Goal: Check status: Check status

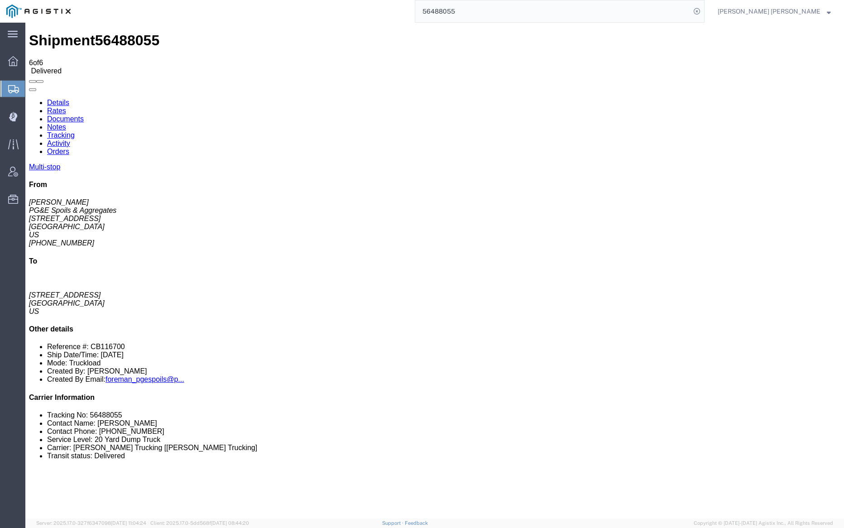
click at [479, 7] on input "56488055" at bounding box center [552, 11] width 275 height 22
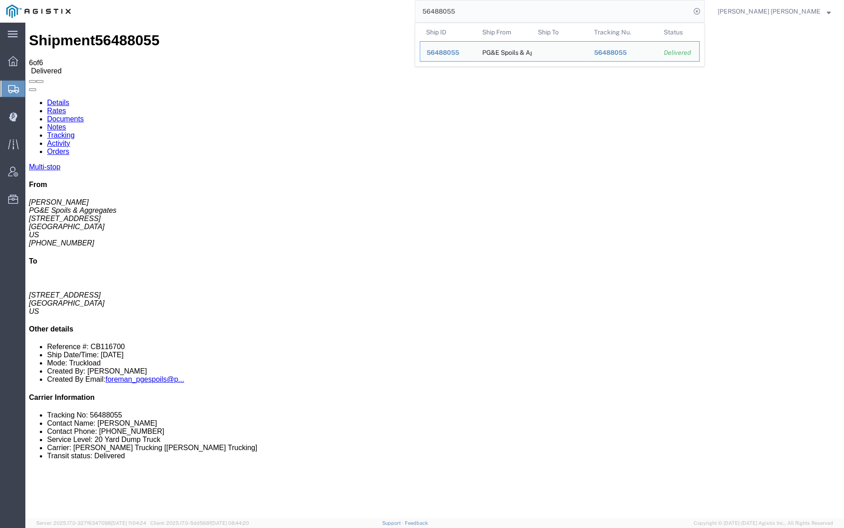
click at [480, 7] on input "56488055" at bounding box center [552, 11] width 275 height 22
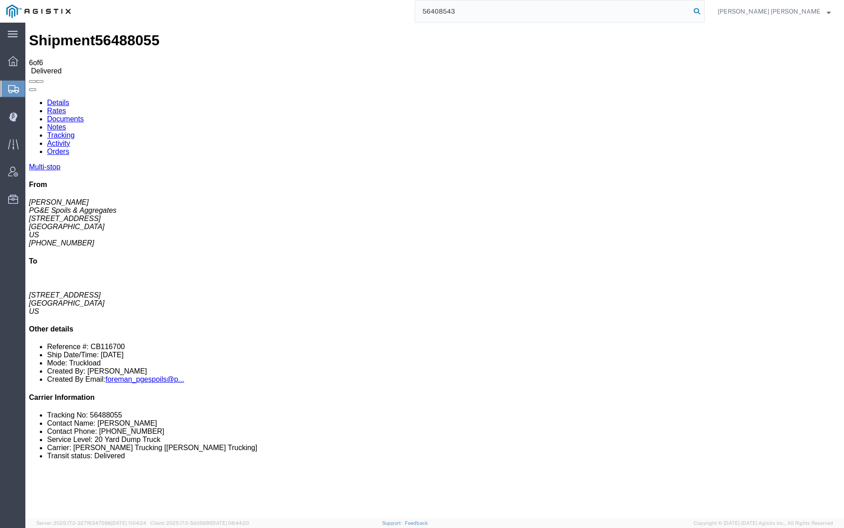
click at [703, 10] on icon at bounding box center [696, 11] width 13 height 13
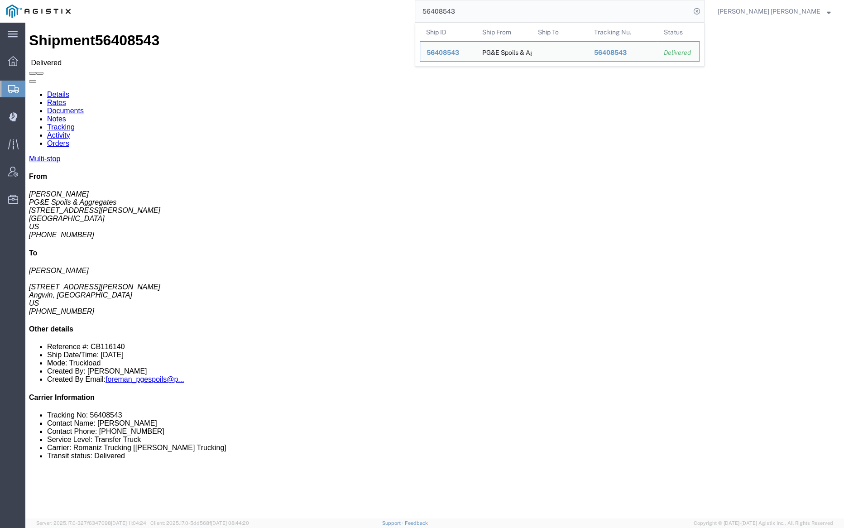
click at [472, 13] on input "56408543" at bounding box center [552, 11] width 275 height 22
paste input "3460"
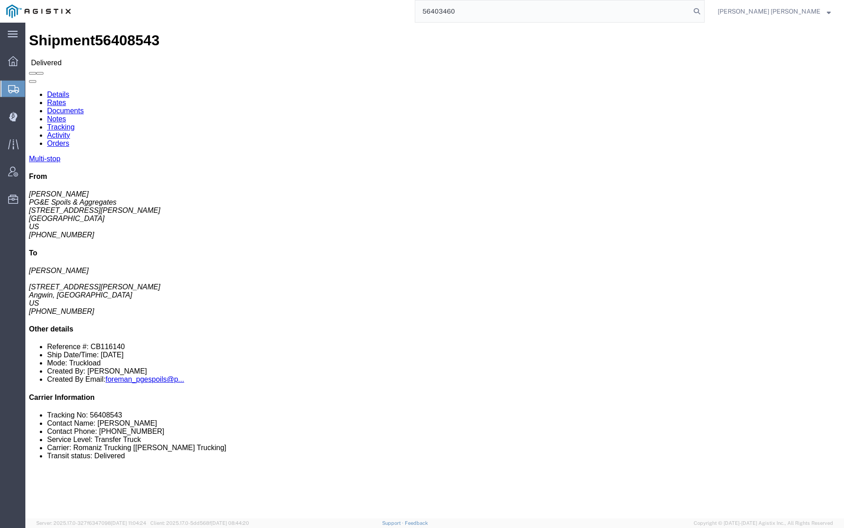
drag, startPoint x: 745, startPoint y: 11, endPoint x: 750, endPoint y: 19, distance: 9.3
click at [703, 11] on icon at bounding box center [696, 11] width 13 height 13
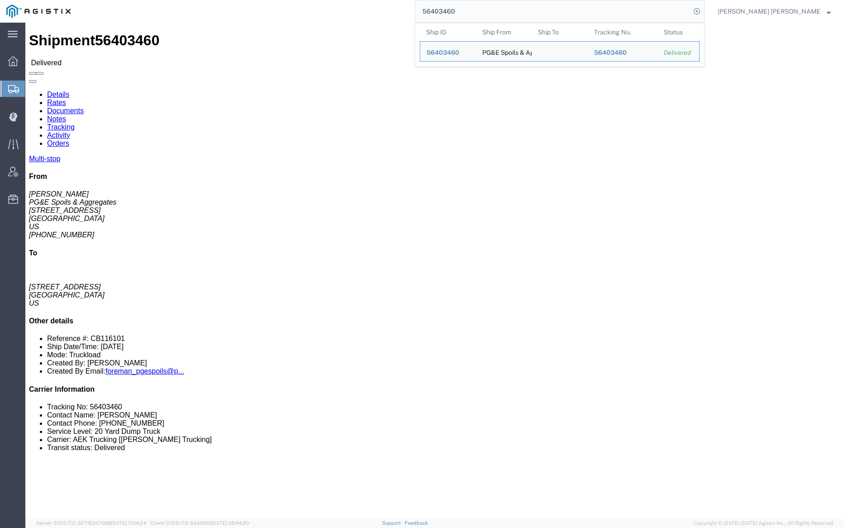
click link "Documents"
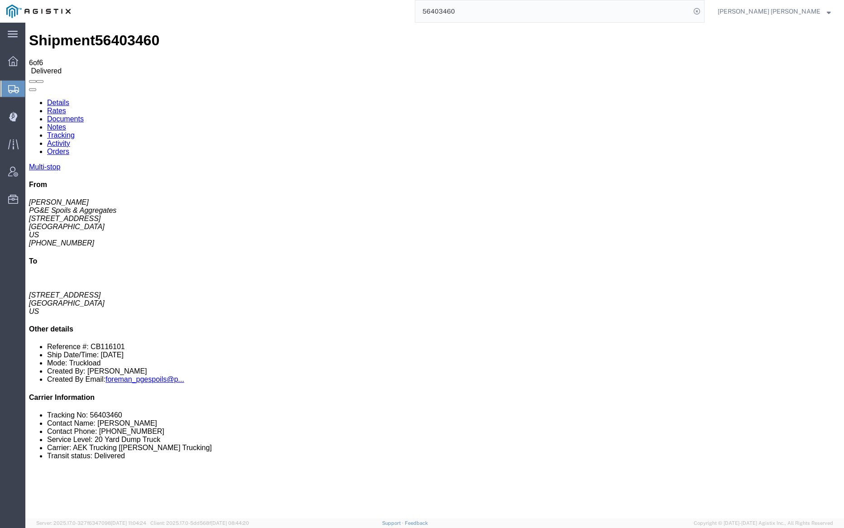
click at [66, 123] on link "Notes" at bounding box center [56, 127] width 19 height 8
click at [75, 131] on link "Tracking" at bounding box center [61, 135] width 28 height 8
click at [84, 115] on link "Documents" at bounding box center [65, 119] width 37 height 8
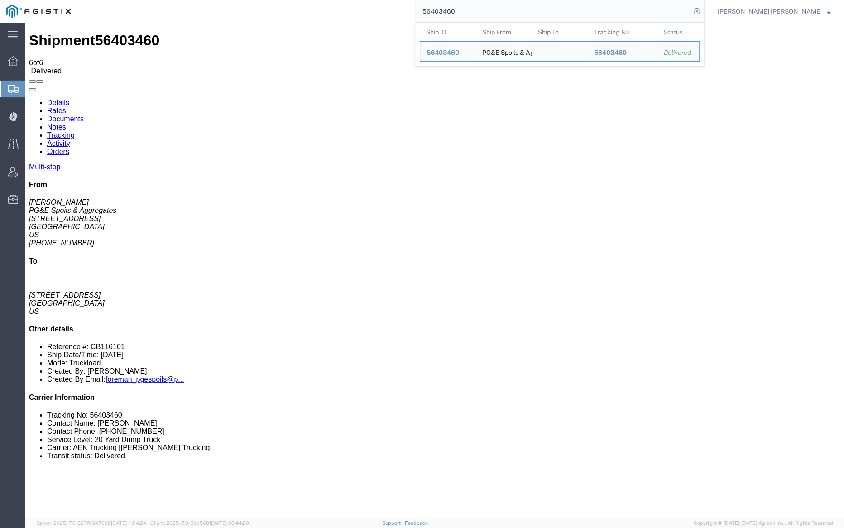
click at [495, 6] on input "56403460" at bounding box center [552, 11] width 275 height 22
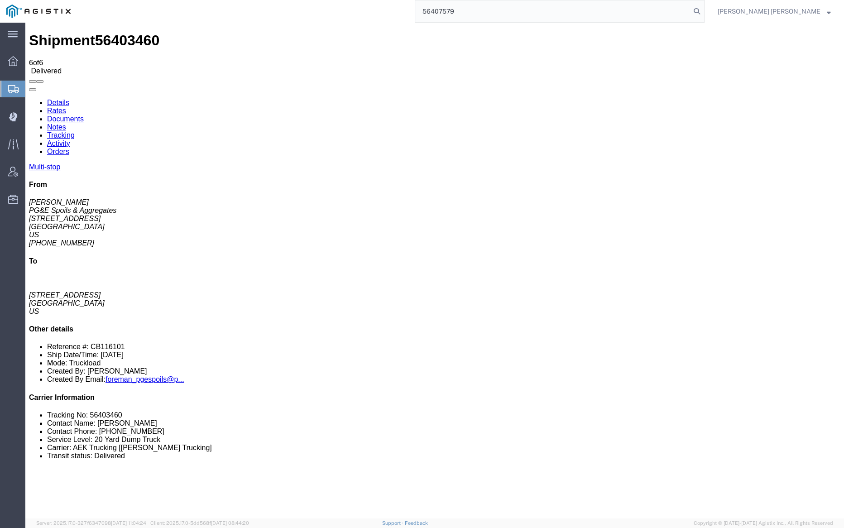
drag, startPoint x: 748, startPoint y: 9, endPoint x: 626, endPoint y: 10, distance: 122.2
click at [703, 9] on icon at bounding box center [696, 11] width 13 height 13
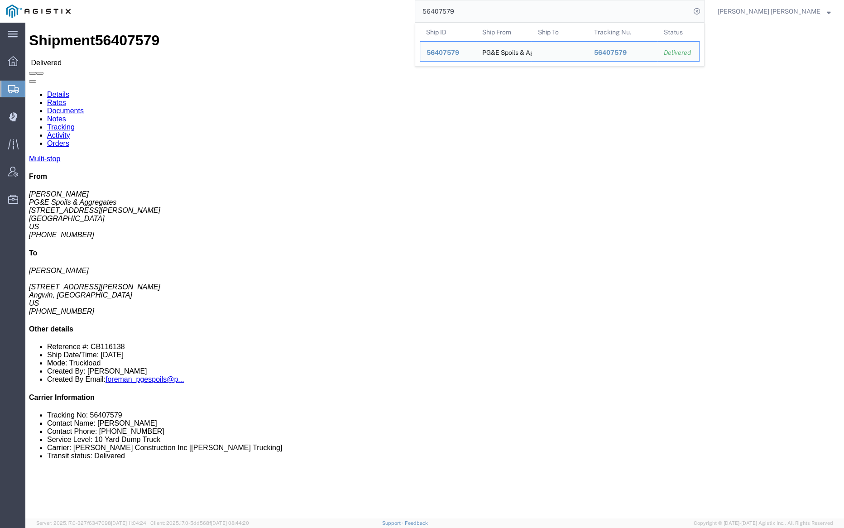
click at [492, 8] on input "56407579" at bounding box center [552, 11] width 275 height 22
paste input "81"
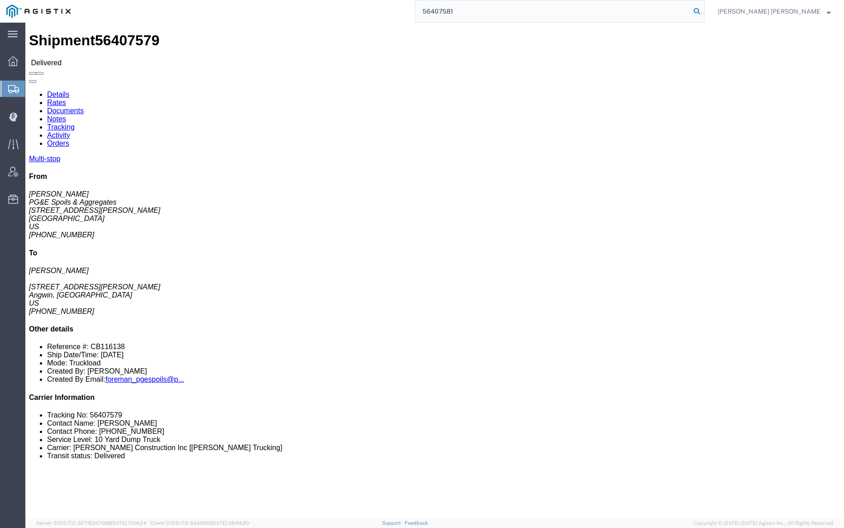
click at [703, 10] on icon at bounding box center [696, 11] width 13 height 13
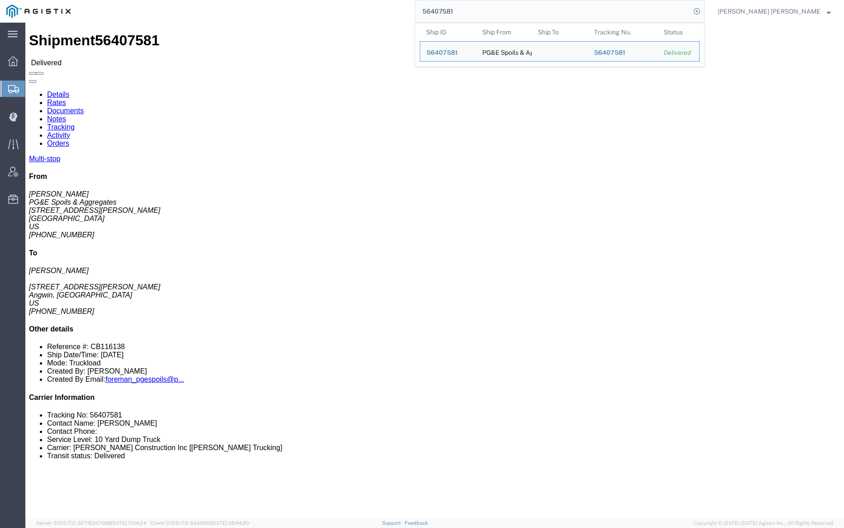
click at [496, 11] on input "56407581" at bounding box center [552, 11] width 275 height 22
paste input "5493"
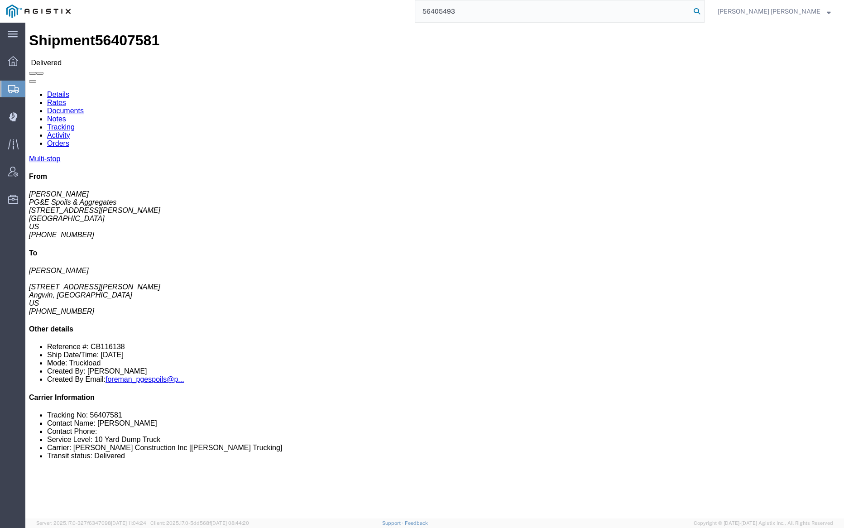
click at [703, 10] on icon at bounding box center [696, 11] width 13 height 13
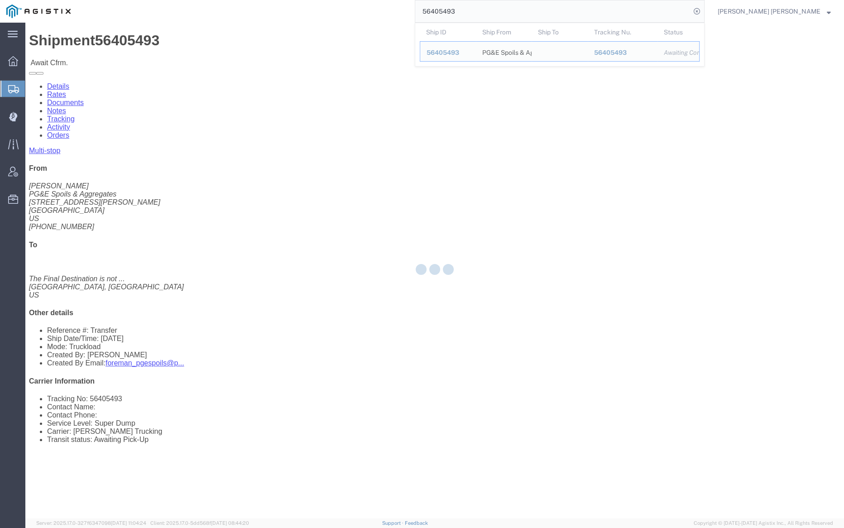
click at [475, 11] on input "56405493" at bounding box center [552, 11] width 275 height 22
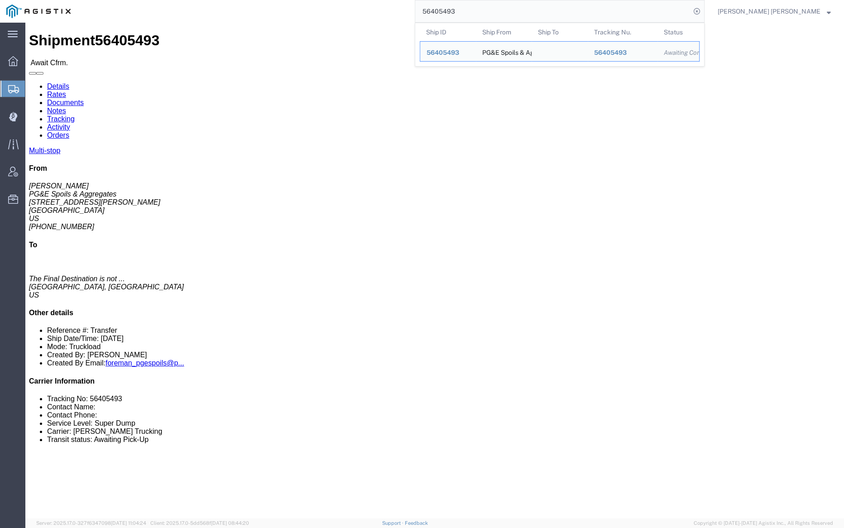
click at [475, 11] on input "56405493" at bounding box center [552, 11] width 275 height 22
paste input "555"
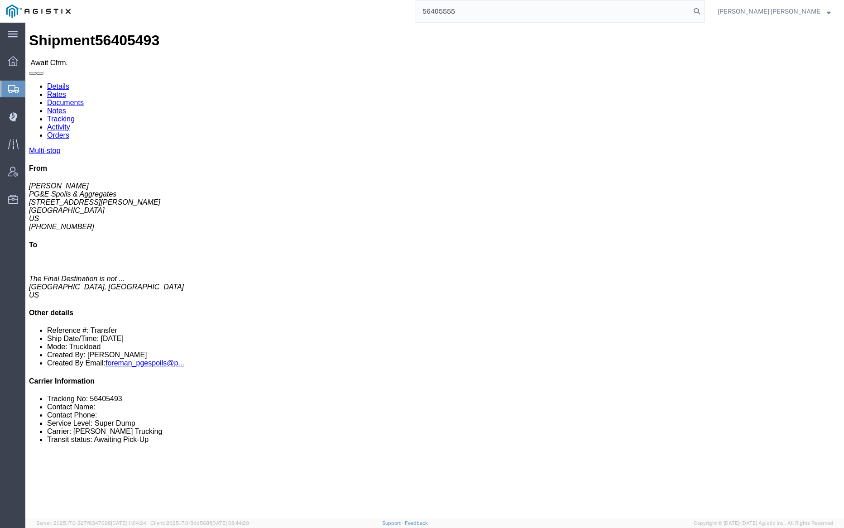
drag, startPoint x: 746, startPoint y: 8, endPoint x: 751, endPoint y: 19, distance: 12.2
click at [703, 8] on icon at bounding box center [696, 11] width 13 height 13
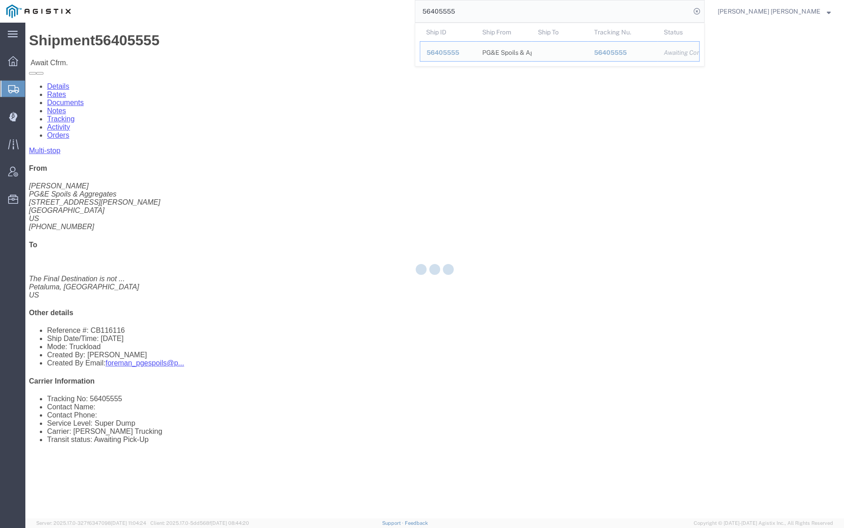
click at [487, 13] on input "56405555" at bounding box center [552, 11] width 275 height 22
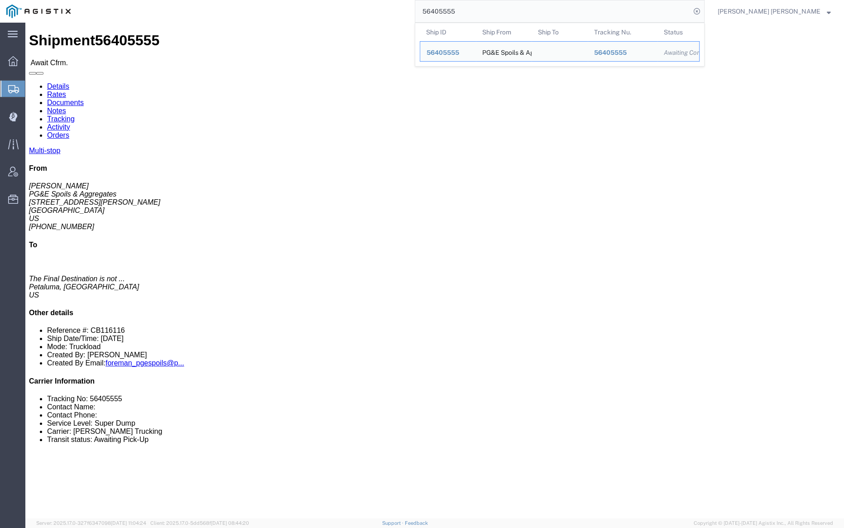
paste input "99"
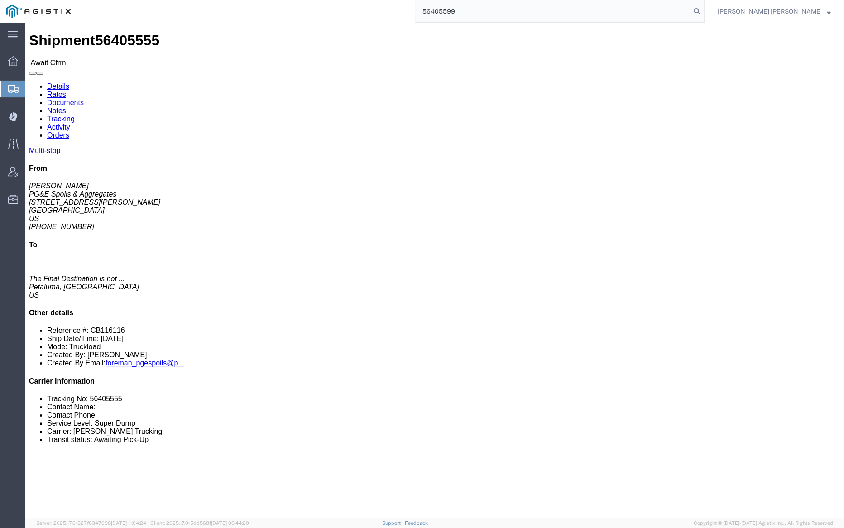
drag, startPoint x: 748, startPoint y: 9, endPoint x: 770, endPoint y: 21, distance: 25.7
click at [703, 9] on icon at bounding box center [696, 11] width 13 height 13
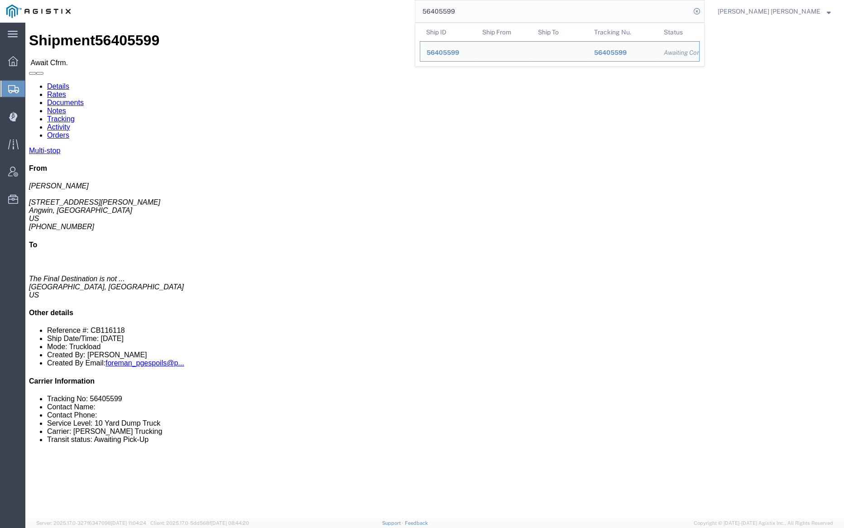
click at [495, 10] on input "56405599" at bounding box center [552, 11] width 275 height 22
paste input "611"
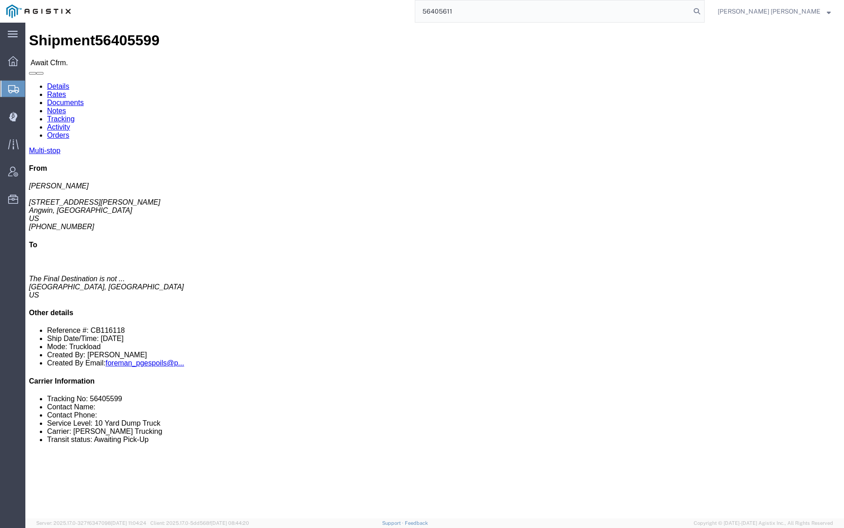
click at [704, 3] on form "56405611" at bounding box center [560, 11] width 290 height 23
click at [703, 10] on icon at bounding box center [696, 11] width 13 height 13
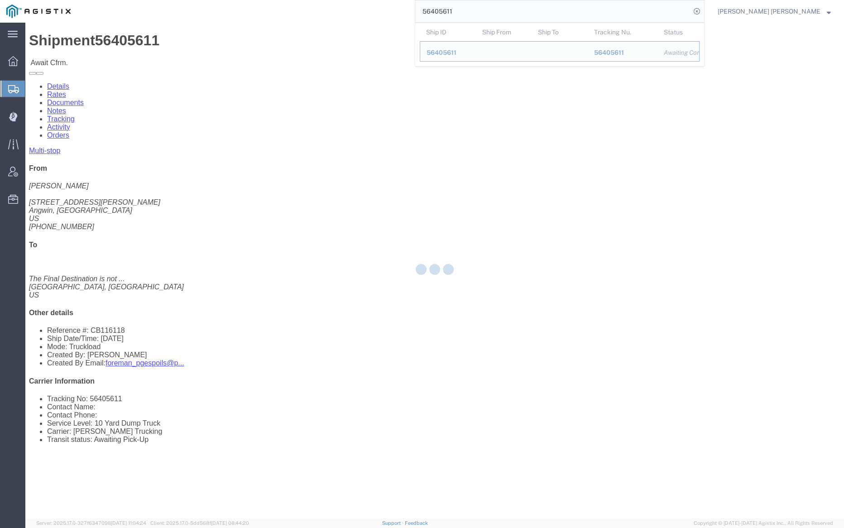
click at [486, 11] on input "56405611" at bounding box center [552, 11] width 275 height 22
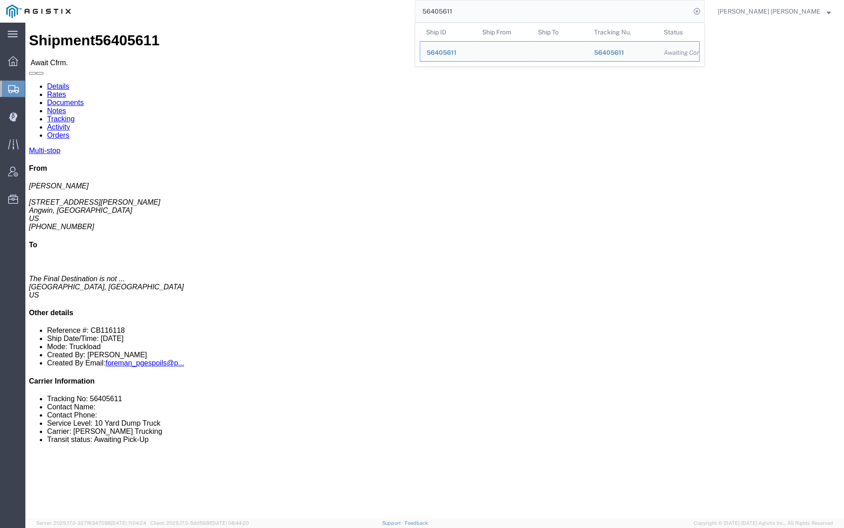
paste input "46"
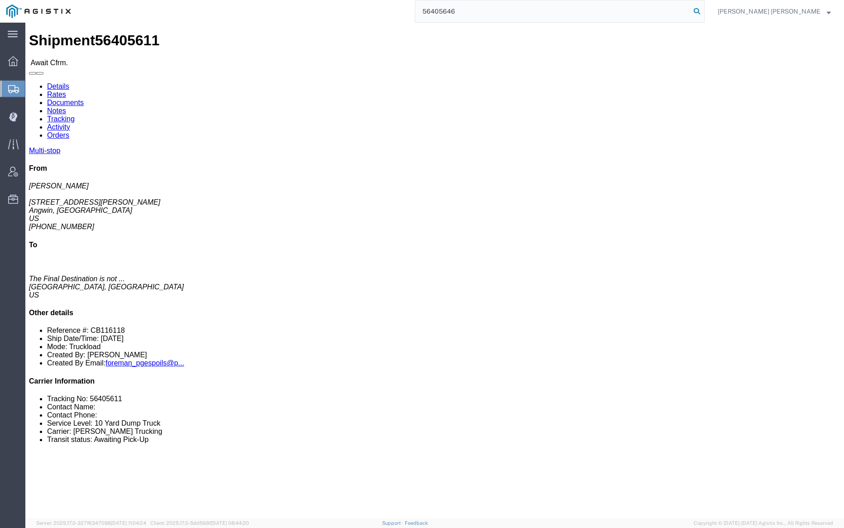
click at [703, 8] on icon at bounding box center [696, 11] width 13 height 13
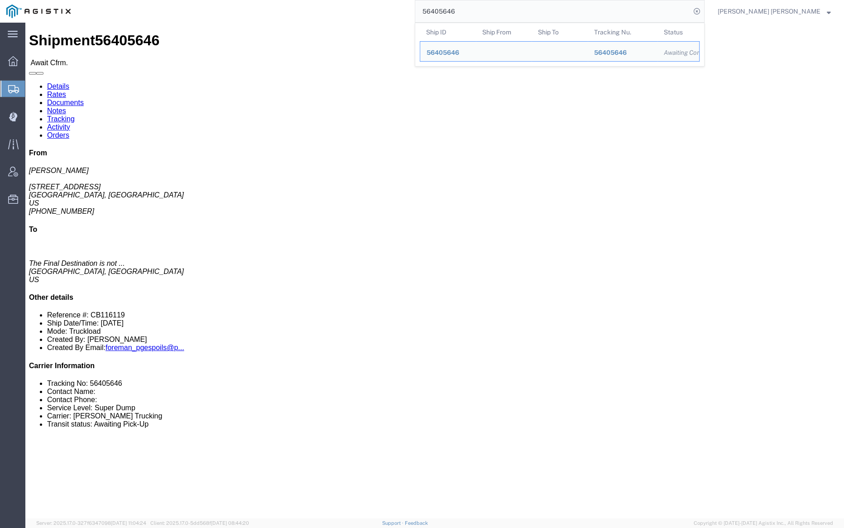
click at [489, 14] on input "56405646" at bounding box center [552, 11] width 275 height 22
paste input "39231"
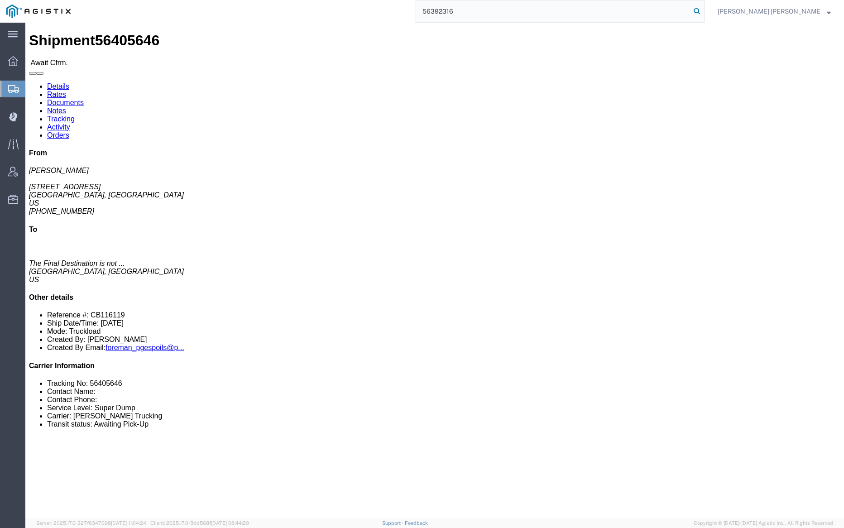
click at [703, 9] on icon at bounding box center [696, 11] width 13 height 13
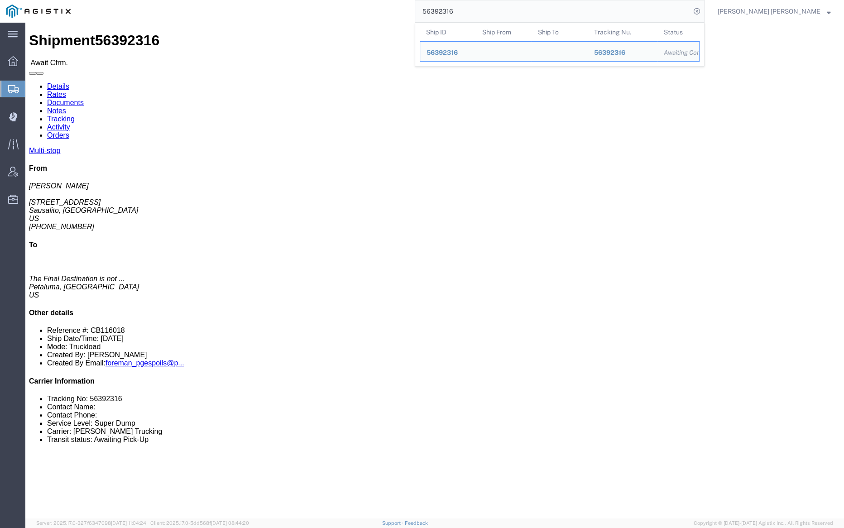
click at [497, 13] on input "56392316" at bounding box center [552, 11] width 275 height 22
paste input "32"
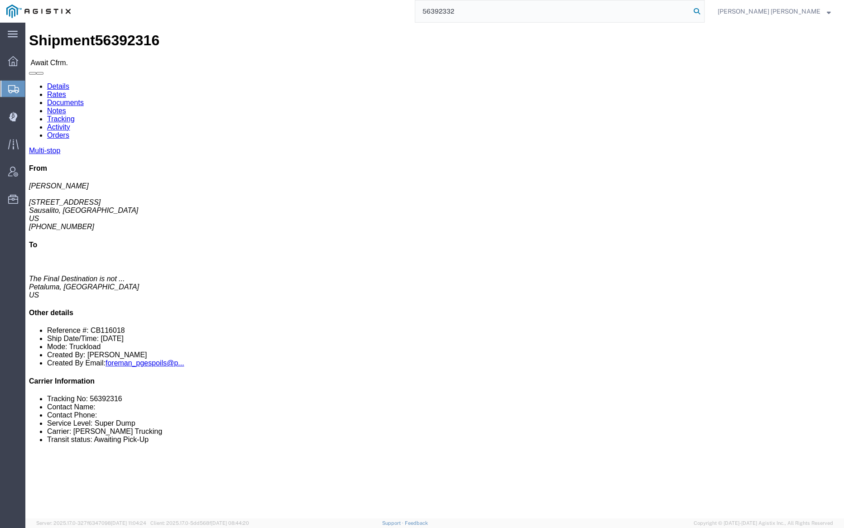
click at [703, 11] on icon at bounding box center [696, 11] width 13 height 13
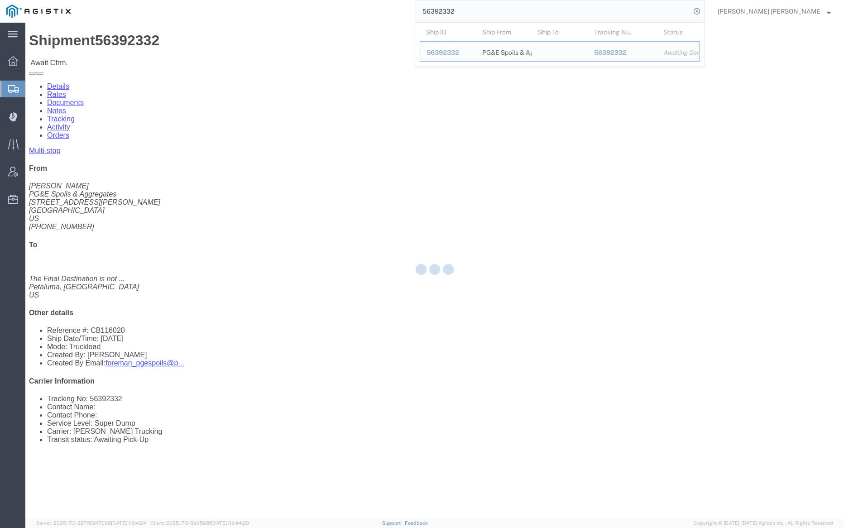
click at [484, 10] on input "56392332" at bounding box center [552, 11] width 275 height 22
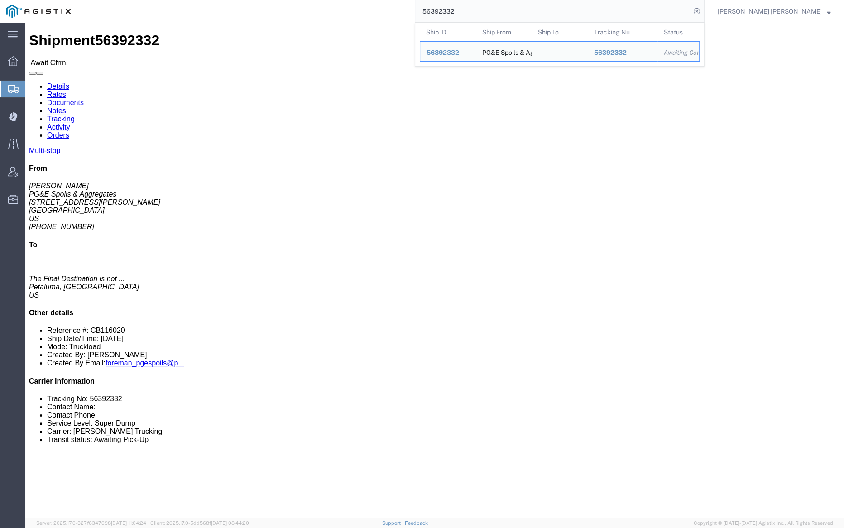
click at [484, 10] on input "56392332" at bounding box center [552, 11] width 275 height 22
paste input "88206"
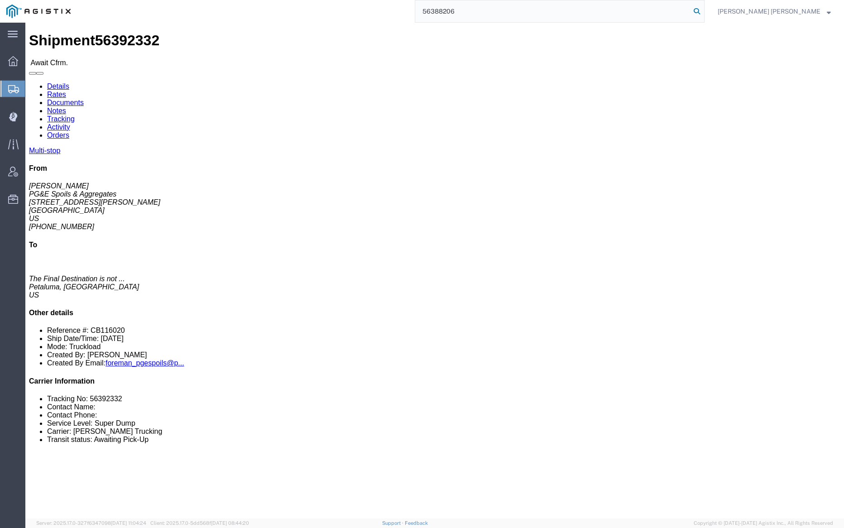
click at [703, 8] on icon at bounding box center [696, 11] width 13 height 13
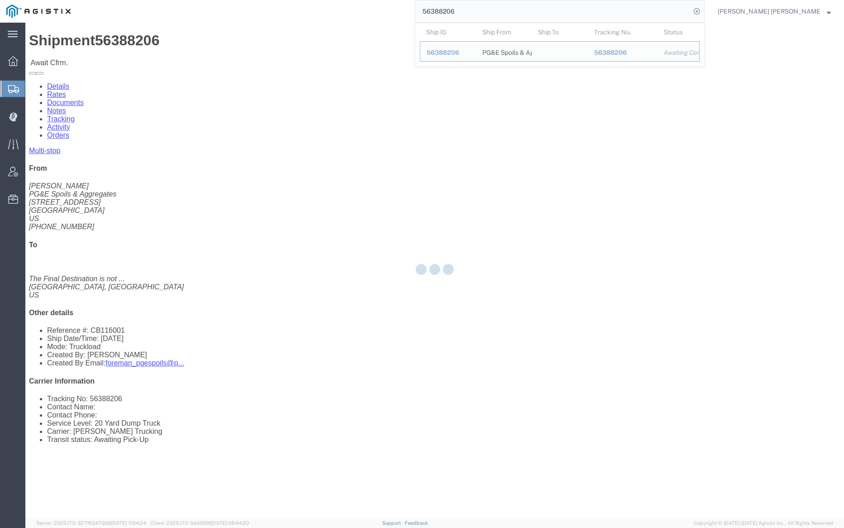
click at [491, 10] on input "56388206" at bounding box center [552, 11] width 275 height 22
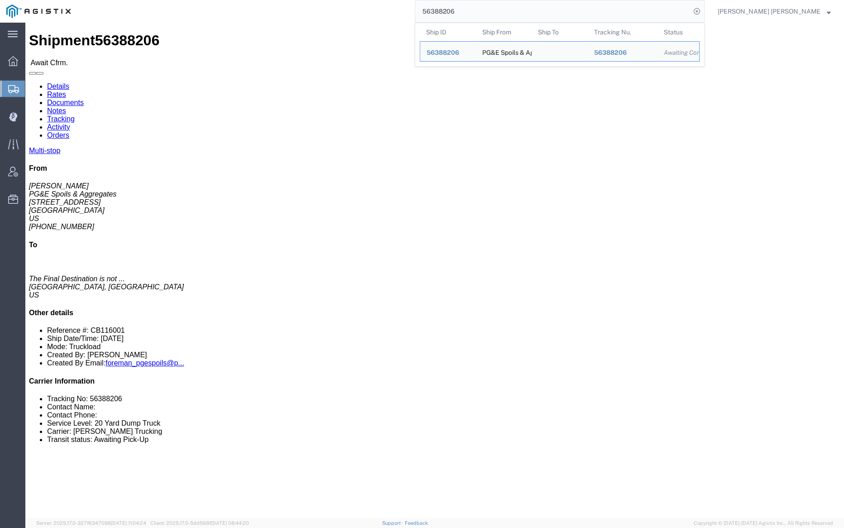
paste input "10"
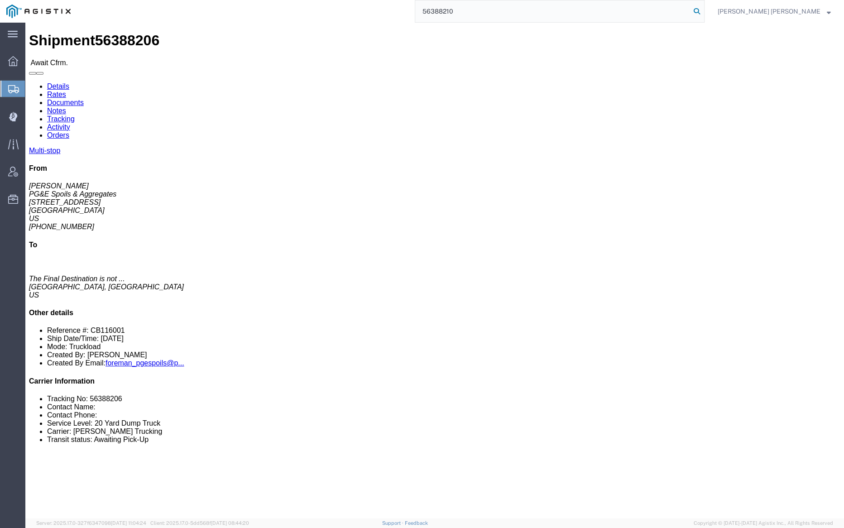
click at [703, 5] on icon at bounding box center [696, 11] width 13 height 13
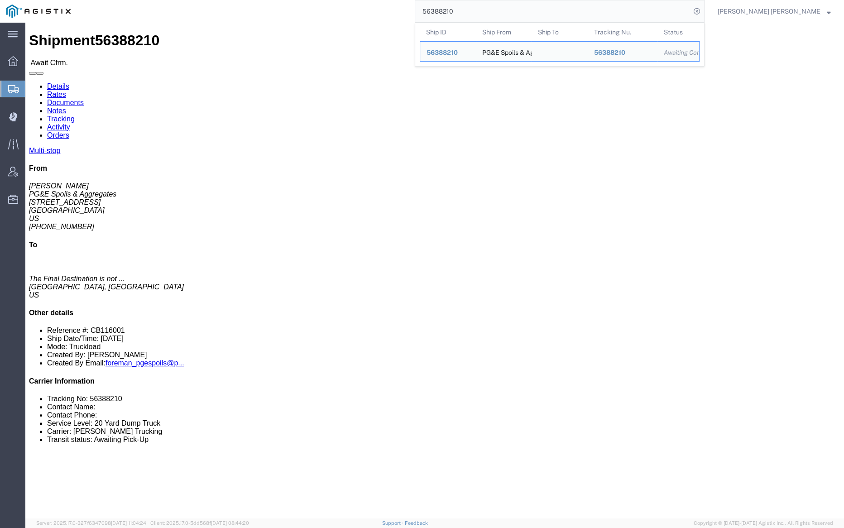
click at [485, 10] on input "56388210" at bounding box center [552, 11] width 275 height 22
paste input "74696"
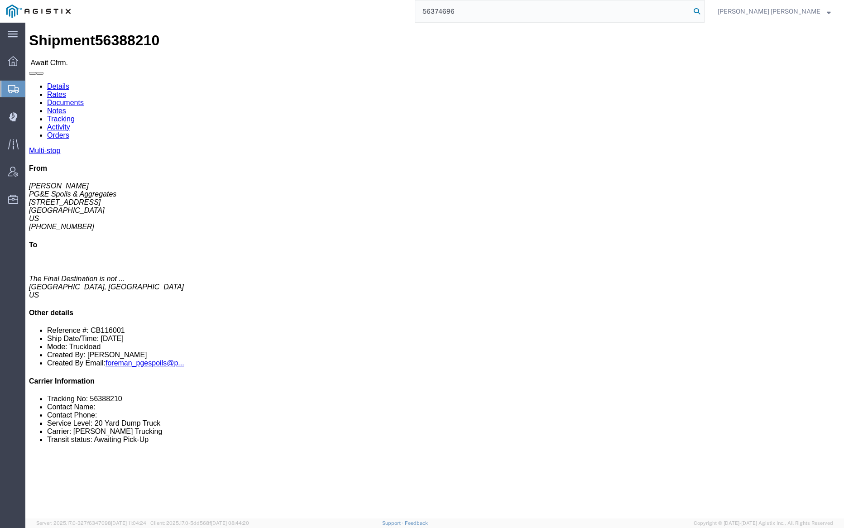
click at [703, 12] on icon at bounding box center [696, 11] width 13 height 13
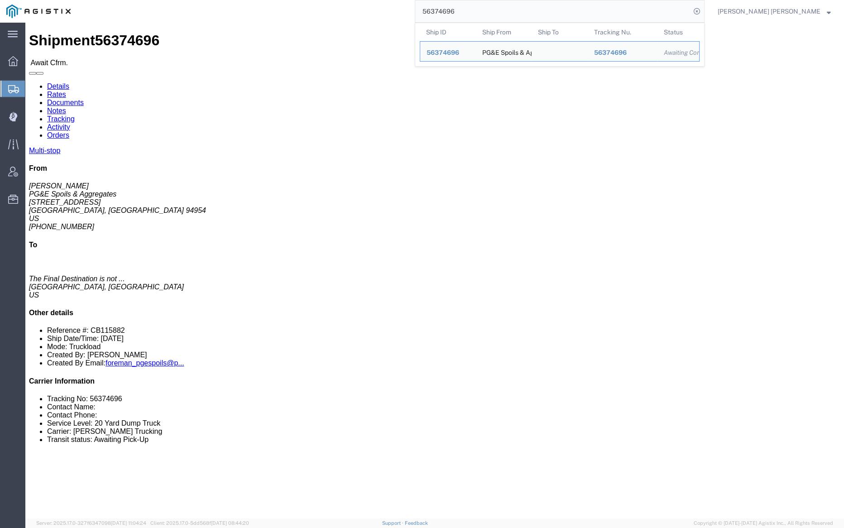
click at [483, 11] on input "56374696" at bounding box center [552, 11] width 275 height 22
paste input "5265"
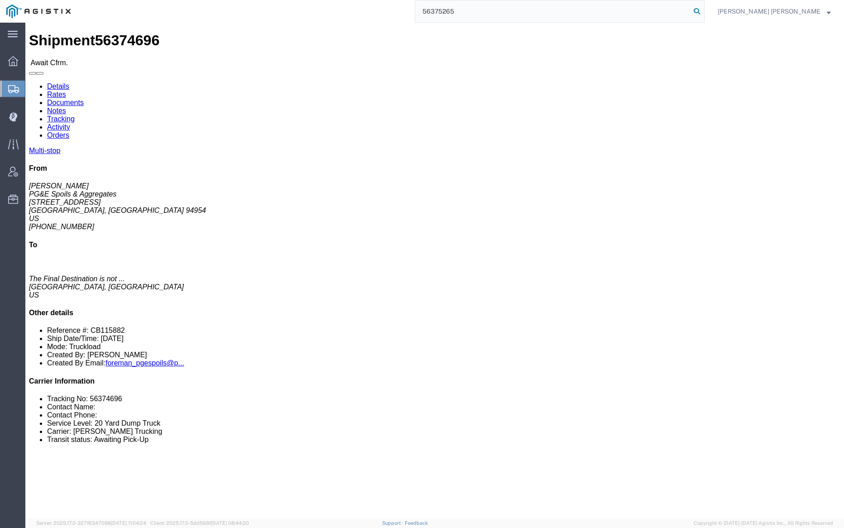
click at [703, 10] on icon at bounding box center [696, 11] width 13 height 13
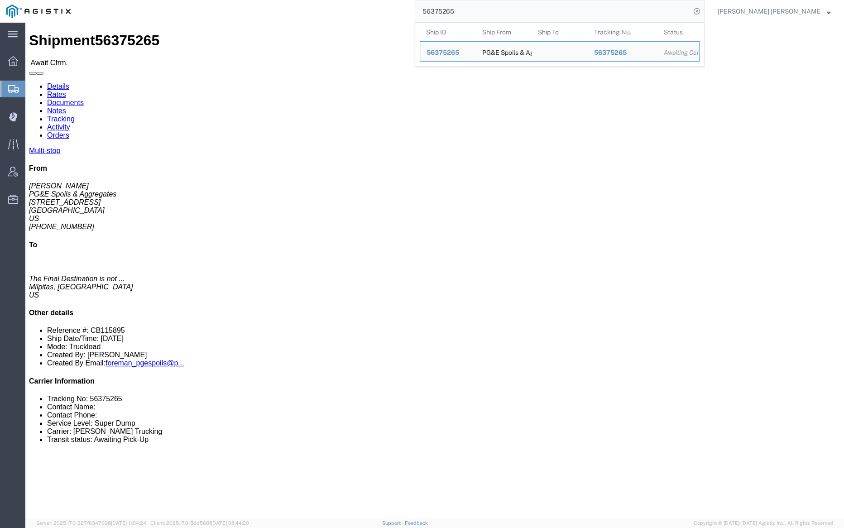
click at [483, 6] on input "56375265" at bounding box center [552, 11] width 275 height 22
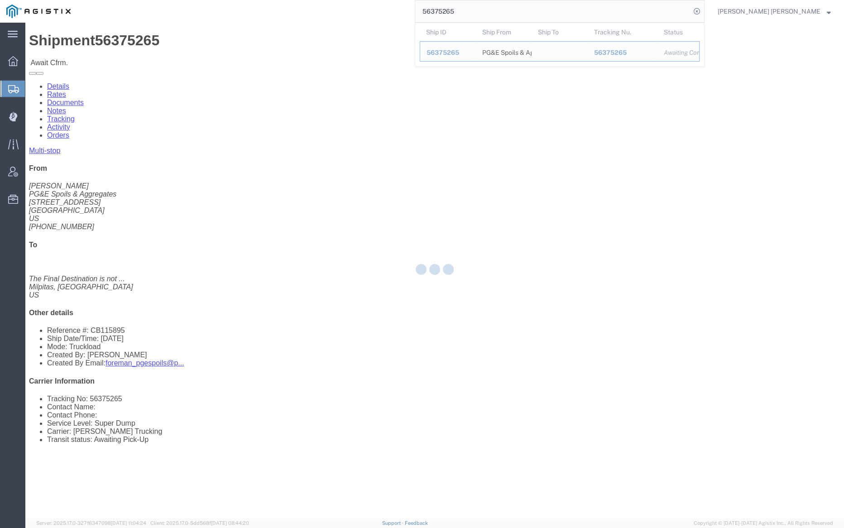
click at [483, 6] on input "56375265" at bounding box center [552, 11] width 275 height 22
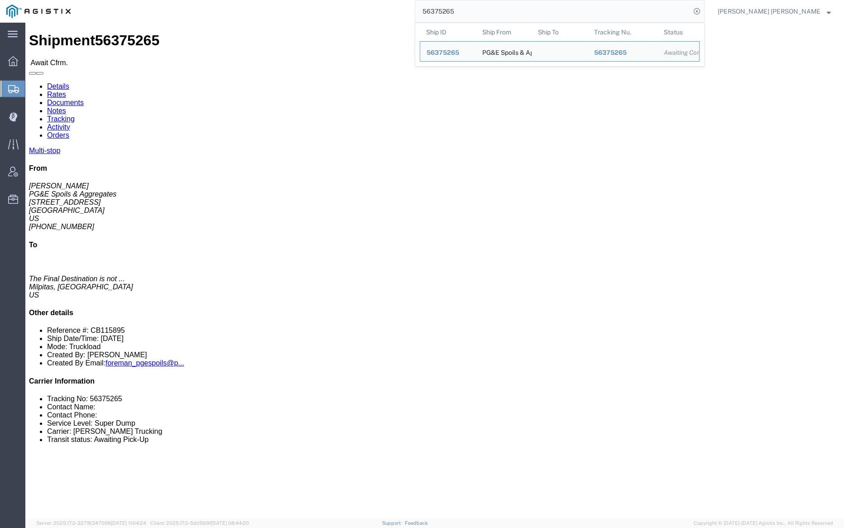
paste input "6"
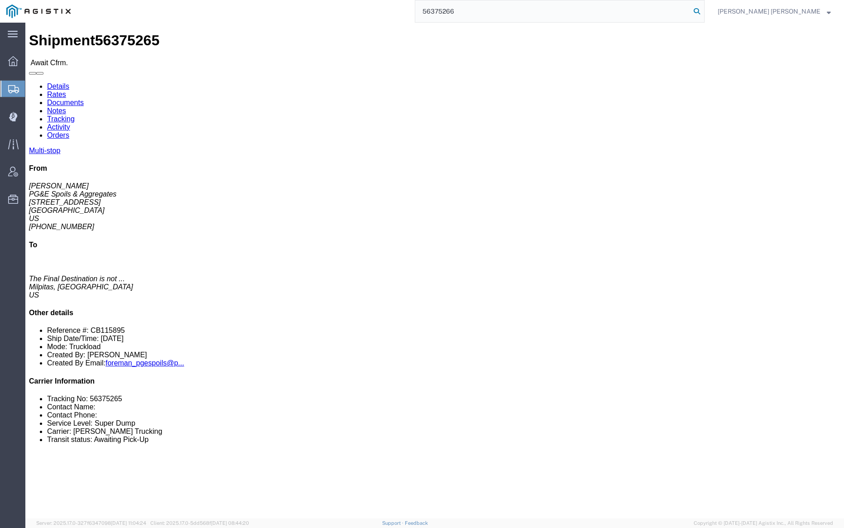
click at [703, 9] on icon at bounding box center [696, 11] width 13 height 13
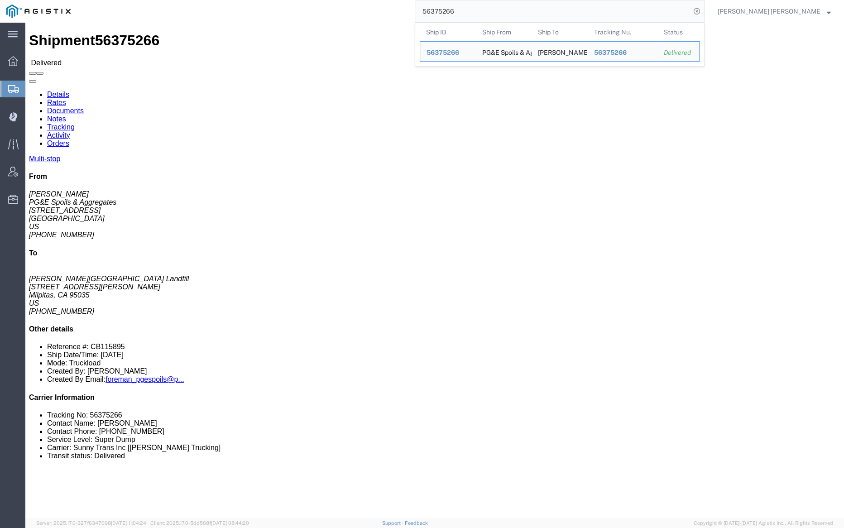
click at [492, 11] on input "56375266" at bounding box center [552, 11] width 275 height 22
paste input "1"
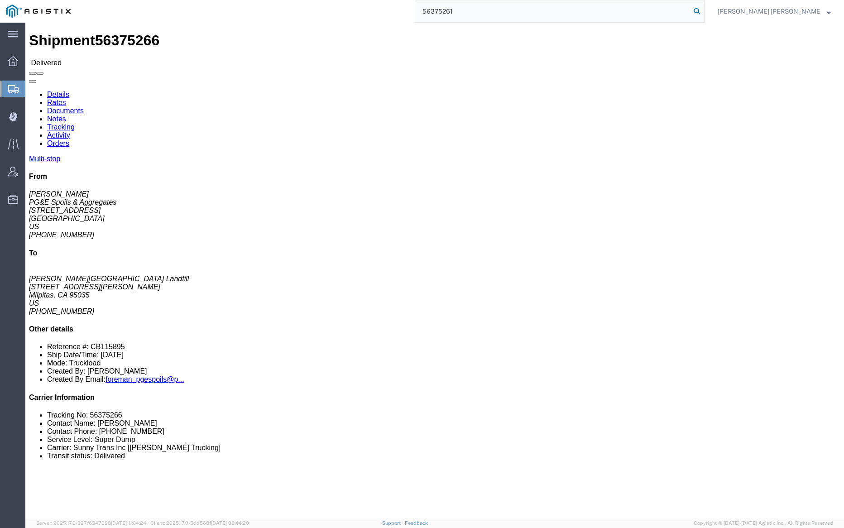
click at [703, 7] on icon at bounding box center [696, 11] width 13 height 13
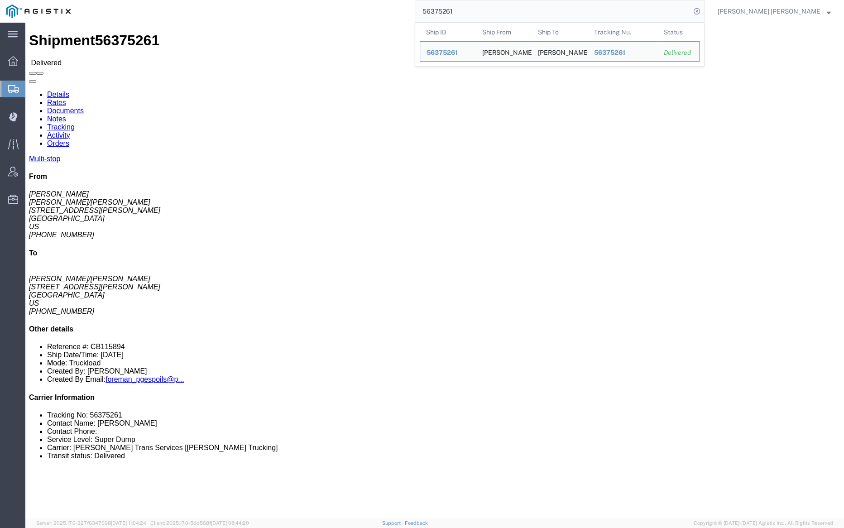
click link "Documents"
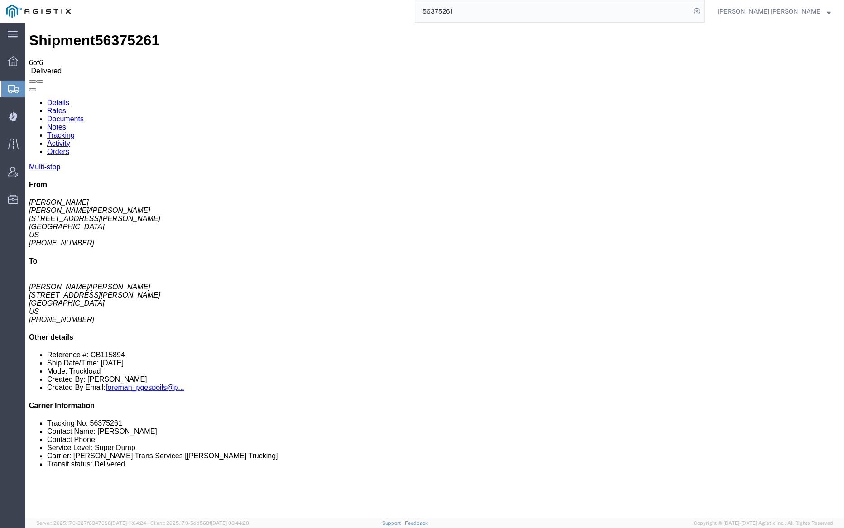
click at [492, 12] on input "56375261" at bounding box center [552, 11] width 275 height 22
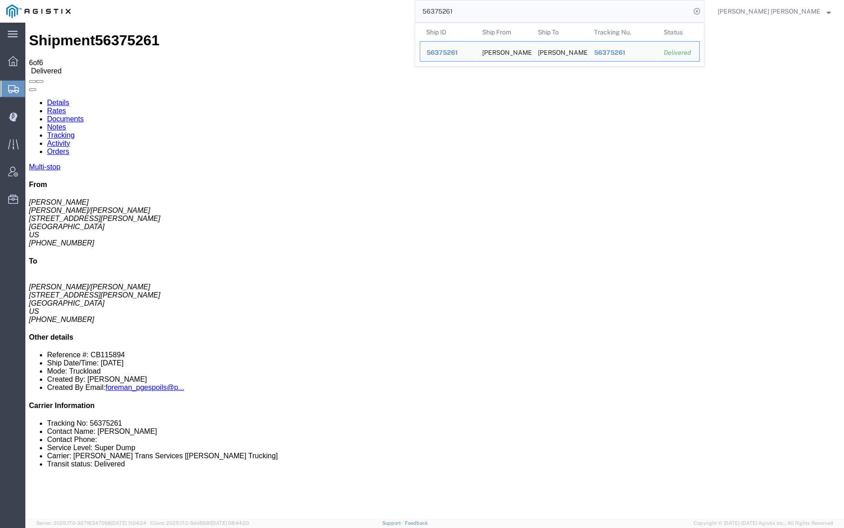
click at [492, 12] on input "56375261" at bounding box center [552, 11] width 275 height 22
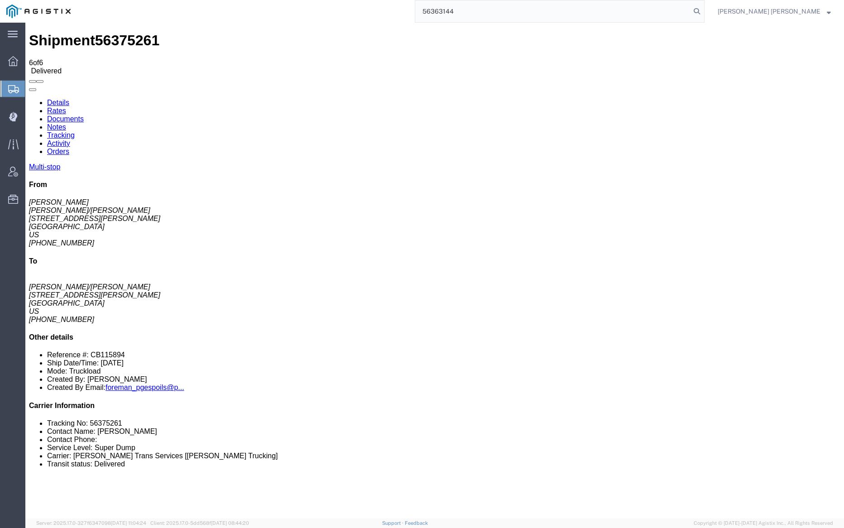
drag, startPoint x: 748, startPoint y: 10, endPoint x: 735, endPoint y: 13, distance: 13.1
click at [703, 10] on icon at bounding box center [696, 11] width 13 height 13
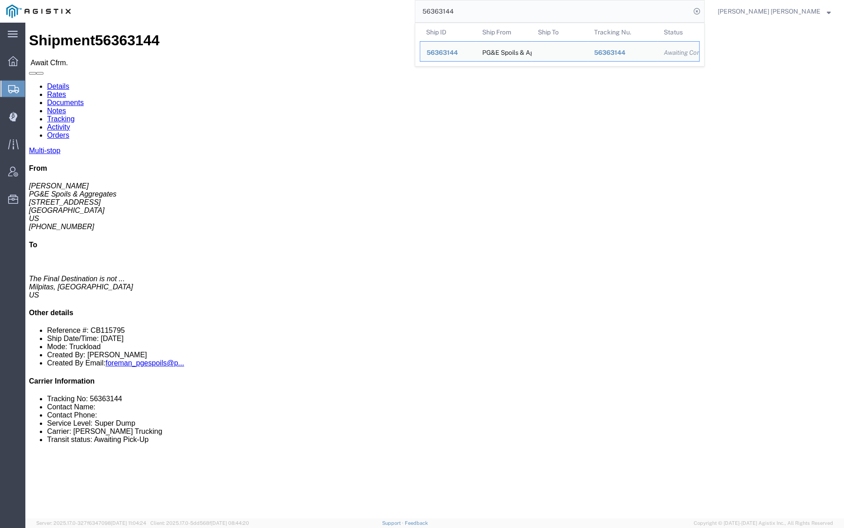
click at [494, 10] on input "56363144" at bounding box center [552, 11] width 275 height 22
paste input "405652"
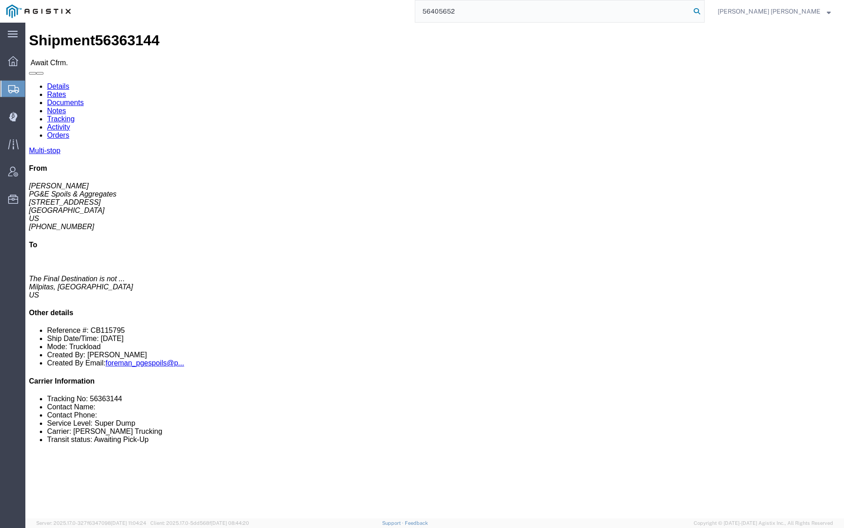
click at [703, 9] on icon at bounding box center [696, 11] width 13 height 13
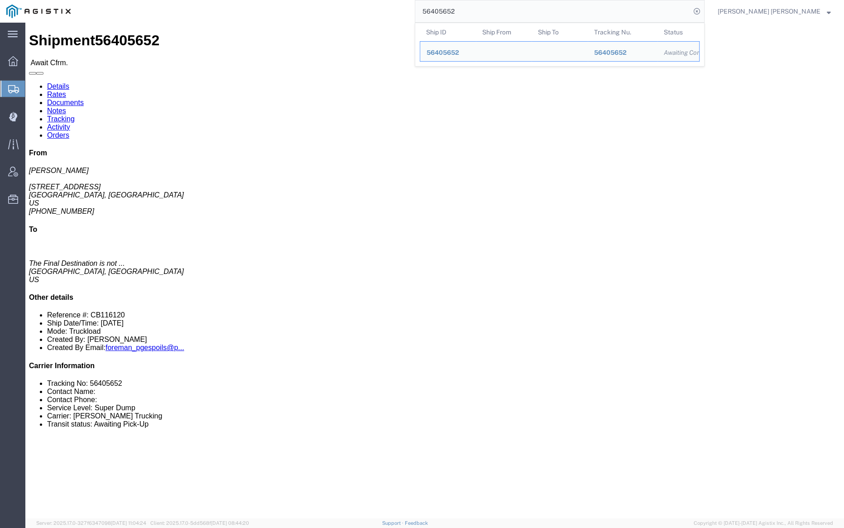
click at [478, 13] on input "56405652" at bounding box center [552, 11] width 275 height 22
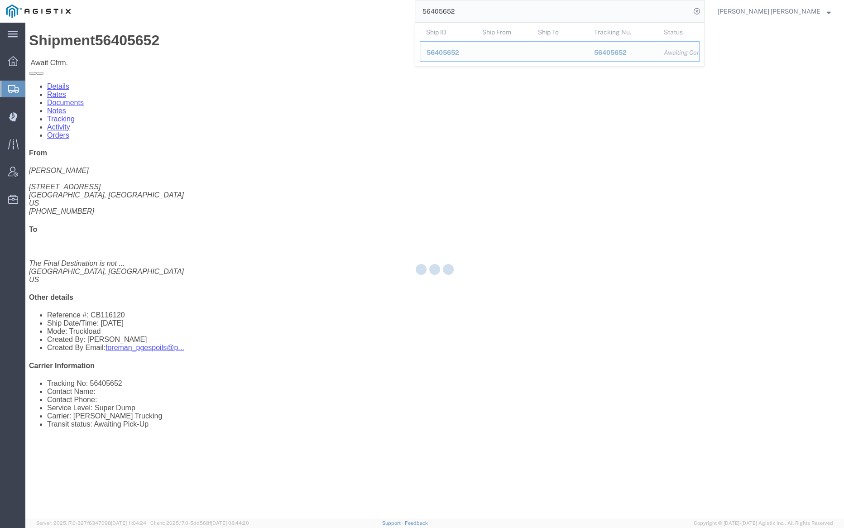
click at [478, 13] on input "56405652" at bounding box center [552, 11] width 275 height 22
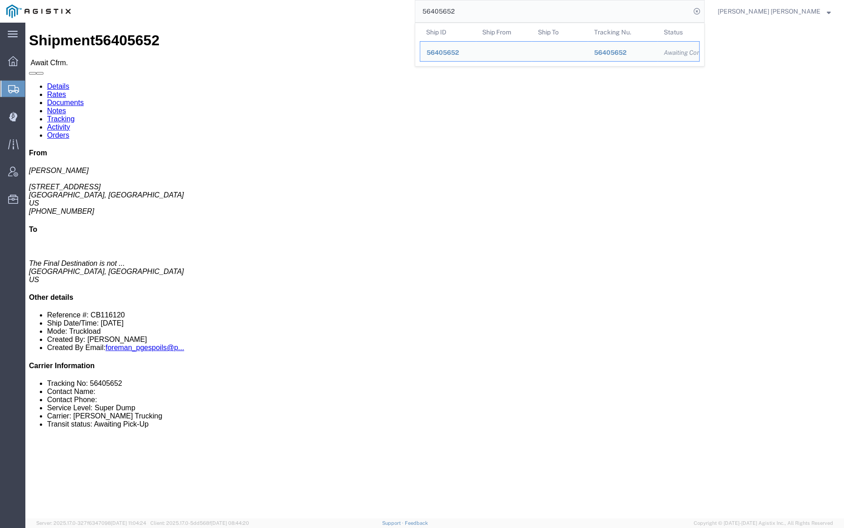
paste input "18497"
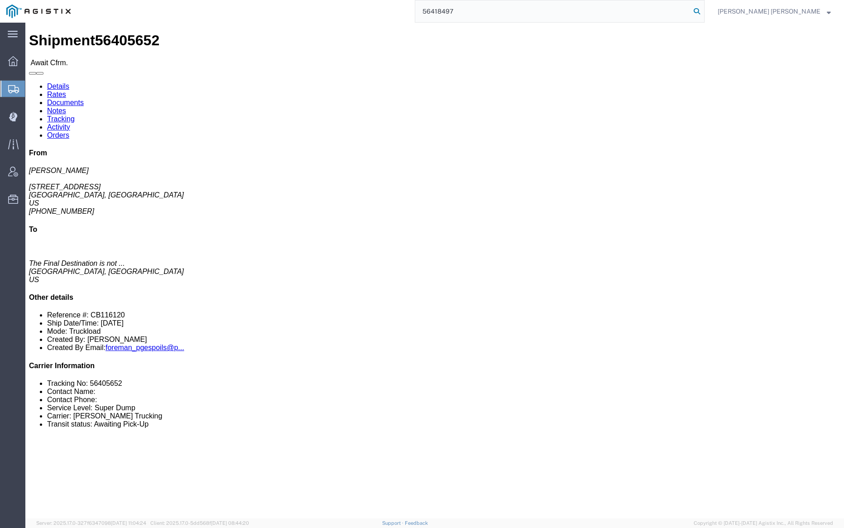
click at [703, 9] on icon at bounding box center [696, 11] width 13 height 13
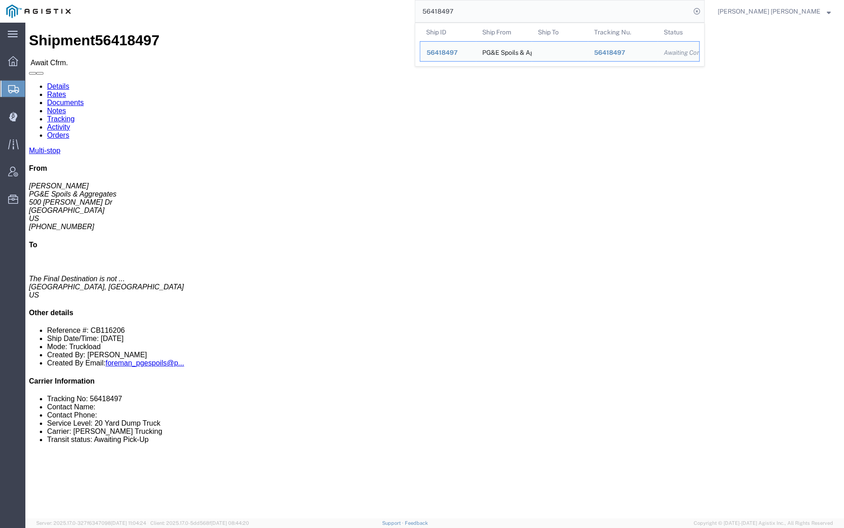
click at [493, 10] on input "56418497" at bounding box center [552, 11] width 275 height 22
paste input "9464"
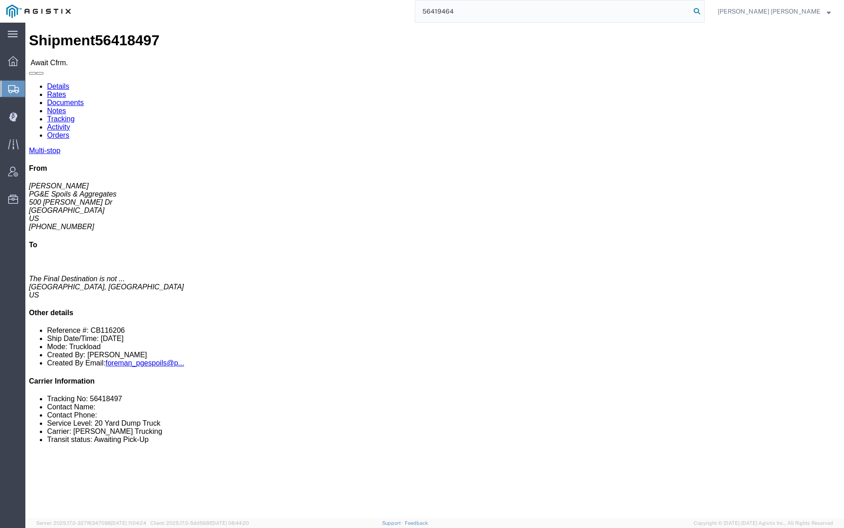
click at [703, 13] on icon at bounding box center [696, 11] width 13 height 13
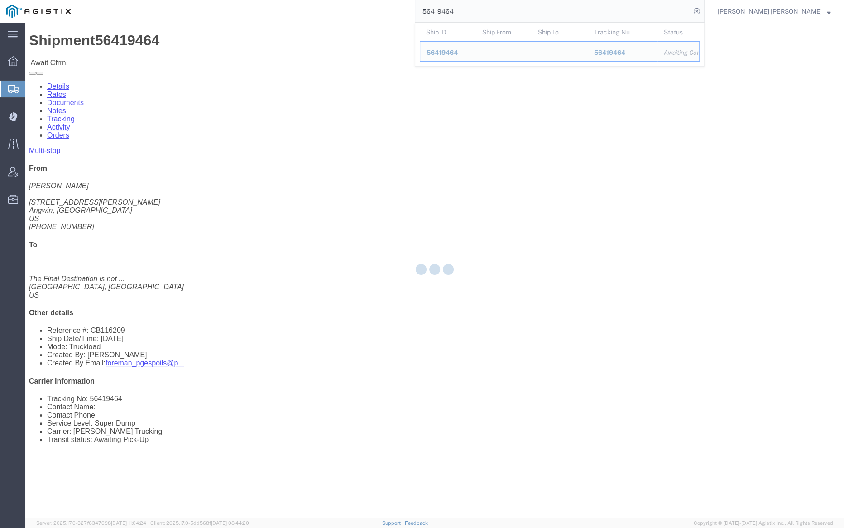
click at [495, 15] on input "56419464" at bounding box center [552, 11] width 275 height 22
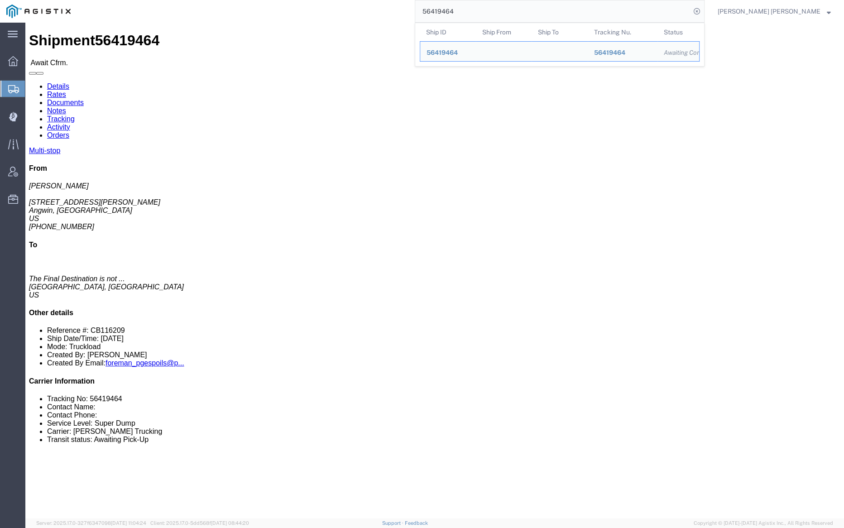
click at [495, 15] on input "56419464" at bounding box center [552, 11] width 275 height 22
paste input "8509"
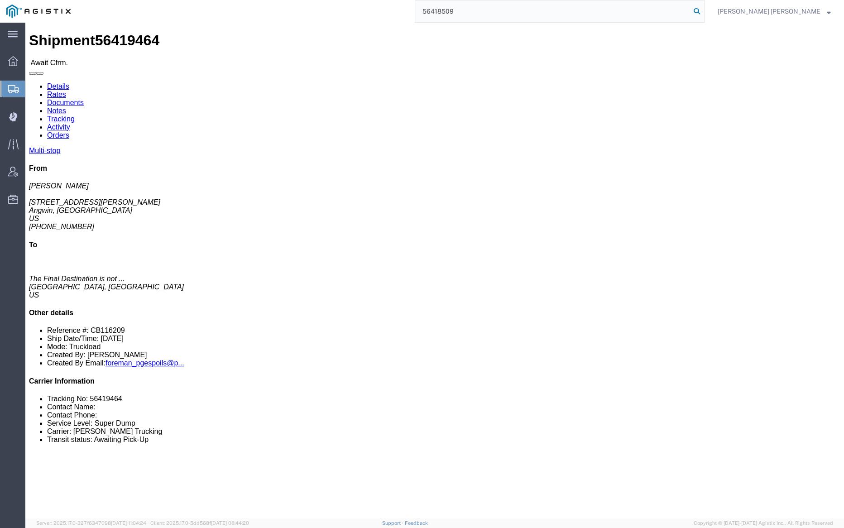
click at [703, 12] on icon at bounding box center [696, 11] width 13 height 13
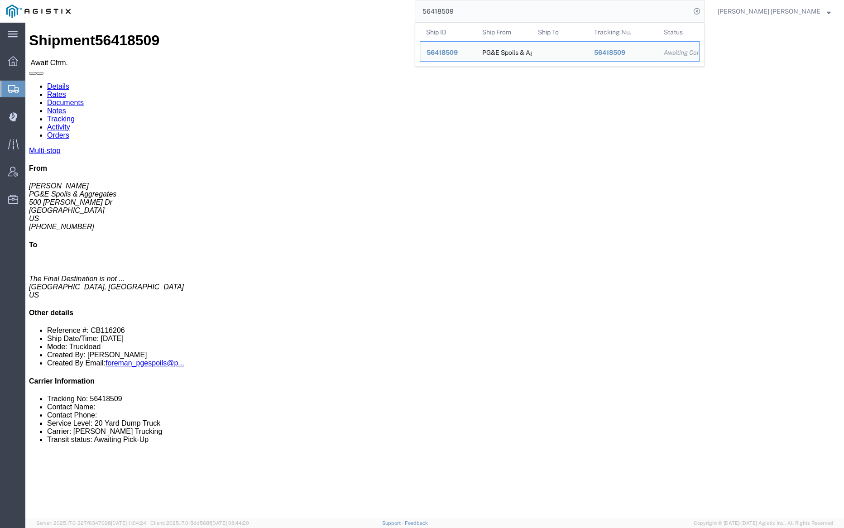
click at [476, 11] on input "56418509" at bounding box center [552, 11] width 275 height 22
paste input "29203"
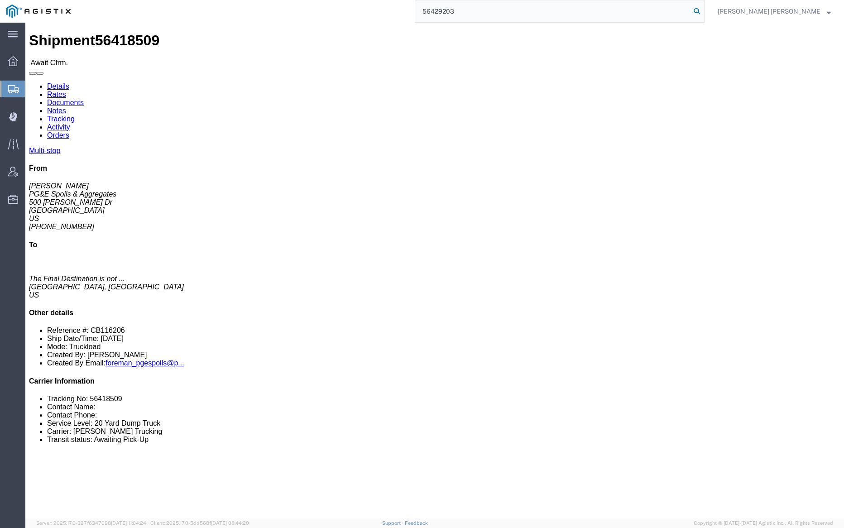
click at [703, 9] on icon at bounding box center [696, 11] width 13 height 13
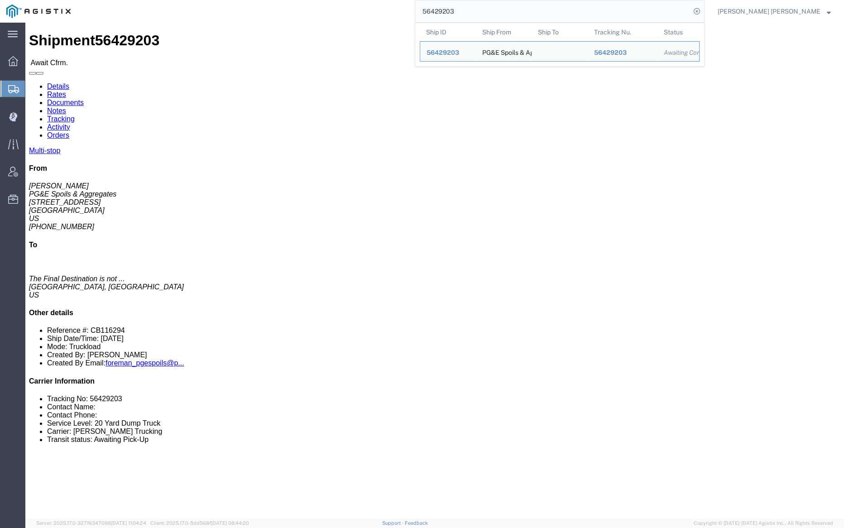
click at [488, 10] on input "56429203" at bounding box center [552, 11] width 275 height 22
paste input "5318"
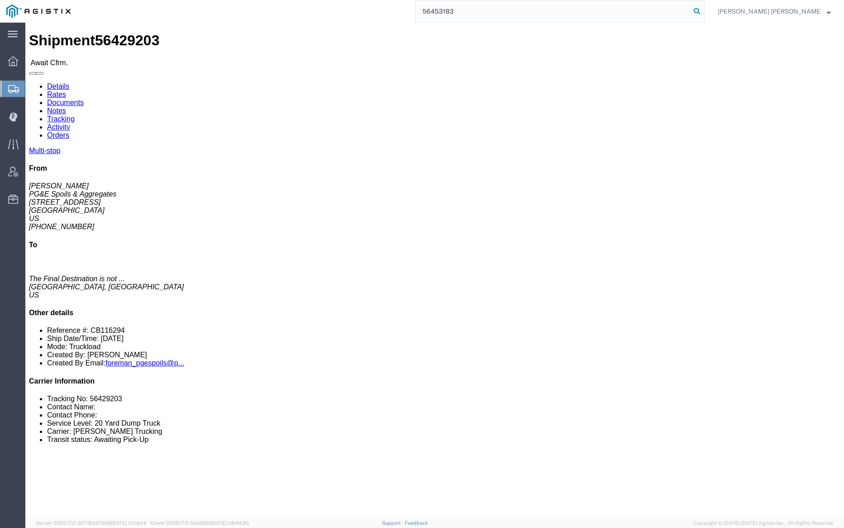
click at [703, 11] on icon at bounding box center [696, 11] width 13 height 13
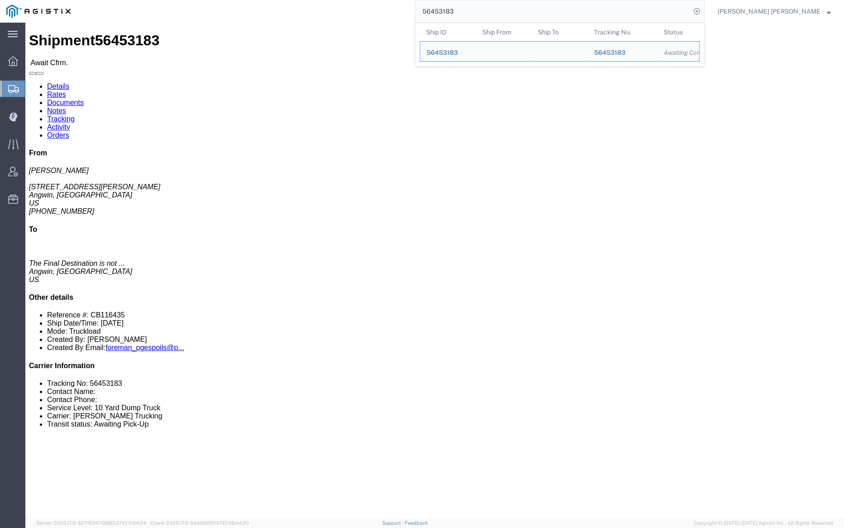
click at [486, 15] on input "56453183" at bounding box center [552, 11] width 275 height 22
paste input "4"
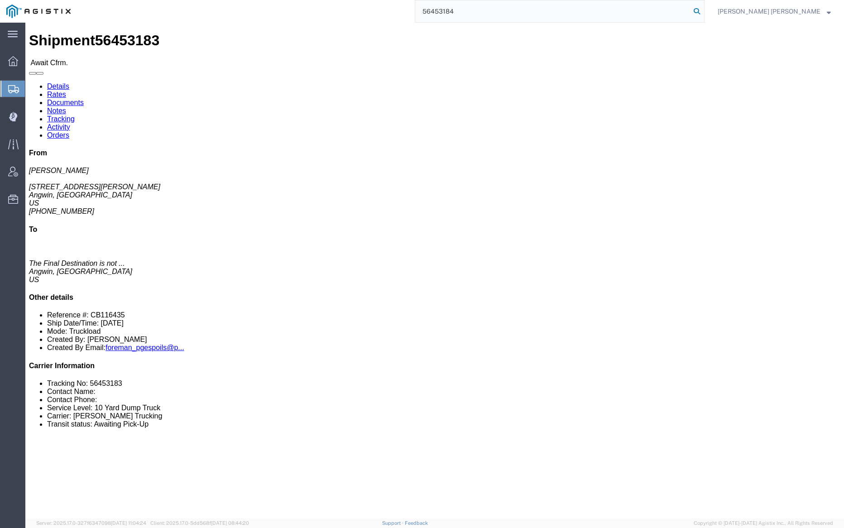
click at [703, 10] on icon at bounding box center [696, 11] width 13 height 13
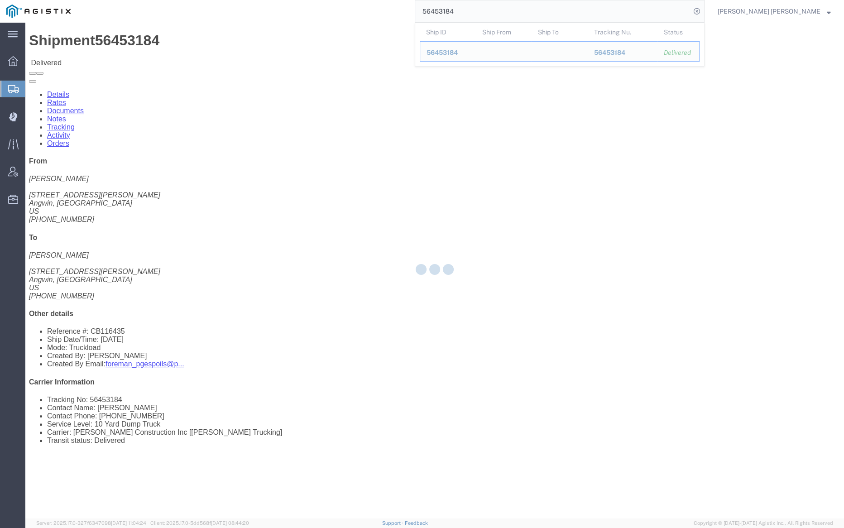
click at [500, 9] on input "56453184" at bounding box center [552, 11] width 275 height 22
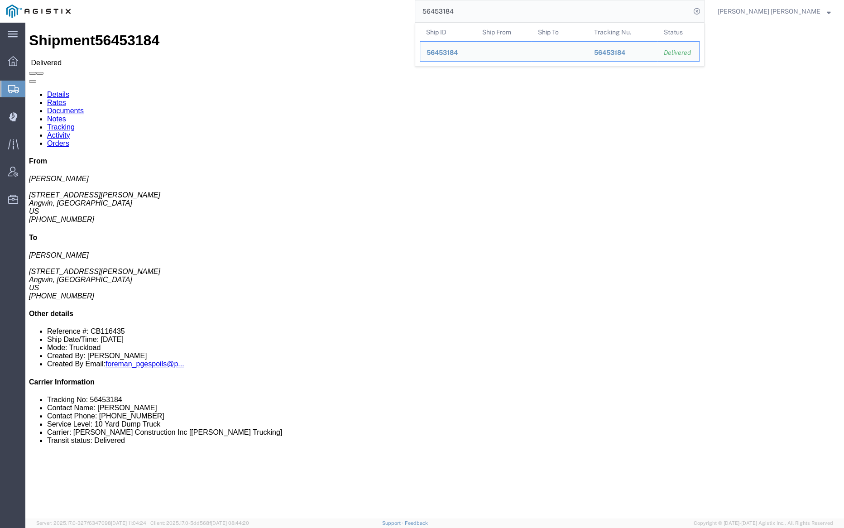
click link "Documents"
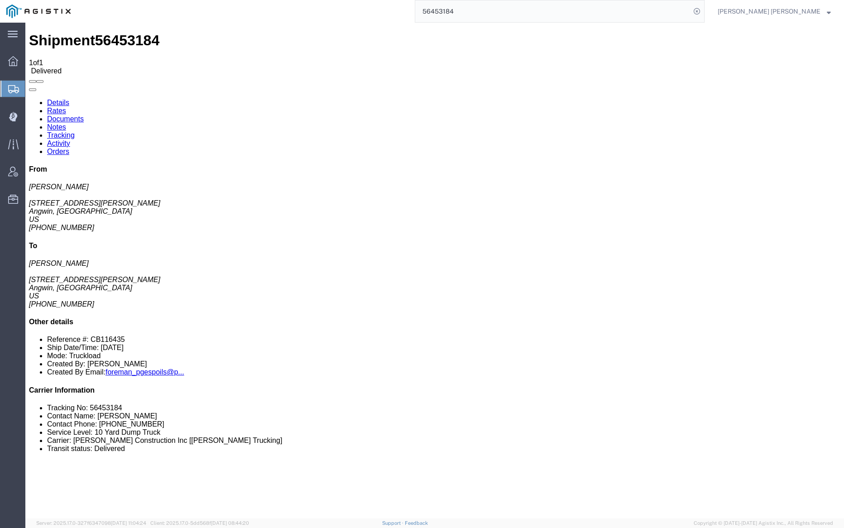
click at [488, 9] on input "56453184" at bounding box center [552, 11] width 275 height 22
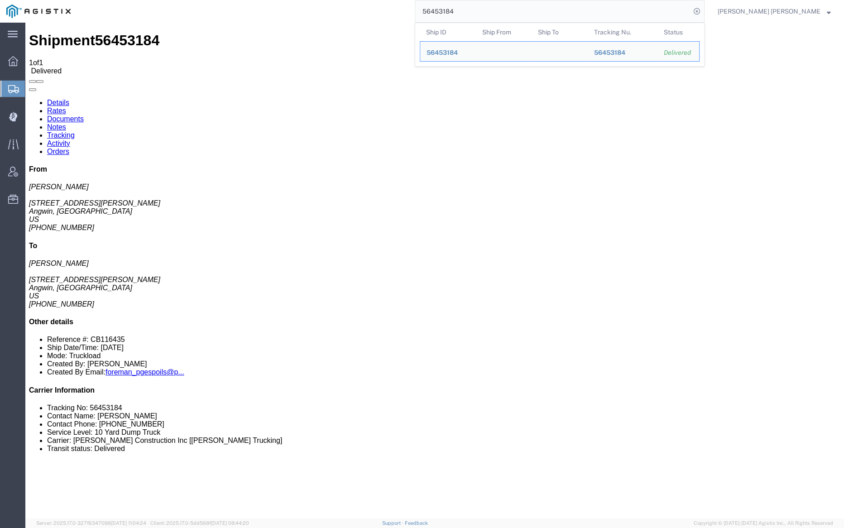
click at [488, 9] on input "56453184" at bounding box center [552, 11] width 275 height 22
paste input "5"
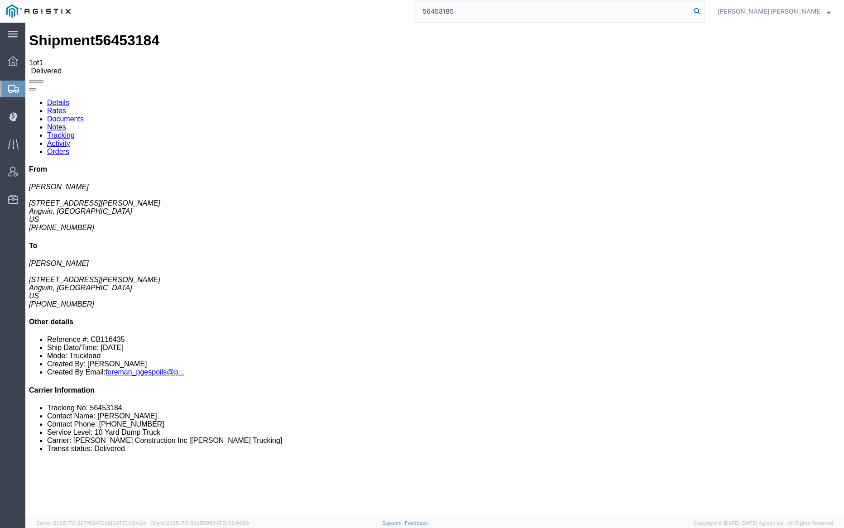
click at [703, 7] on icon at bounding box center [696, 11] width 13 height 13
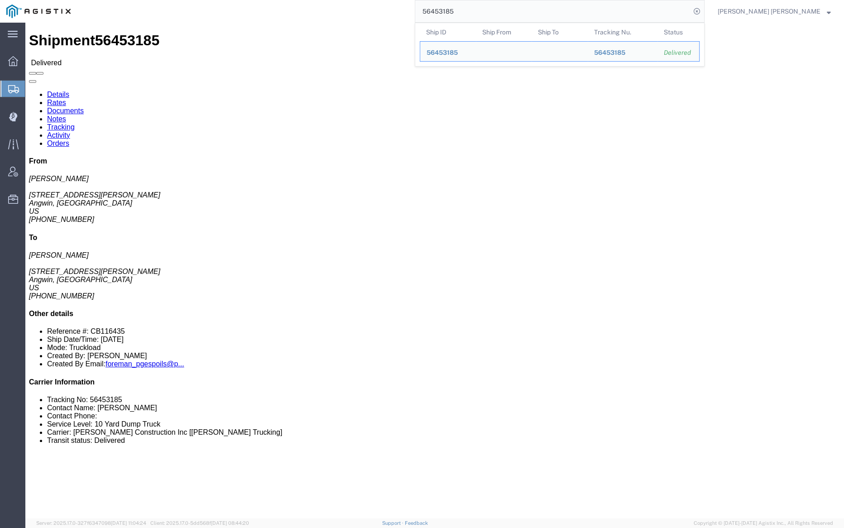
click link "Documents"
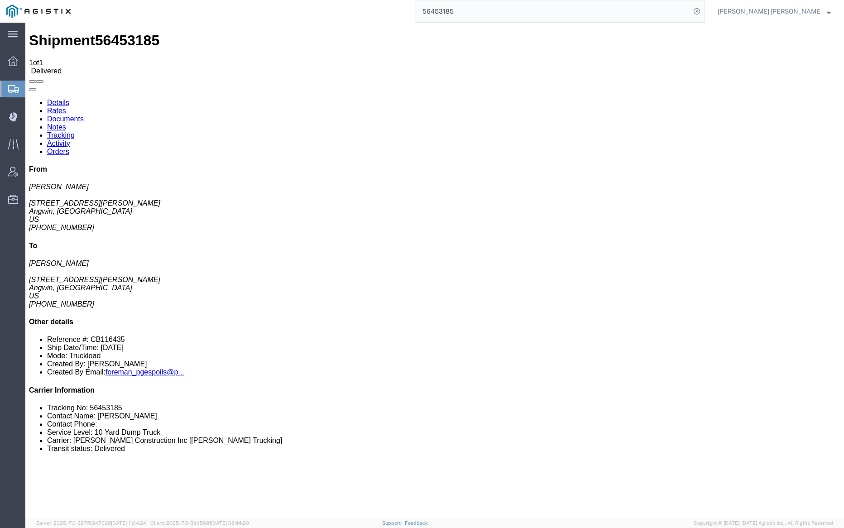
click at [492, 12] on input "56453185" at bounding box center [552, 11] width 275 height 22
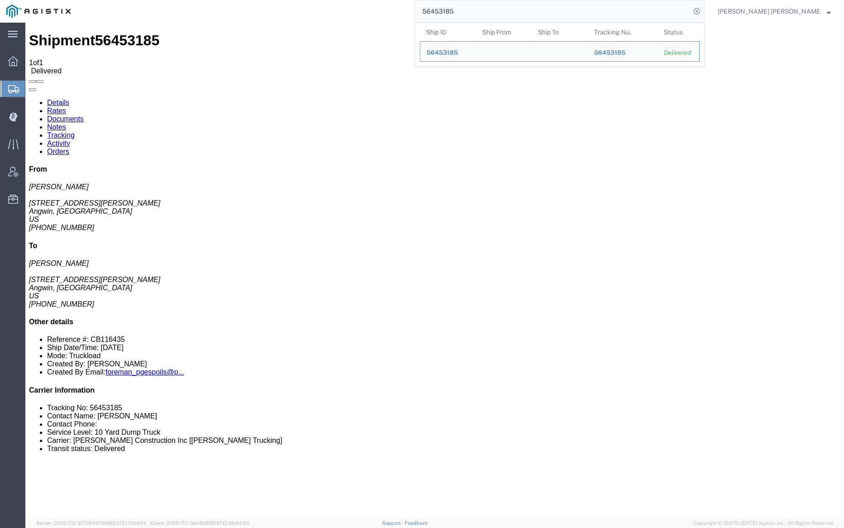
click at [492, 12] on input "56453185" at bounding box center [552, 11] width 275 height 22
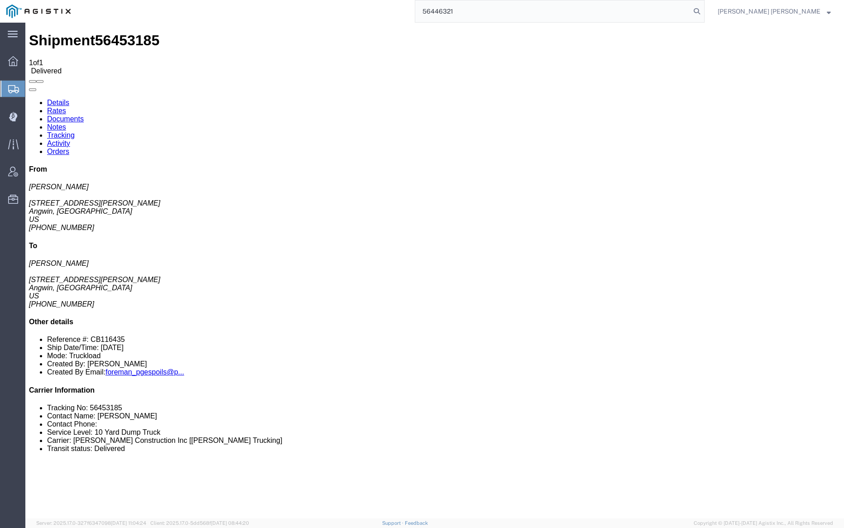
drag, startPoint x: 746, startPoint y: 9, endPoint x: 687, endPoint y: 1, distance: 59.8
click at [703, 9] on icon at bounding box center [696, 11] width 13 height 13
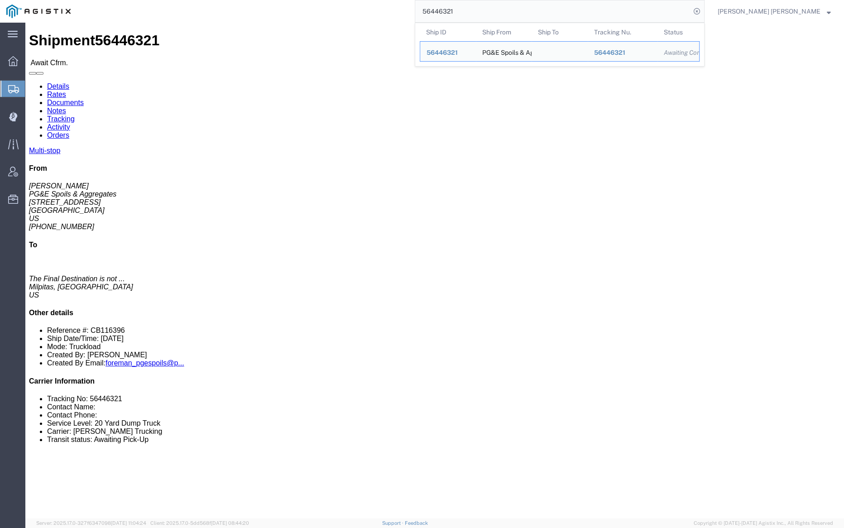
click at [481, 12] on input "56446321" at bounding box center [552, 11] width 275 height 22
paste input "54"
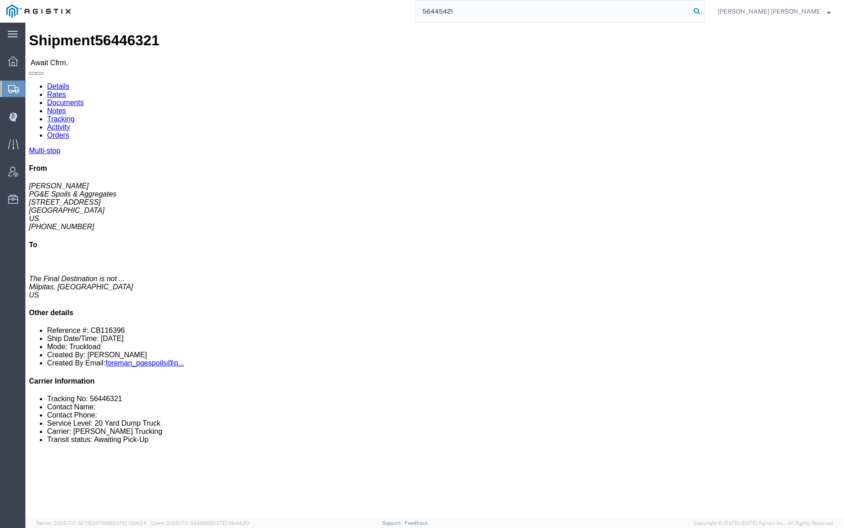
click at [703, 10] on icon at bounding box center [696, 11] width 13 height 13
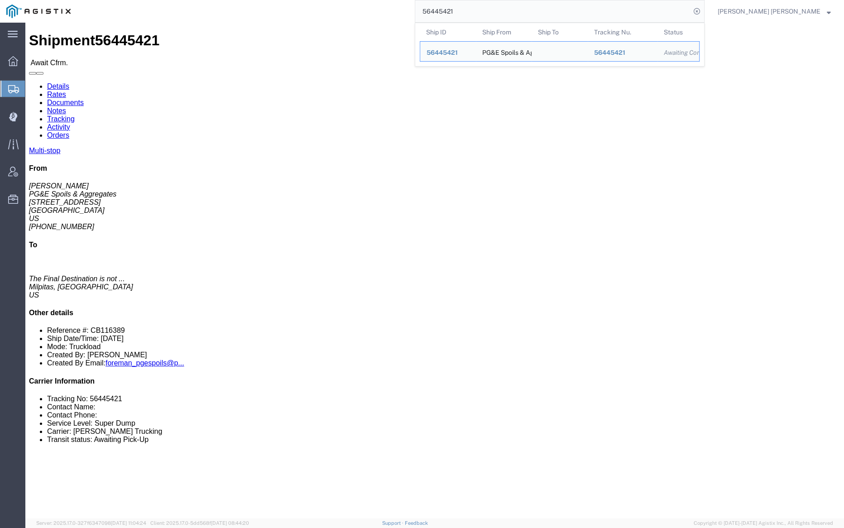
click at [484, 11] on input "56445421" at bounding box center [552, 11] width 275 height 22
paste input "259"
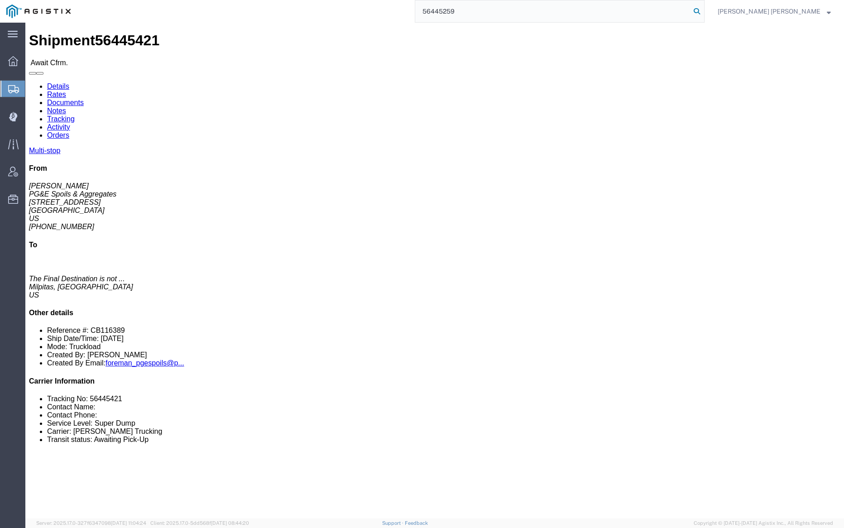
click at [703, 10] on icon at bounding box center [696, 11] width 13 height 13
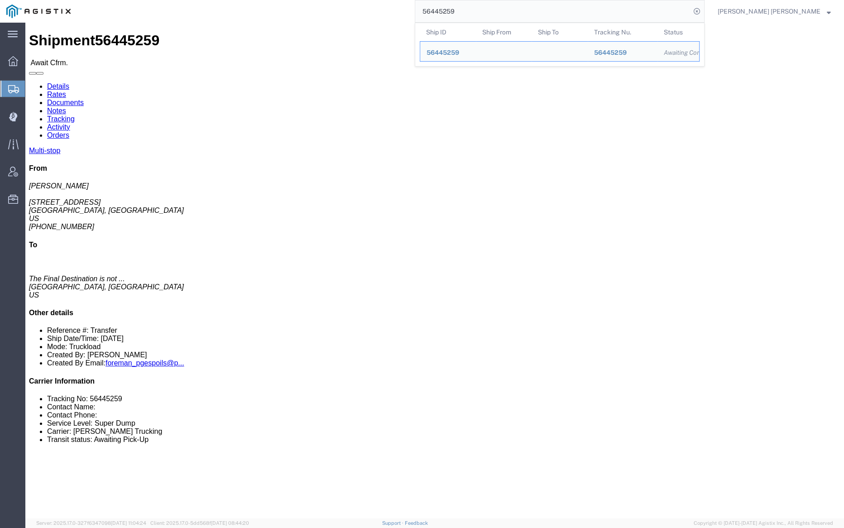
click at [487, 7] on input "56445259" at bounding box center [552, 11] width 275 height 22
paste input "168"
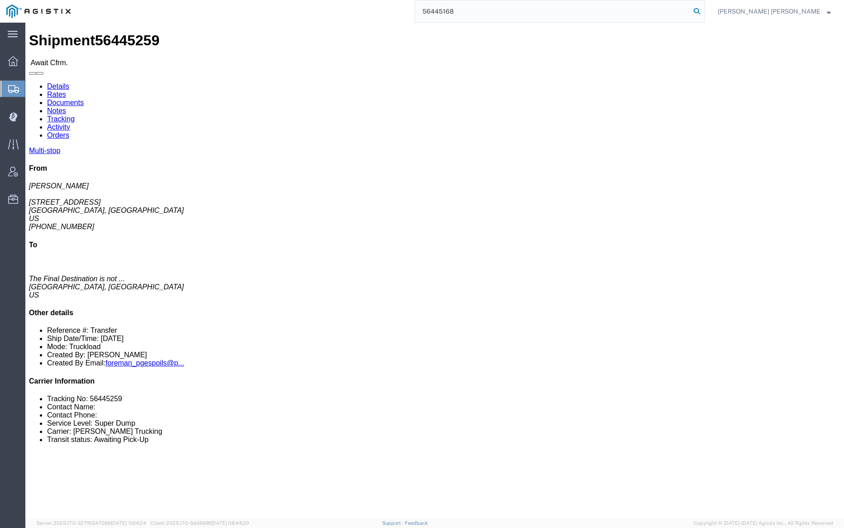
click at [703, 7] on icon at bounding box center [696, 11] width 13 height 13
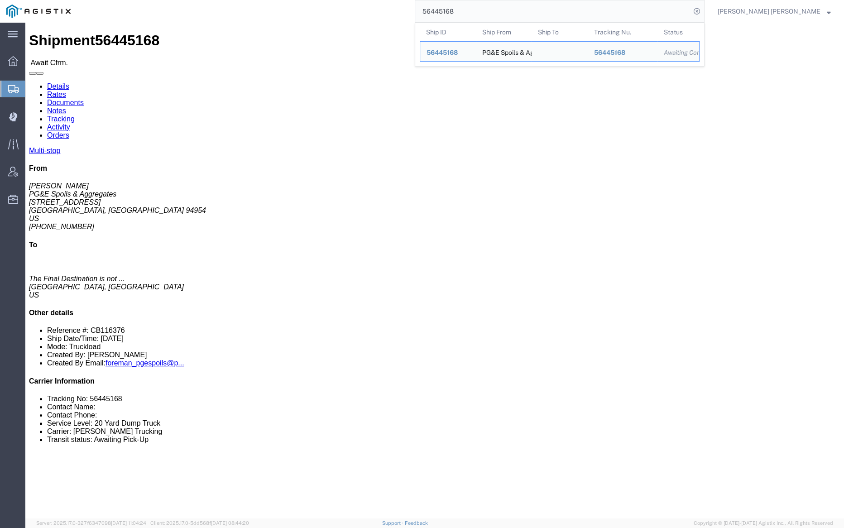
click at [471, 7] on input "56445168" at bounding box center [552, 11] width 275 height 22
paste input "61226"
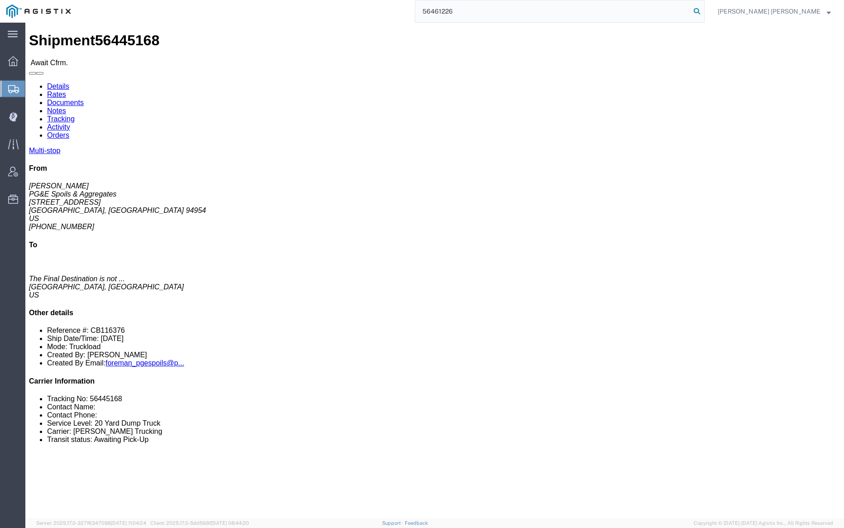
click at [703, 9] on icon at bounding box center [696, 11] width 13 height 13
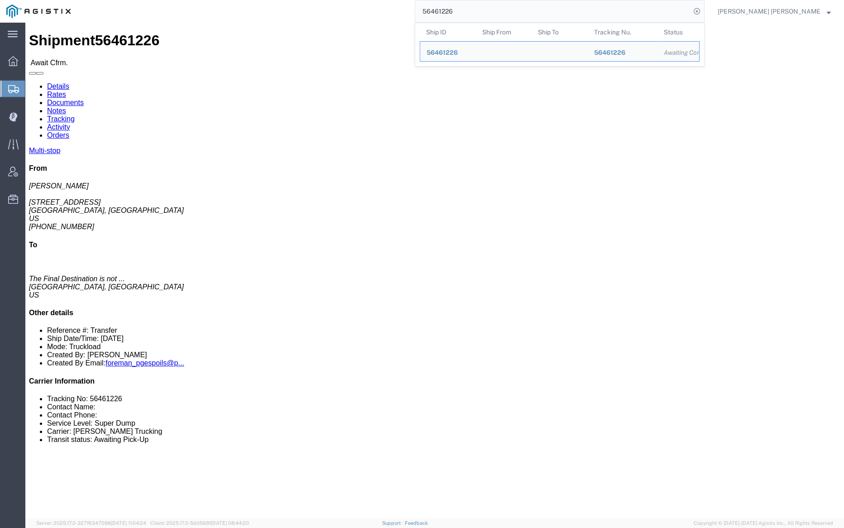
click at [491, 11] on input "56461226" at bounding box center [552, 11] width 275 height 22
paste input "0448"
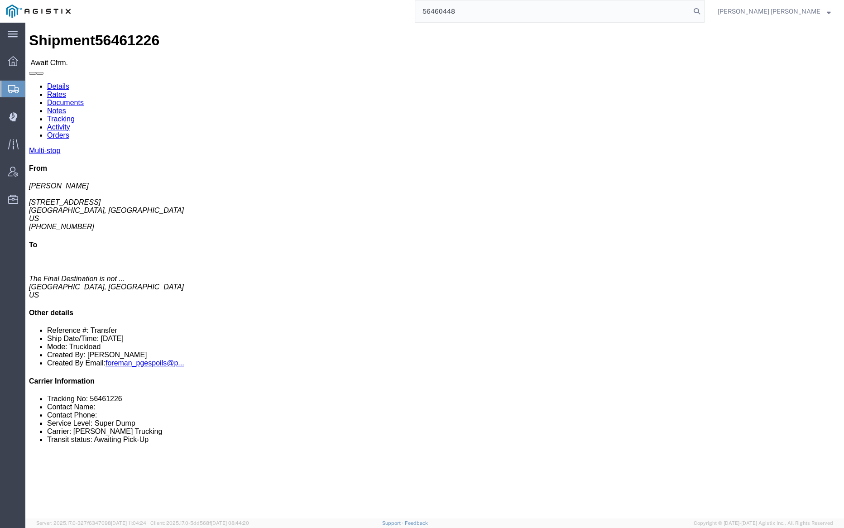
drag, startPoint x: 746, startPoint y: 7, endPoint x: 753, endPoint y: 19, distance: 13.8
click at [703, 7] on icon at bounding box center [696, 11] width 13 height 13
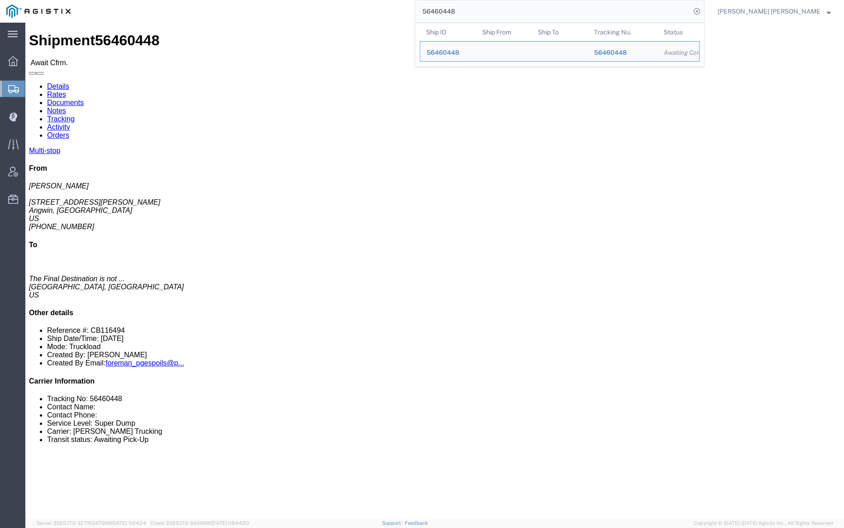
click at [495, 8] on input "56460448" at bounding box center [552, 11] width 275 height 22
paste input "59944"
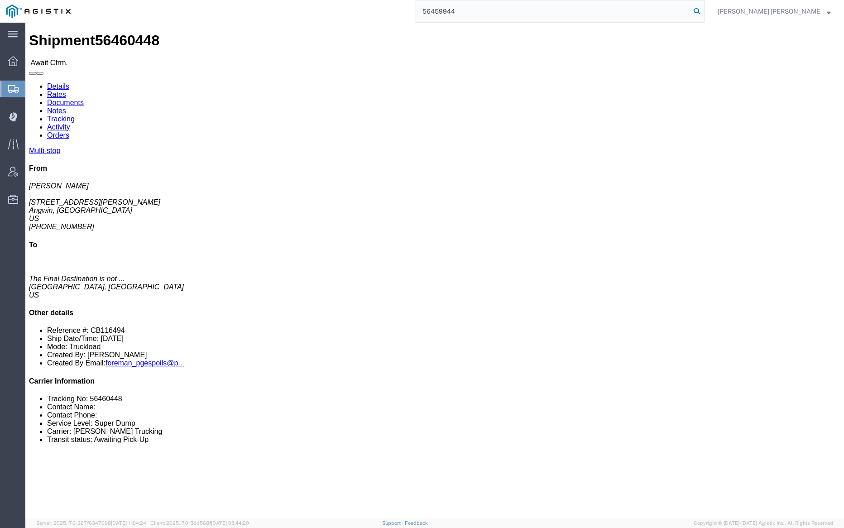
click at [703, 11] on icon at bounding box center [696, 11] width 13 height 13
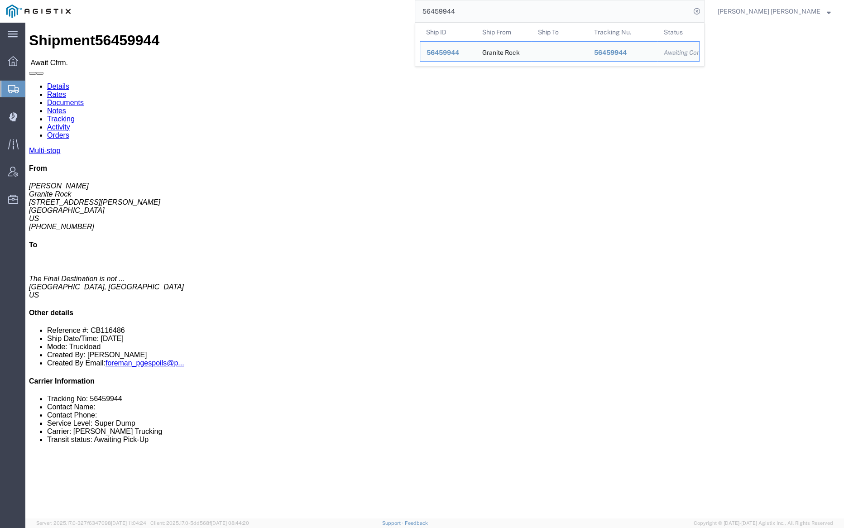
click at [491, 13] on input "56459944" at bounding box center [552, 11] width 275 height 22
paste input "207"
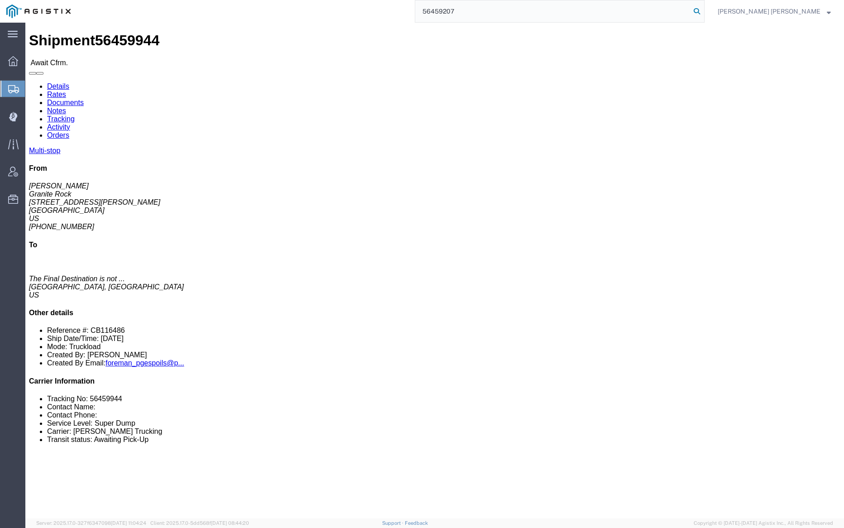
click at [703, 8] on icon at bounding box center [696, 11] width 13 height 13
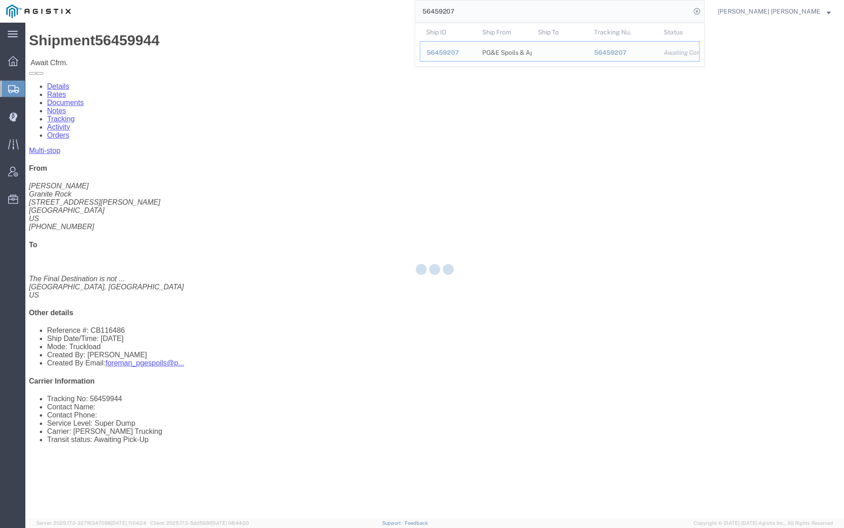
click at [481, 7] on input "56459207" at bounding box center [552, 11] width 275 height 22
paste input "8"
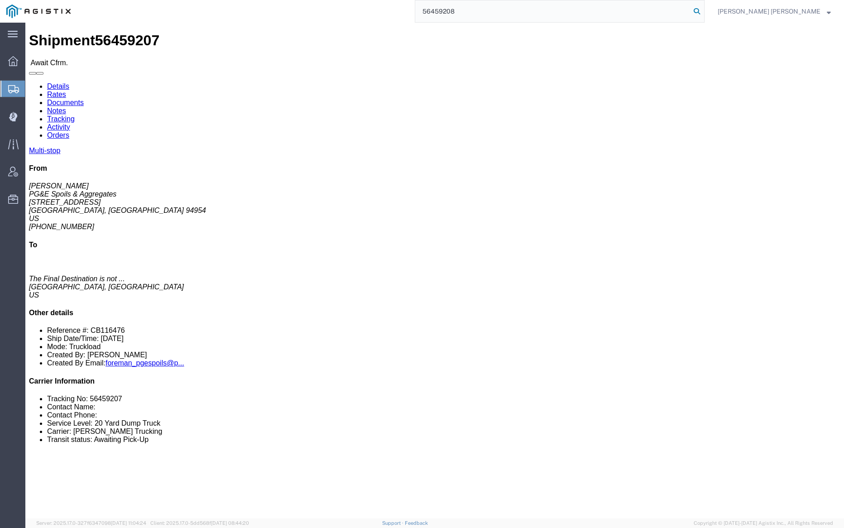
click at [703, 8] on icon at bounding box center [696, 11] width 13 height 13
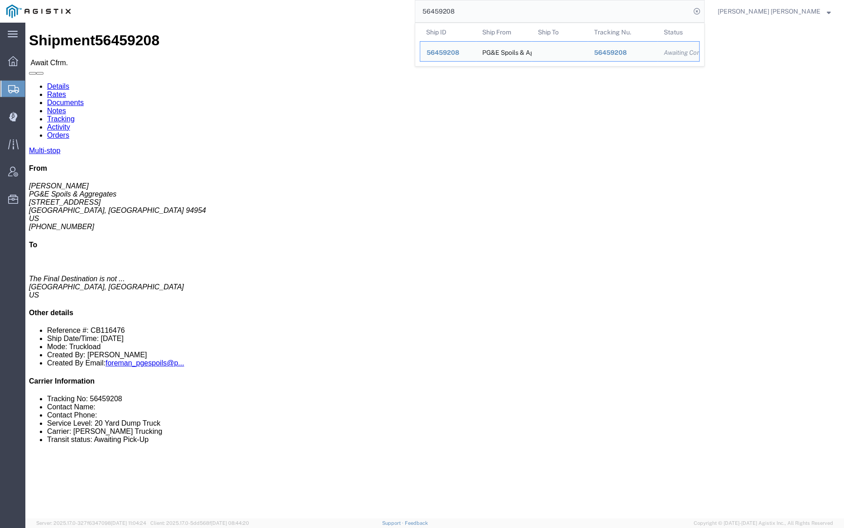
click at [481, 10] on input "56459208" at bounding box center [552, 11] width 275 height 22
paste input "77074"
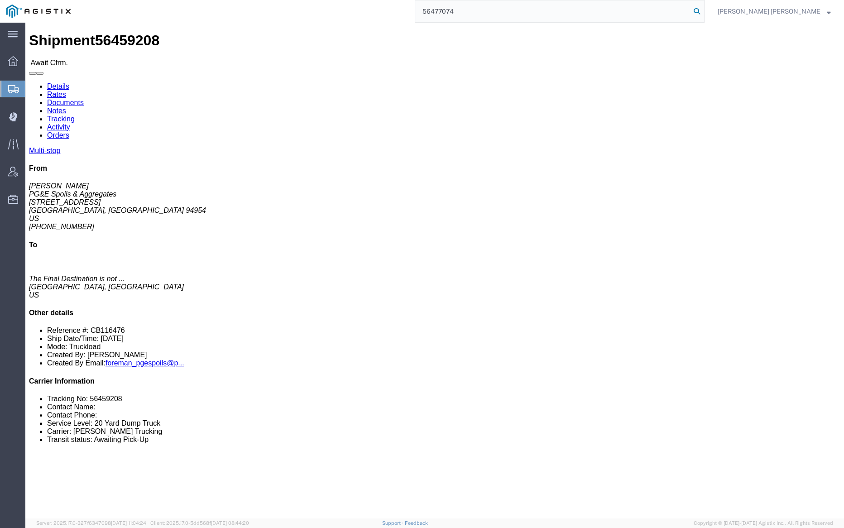
click at [703, 11] on icon at bounding box center [696, 11] width 13 height 13
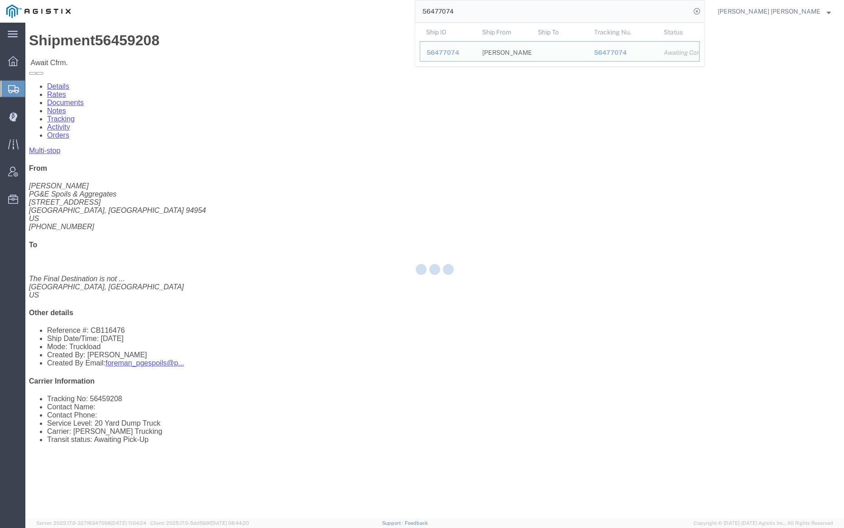
click at [488, 5] on input "56477074" at bounding box center [552, 11] width 275 height 22
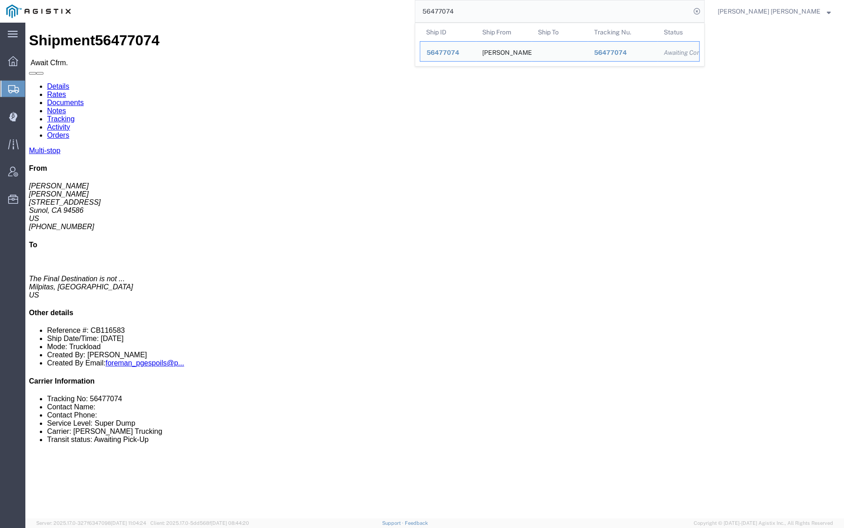
click at [488, 5] on input "56477074" at bounding box center [552, 11] width 275 height 22
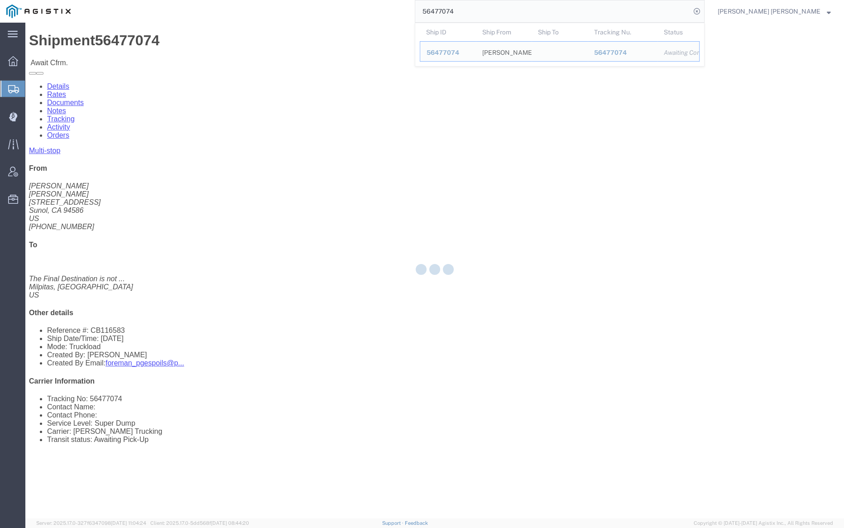
paste input "3129"
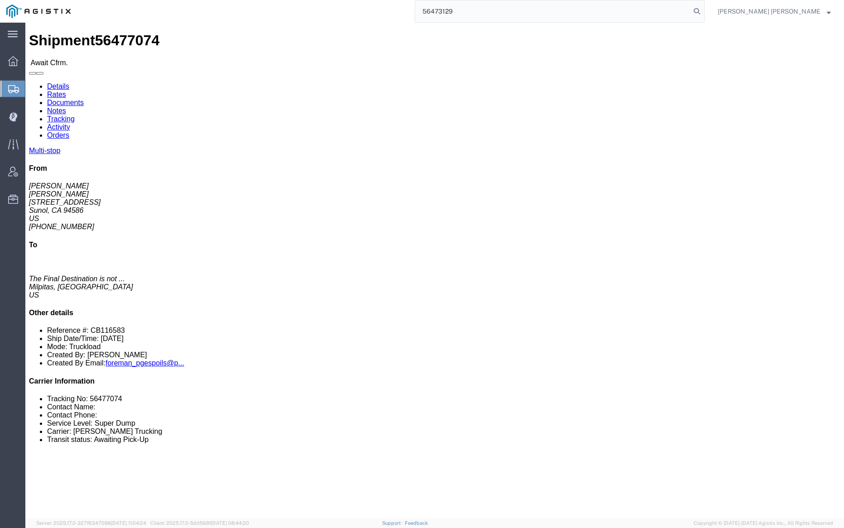
drag, startPoint x: 751, startPoint y: 10, endPoint x: 760, endPoint y: 19, distance: 12.5
click at [703, 10] on icon at bounding box center [696, 11] width 13 height 13
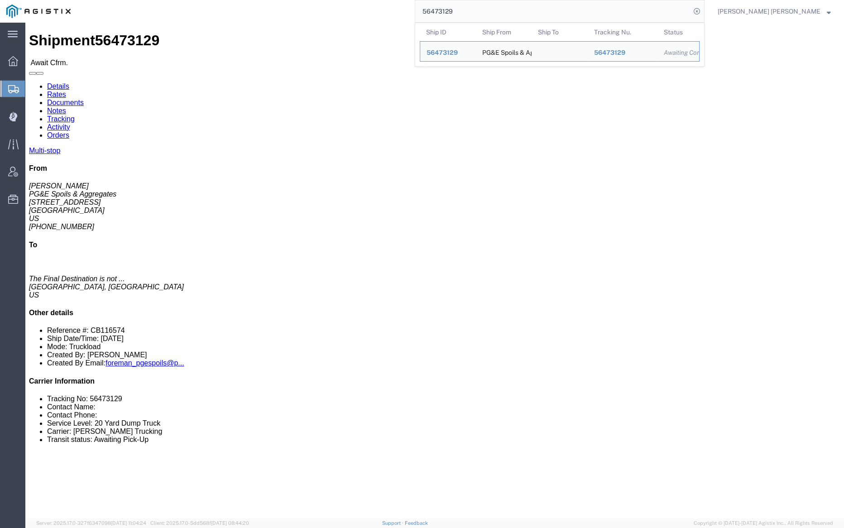
click at [490, 11] on input "56473129" at bounding box center [552, 11] width 275 height 22
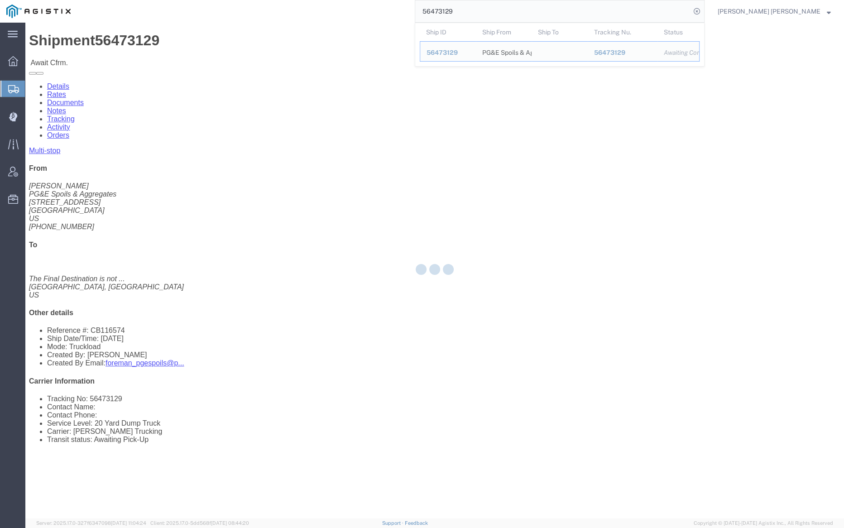
click at [490, 11] on input "56473129" at bounding box center [552, 11] width 275 height 22
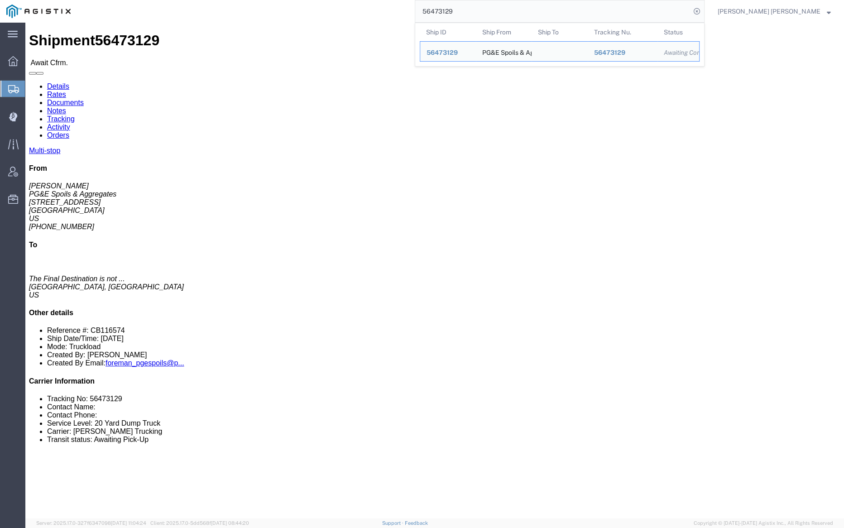
paste input "080"
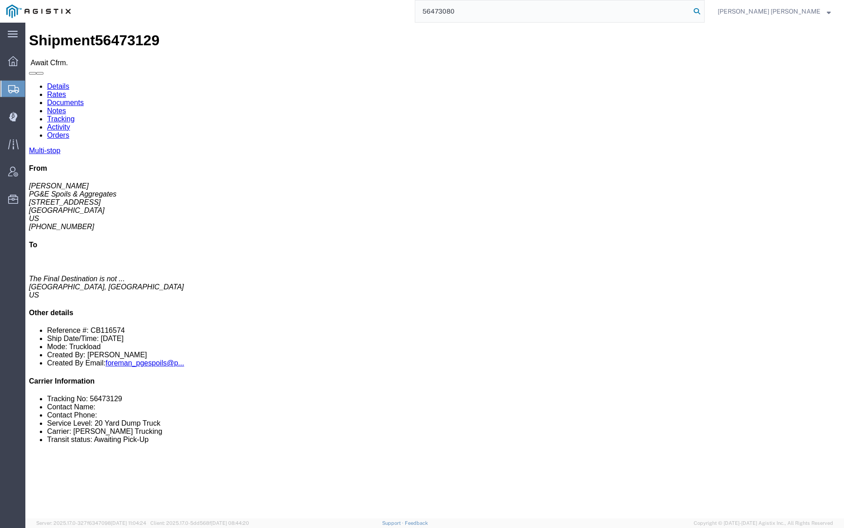
click at [703, 9] on icon at bounding box center [696, 11] width 13 height 13
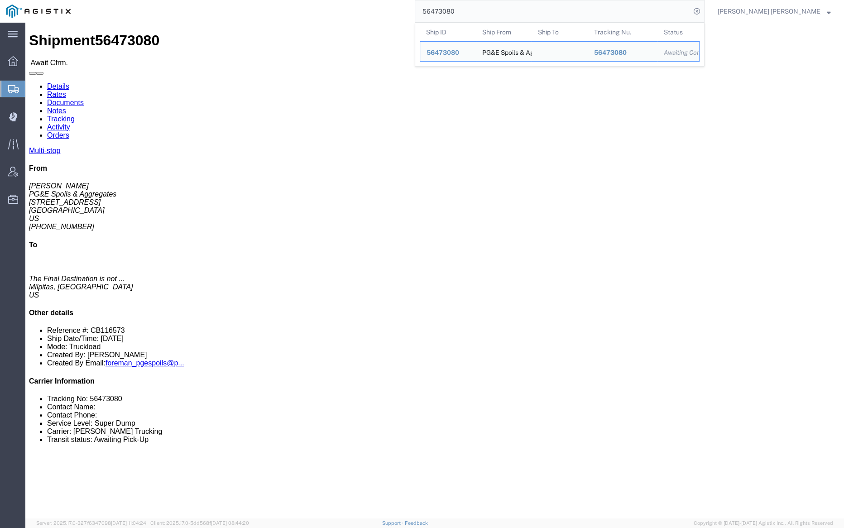
click at [486, 12] on input "56473080" at bounding box center [552, 11] width 275 height 22
paste input "60393"
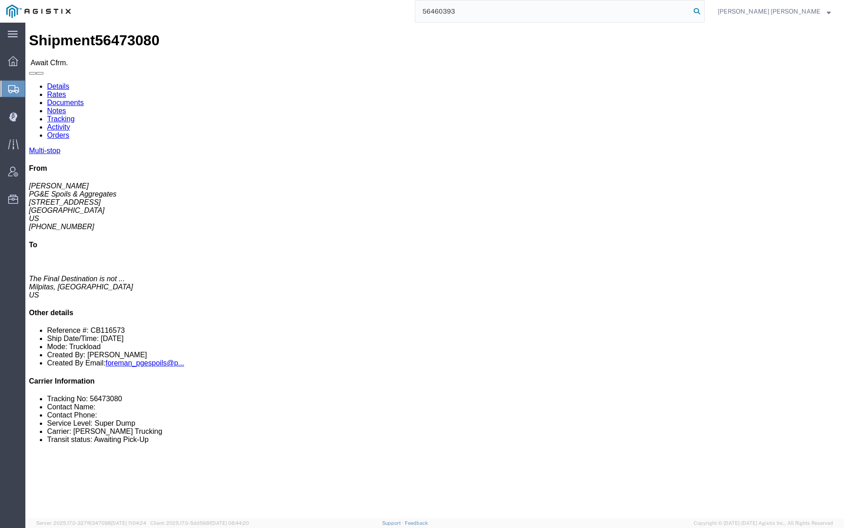
click at [703, 8] on icon at bounding box center [696, 11] width 13 height 13
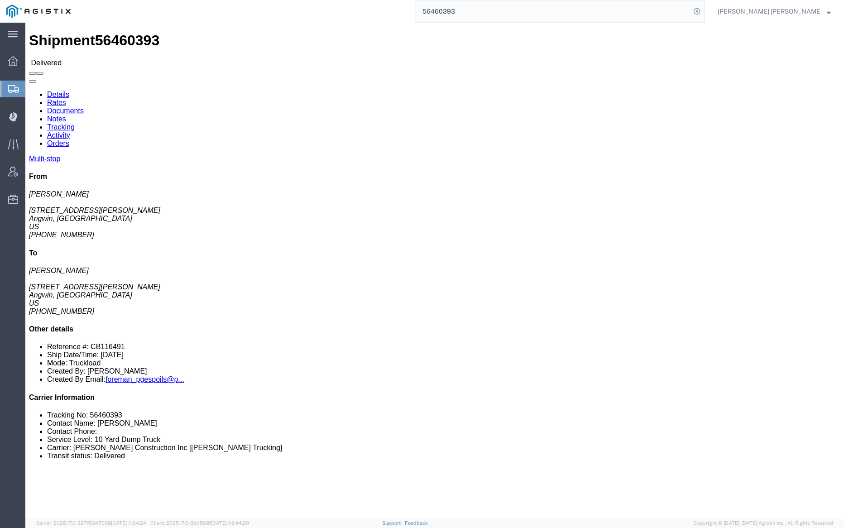
drag, startPoint x: 129, startPoint y: 51, endPoint x: 104, endPoint y: 28, distance: 34.0
click link "Documents"
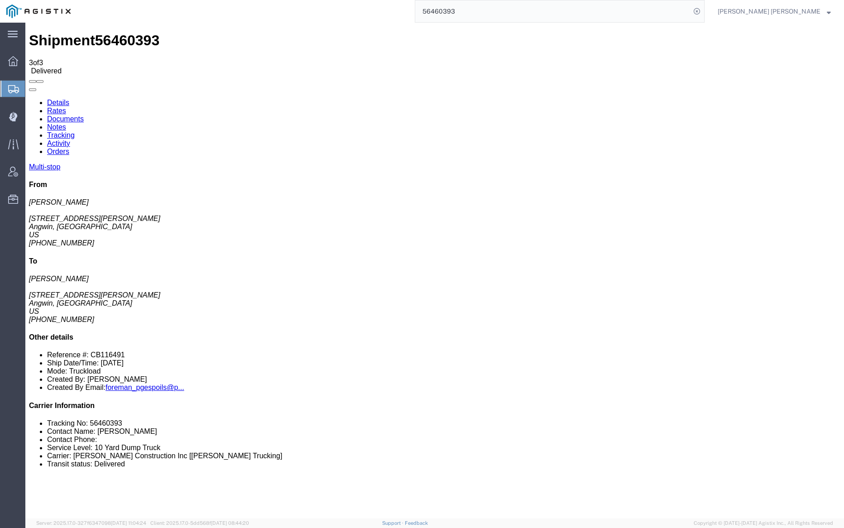
click at [488, 14] on input "56460393" at bounding box center [552, 11] width 275 height 22
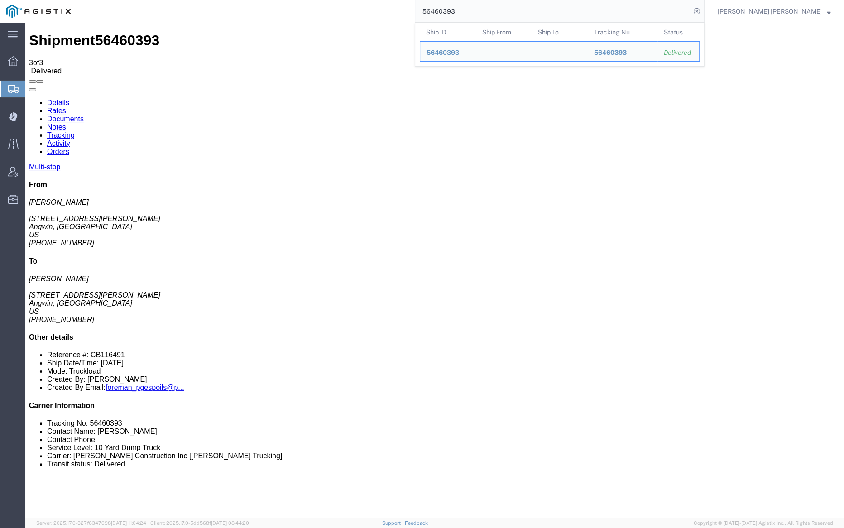
click at [488, 14] on input "56460393" at bounding box center [552, 11] width 275 height 22
paste input "6"
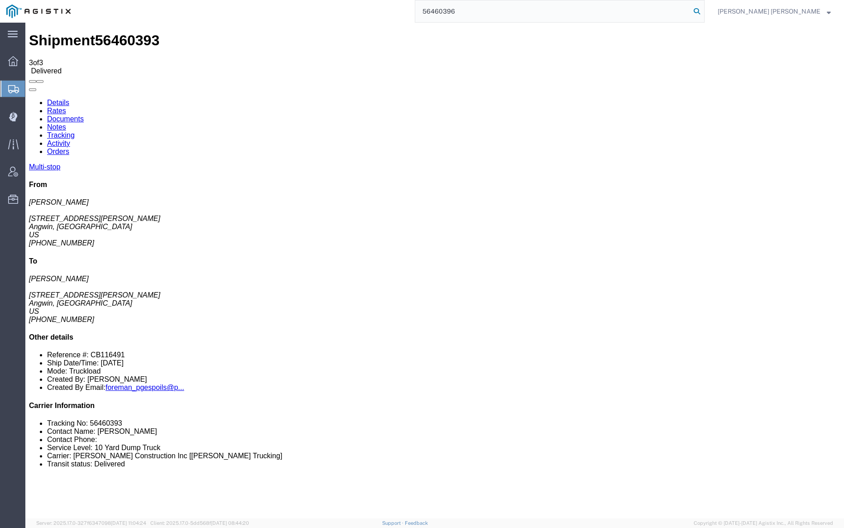
click at [703, 13] on icon at bounding box center [696, 11] width 13 height 13
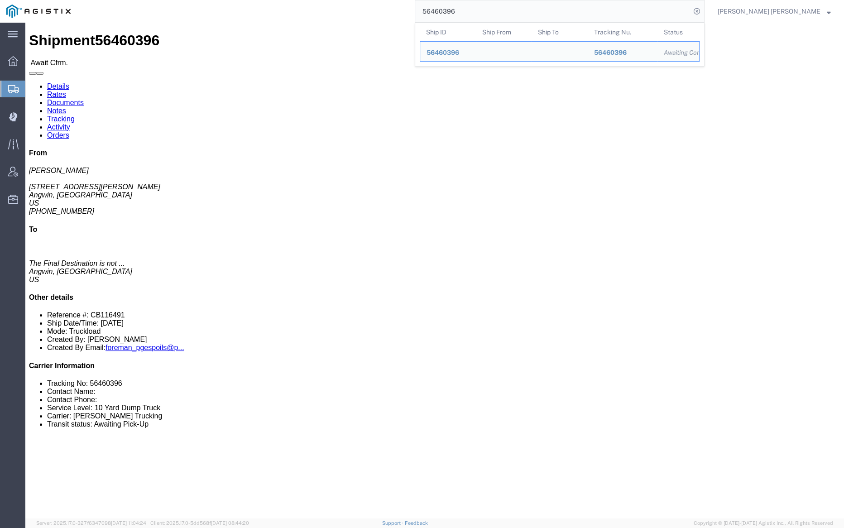
click at [481, 13] on input "56460396" at bounding box center [552, 11] width 275 height 22
paste input "3"
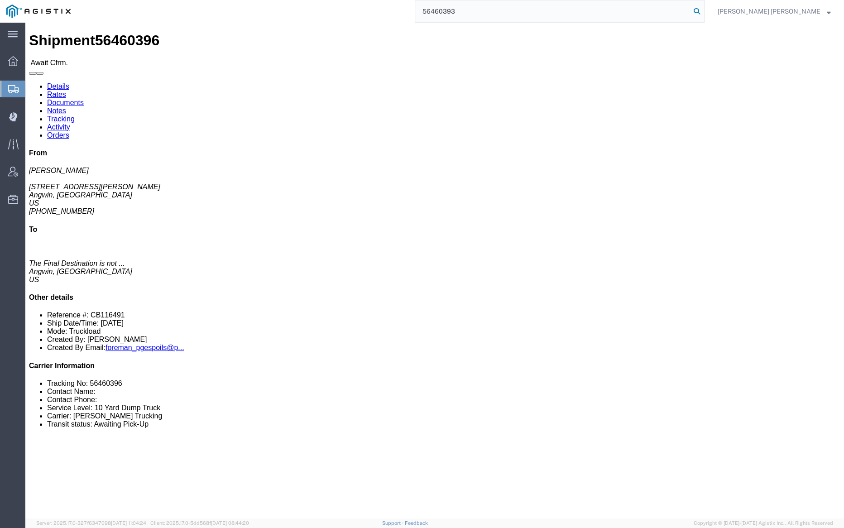
click at [703, 6] on icon at bounding box center [696, 11] width 13 height 13
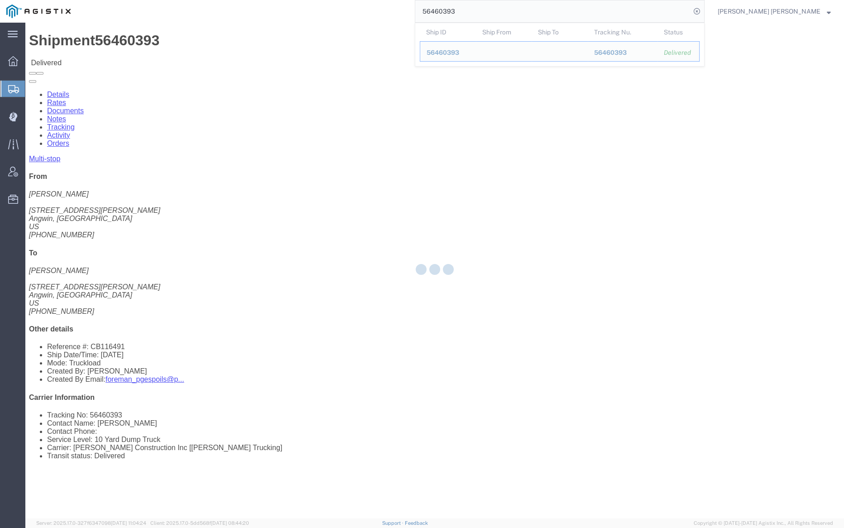
drag, startPoint x: 132, startPoint y: 32, endPoint x: 158, endPoint y: 54, distance: 34.0
click at [158, 54] on div at bounding box center [434, 271] width 818 height 496
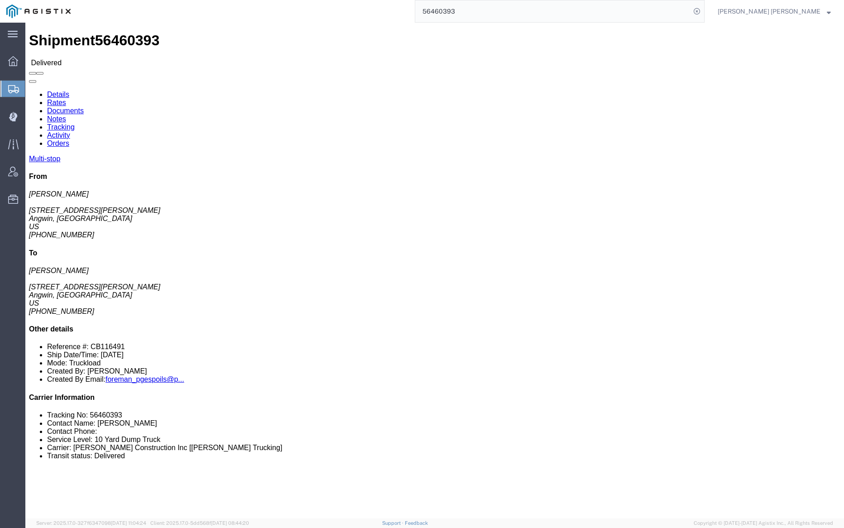
click link "Notes"
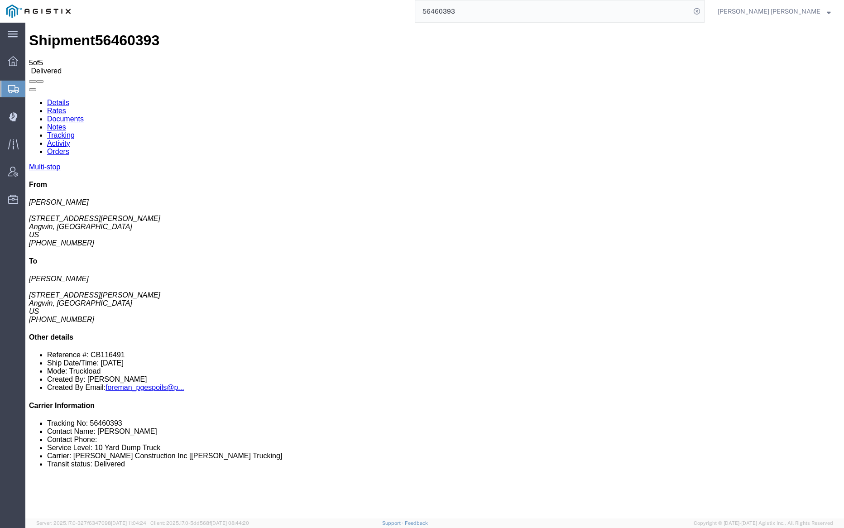
click at [476, 5] on input "56460393" at bounding box center [552, 11] width 275 height 22
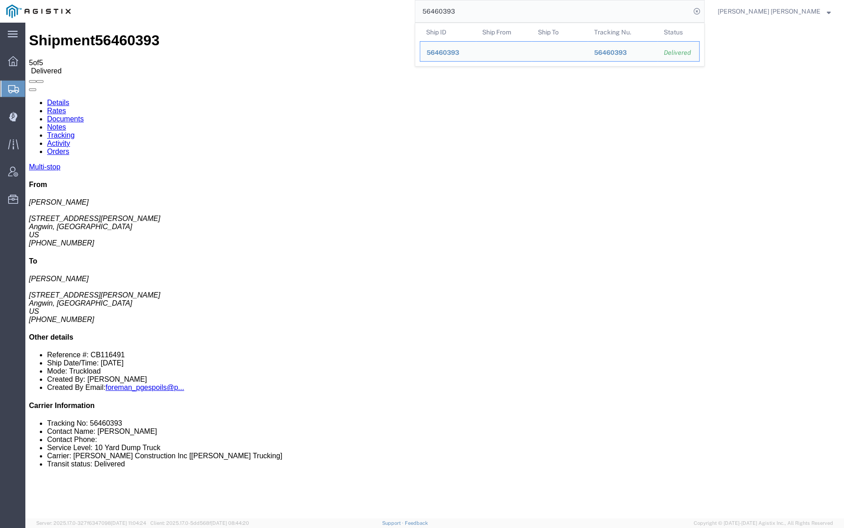
click at [476, 5] on input "56460393" at bounding box center [552, 11] width 275 height 22
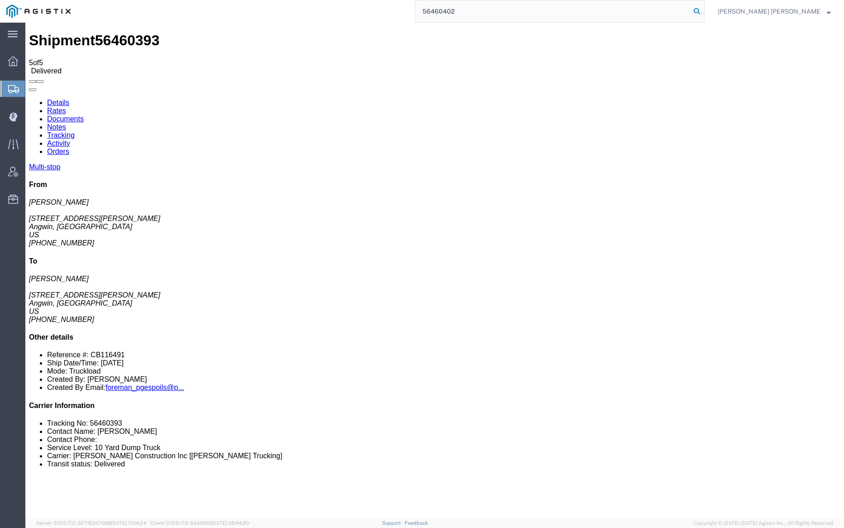
click at [703, 10] on icon at bounding box center [696, 11] width 13 height 13
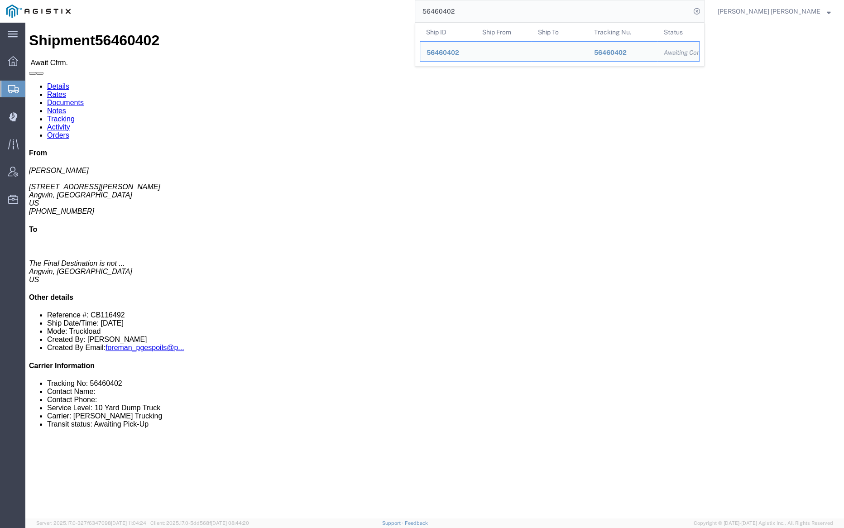
click at [492, 14] on input "56460402" at bounding box center [552, 11] width 275 height 22
paste input "6"
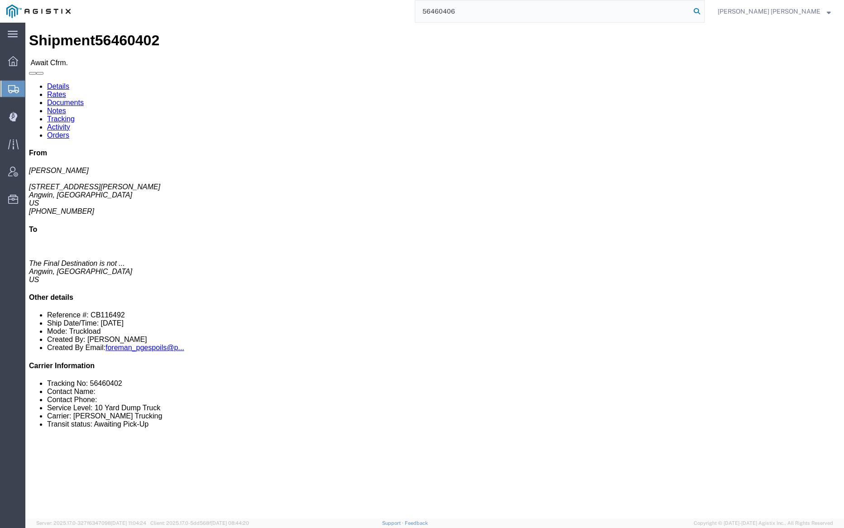
click at [703, 9] on icon at bounding box center [696, 11] width 13 height 13
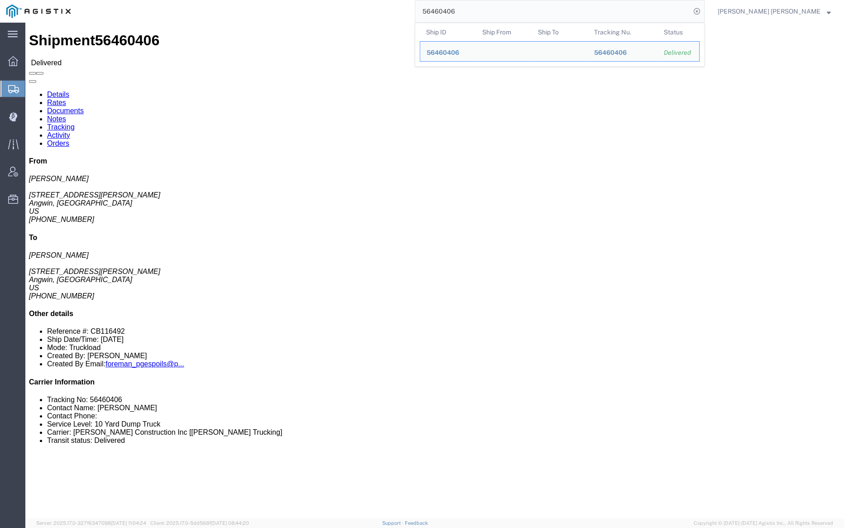
click link "Documents"
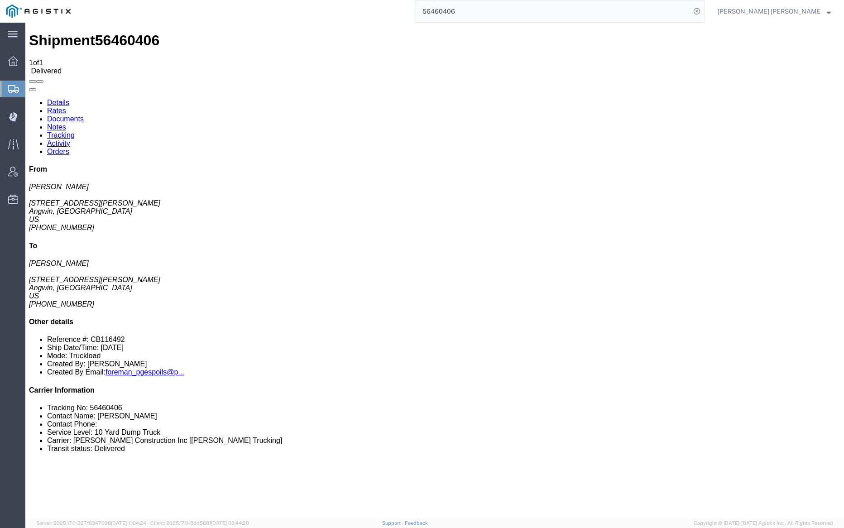
click at [66, 123] on link "Notes" at bounding box center [56, 127] width 19 height 8
click at [482, 8] on input "56460406" at bounding box center [552, 11] width 275 height 22
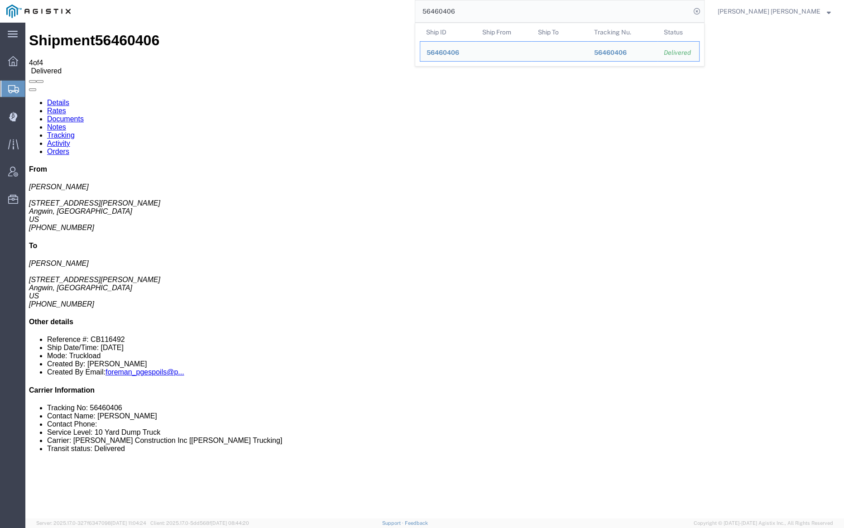
click at [482, 8] on input "56460406" at bounding box center [552, 11] width 275 height 22
paste input "1237"
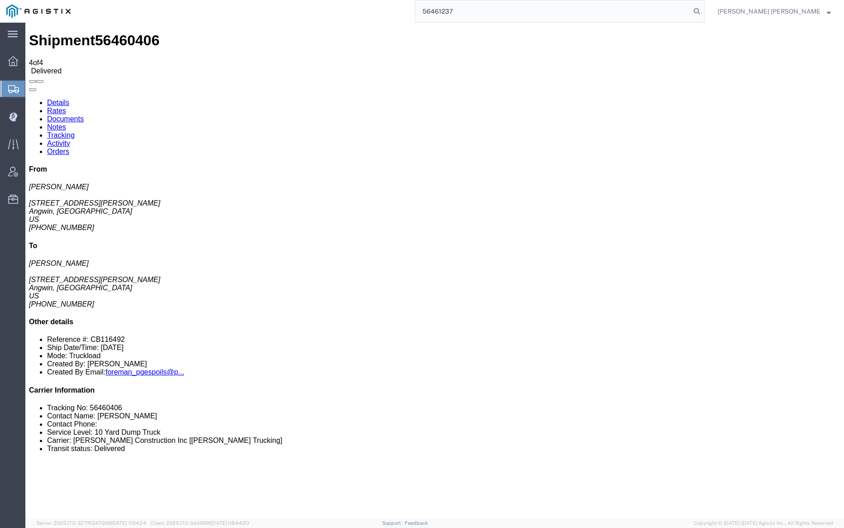
drag, startPoint x: 748, startPoint y: 8, endPoint x: 715, endPoint y: 5, distance: 33.6
click at [703, 8] on icon at bounding box center [696, 11] width 13 height 13
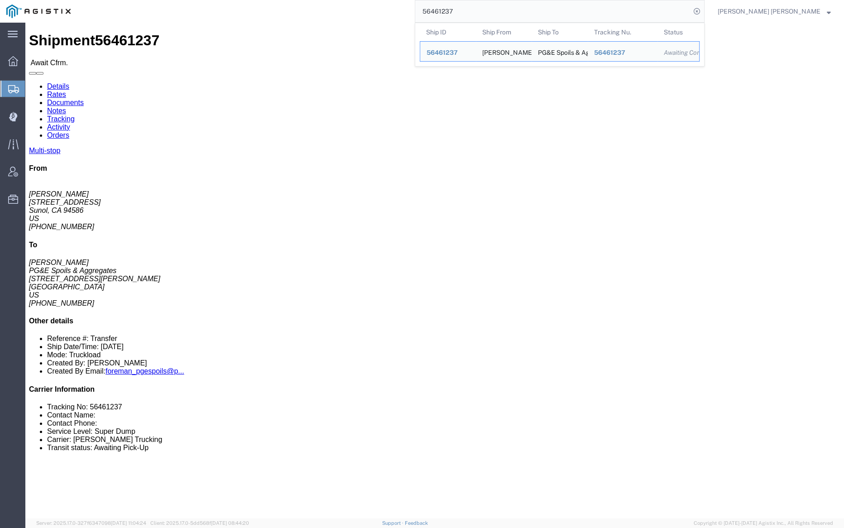
click at [492, 10] on input "56461237" at bounding box center [552, 11] width 275 height 22
paste input "9"
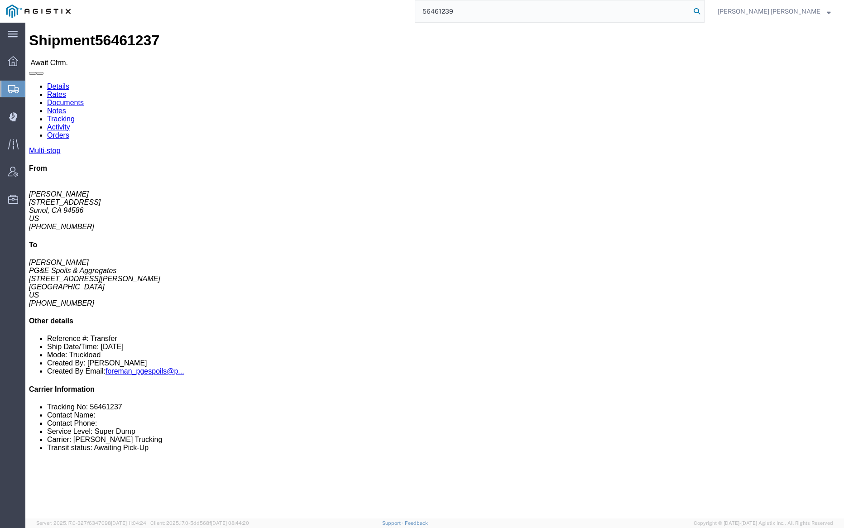
type input "56461239"
click at [703, 9] on icon at bounding box center [696, 11] width 13 height 13
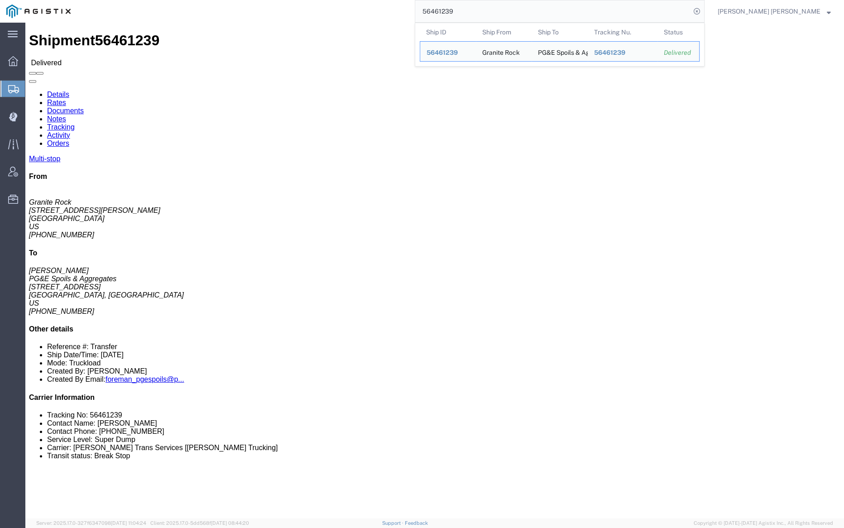
click div
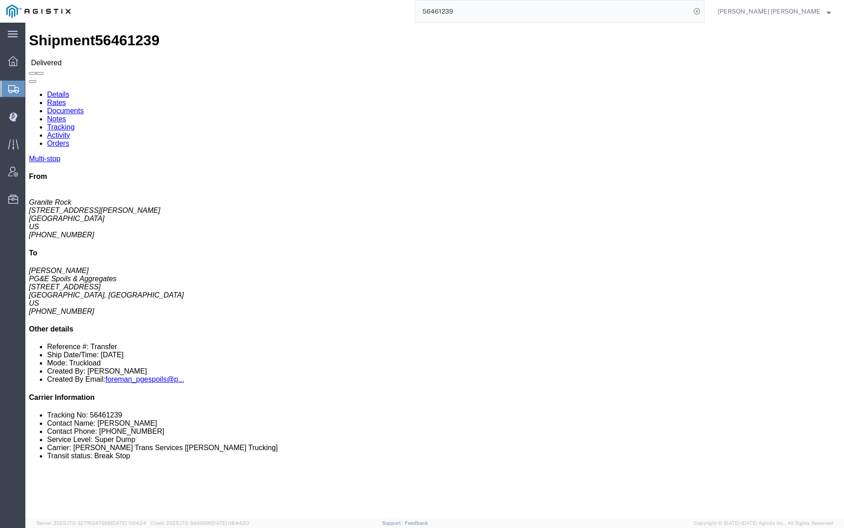
click link "Documents"
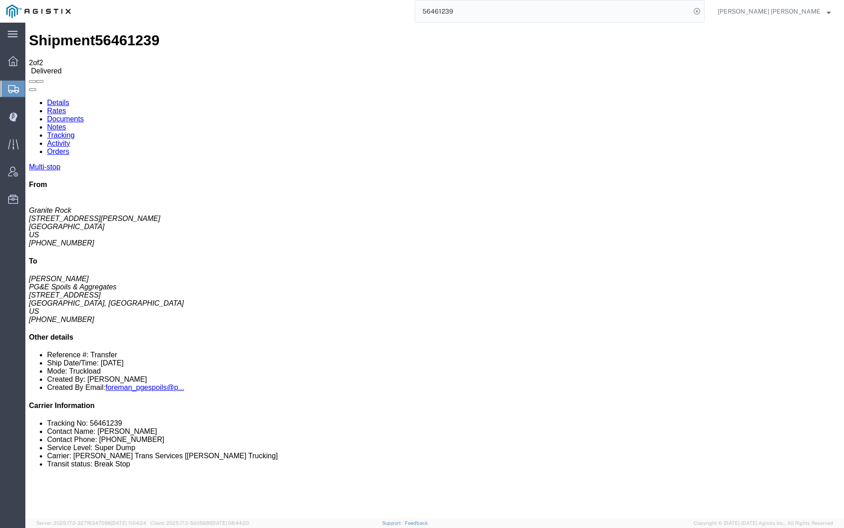
click at [66, 123] on link "Notes" at bounding box center [56, 127] width 19 height 8
click at [75, 131] on link "Tracking" at bounding box center [61, 135] width 28 height 8
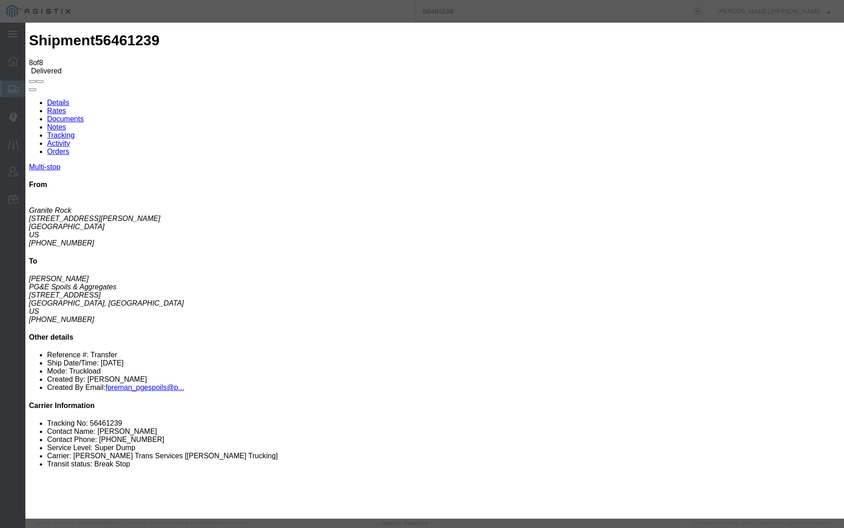
type input "[DATE]"
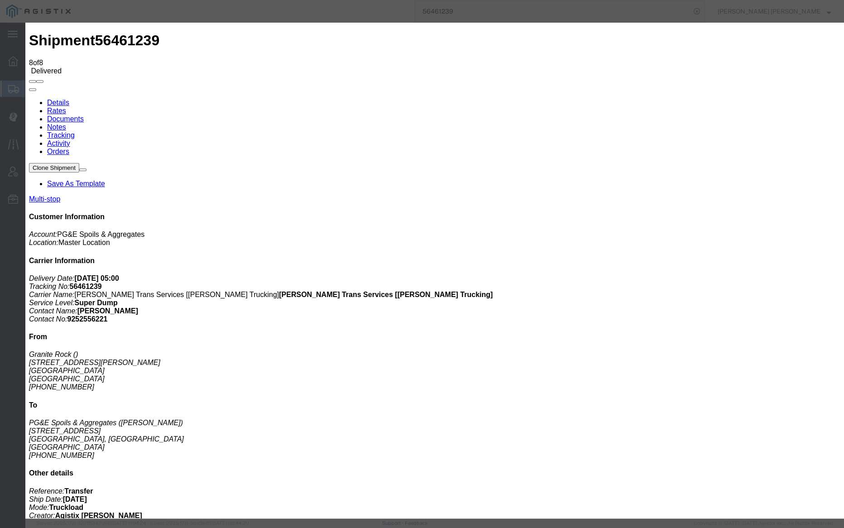
type input "[DATE]"
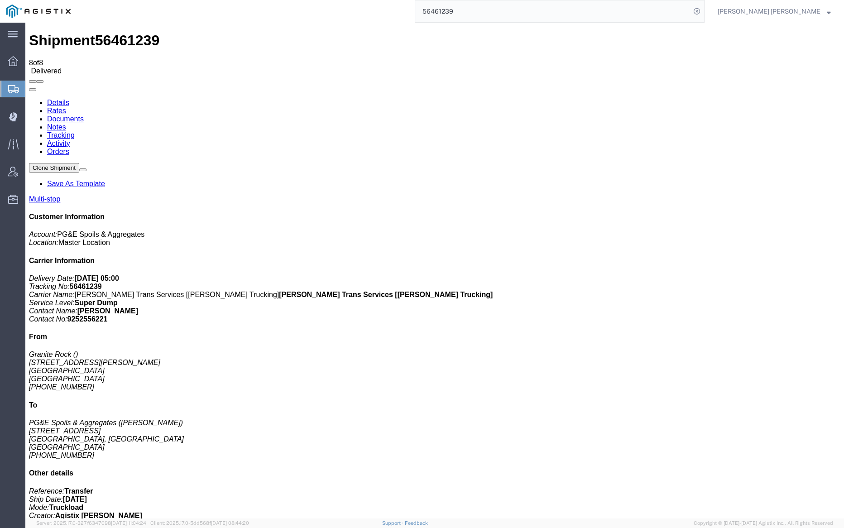
click at [66, 123] on link "Notes" at bounding box center [56, 127] width 19 height 8
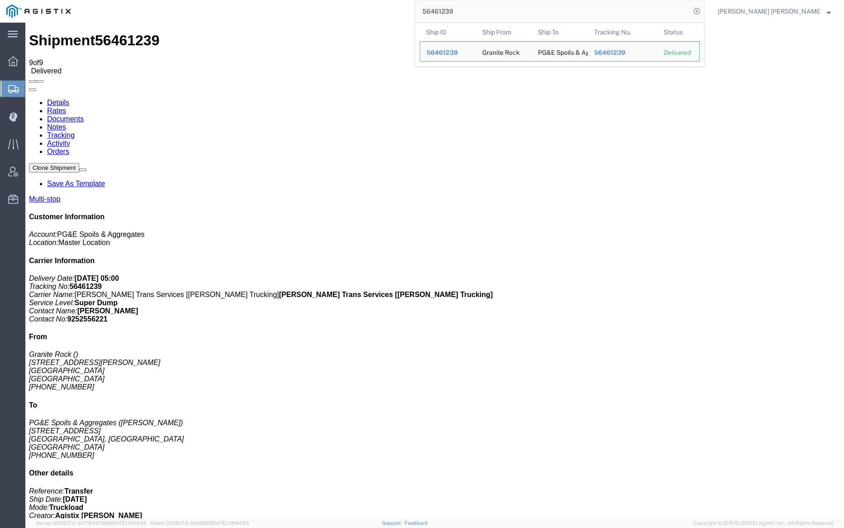
click at [487, 11] on input "56461239" at bounding box center [552, 11] width 275 height 22
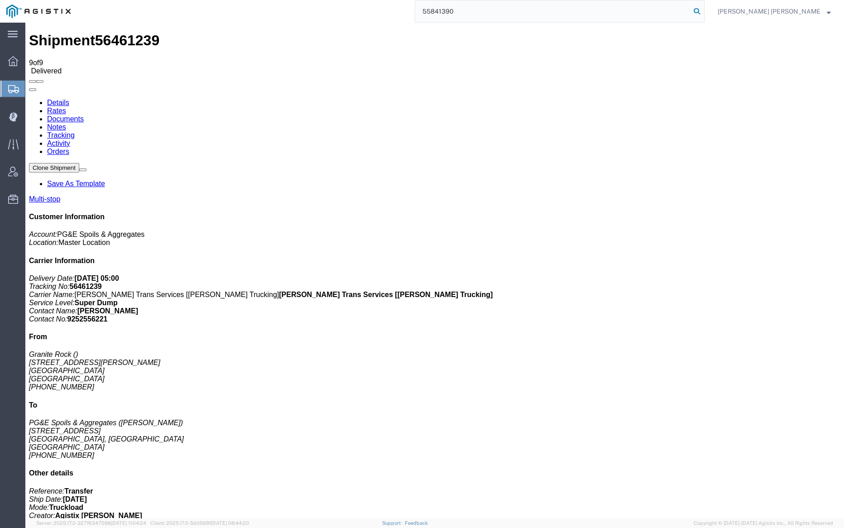
click at [703, 9] on icon at bounding box center [696, 11] width 13 height 13
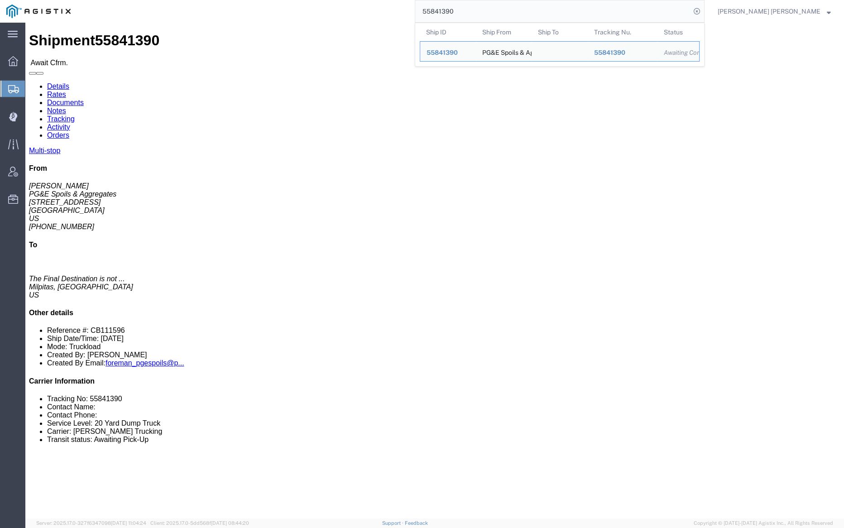
click at [483, 12] on input "55841390" at bounding box center [552, 11] width 275 height 22
paste input "95294"
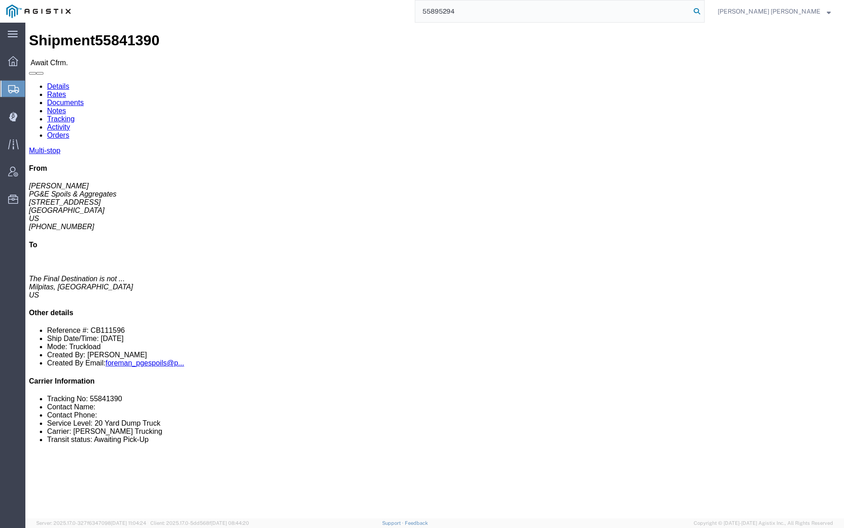
click at [703, 9] on icon at bounding box center [696, 11] width 13 height 13
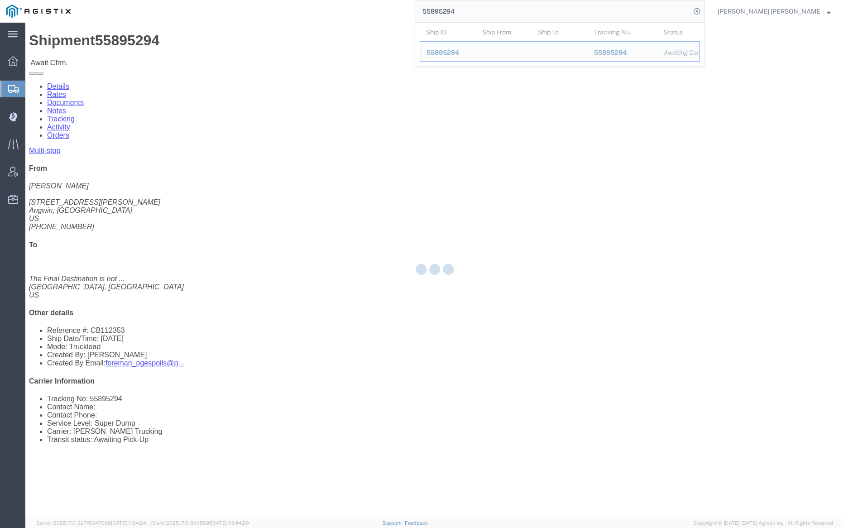
click at [494, 10] on input "55895294" at bounding box center [552, 11] width 275 height 22
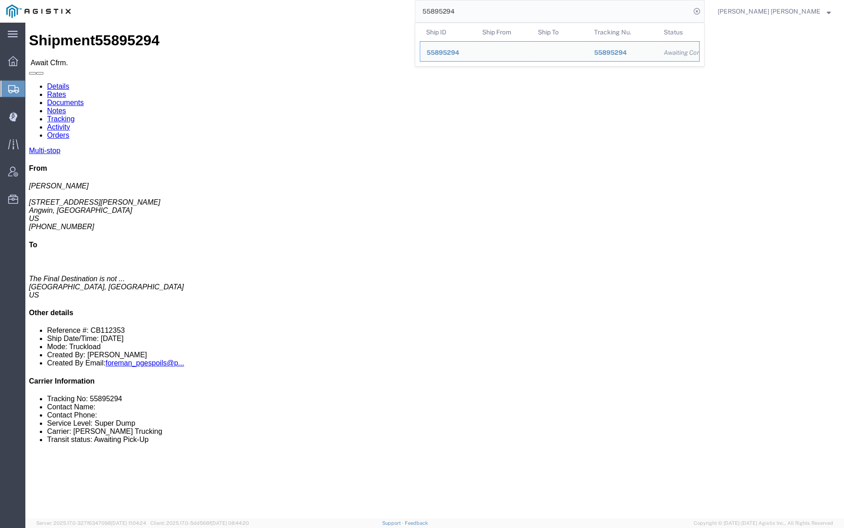
paste input "919148"
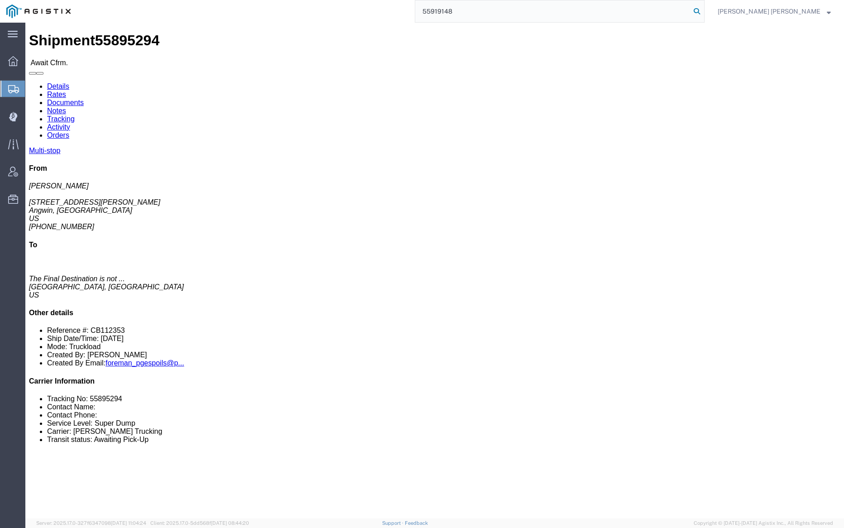
click at [703, 9] on icon at bounding box center [696, 11] width 13 height 13
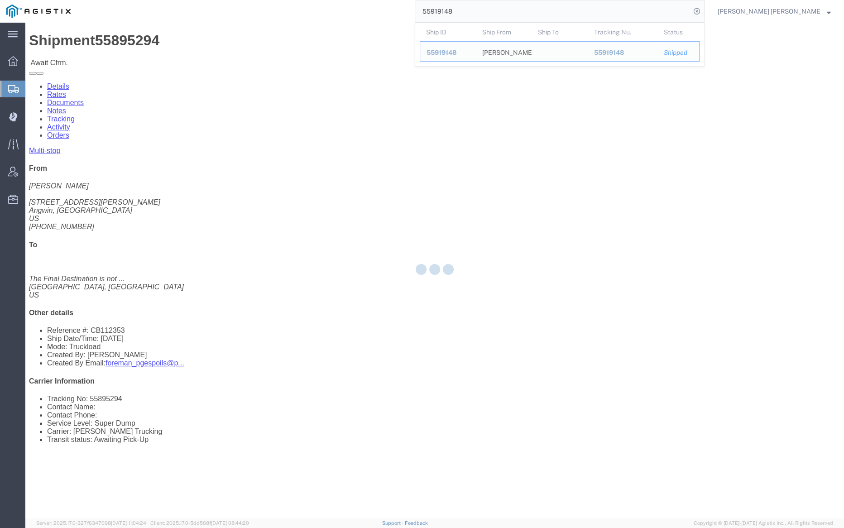
click at [479, 16] on input "55919148" at bounding box center [552, 11] width 275 height 22
paste input "68300"
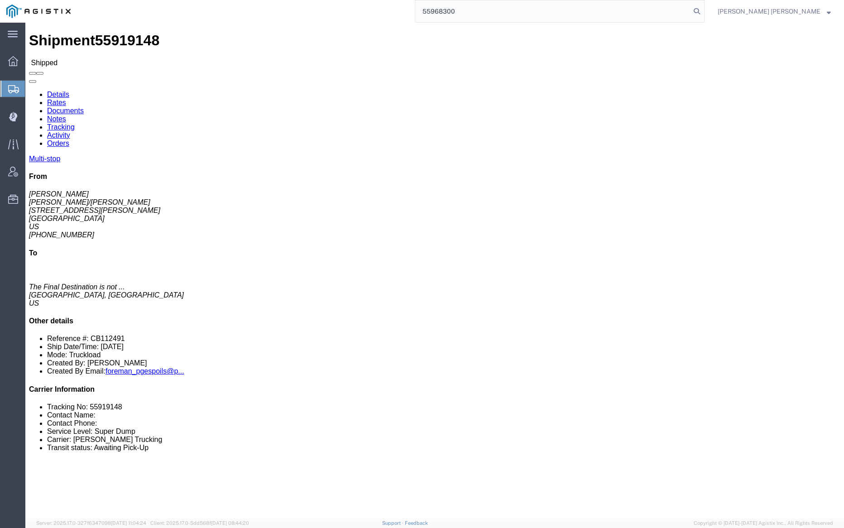
click link "Documents"
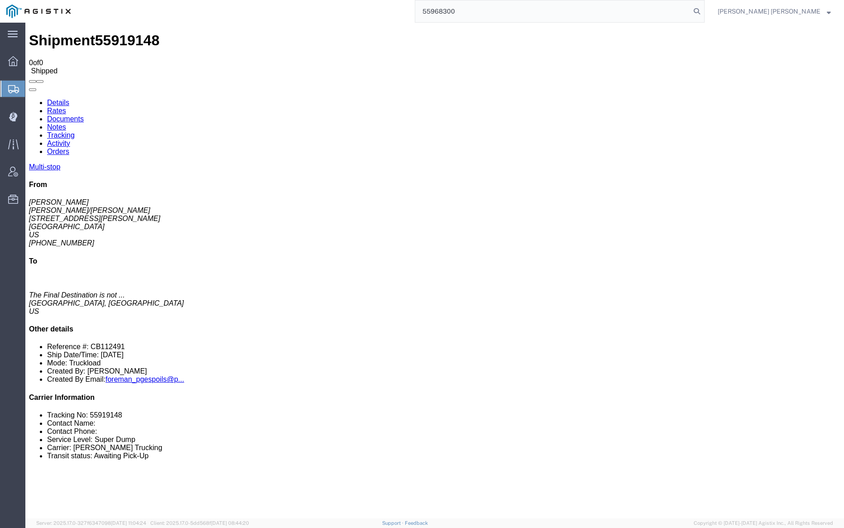
click at [491, 9] on input "55968300" at bounding box center [552, 11] width 275 height 22
click at [704, 4] on form "55968300" at bounding box center [560, 11] width 290 height 23
click at [703, 10] on icon at bounding box center [696, 11] width 13 height 13
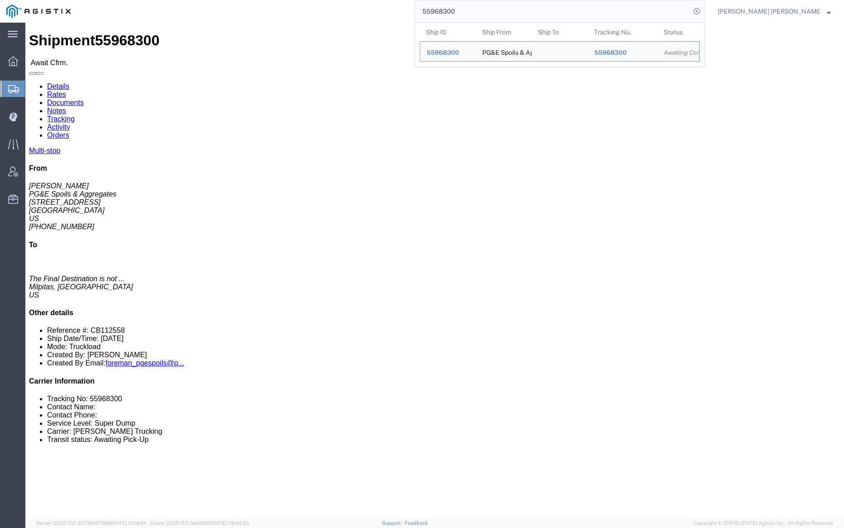
click at [500, 12] on input "55968300" at bounding box center [552, 11] width 275 height 22
paste input "6061303"
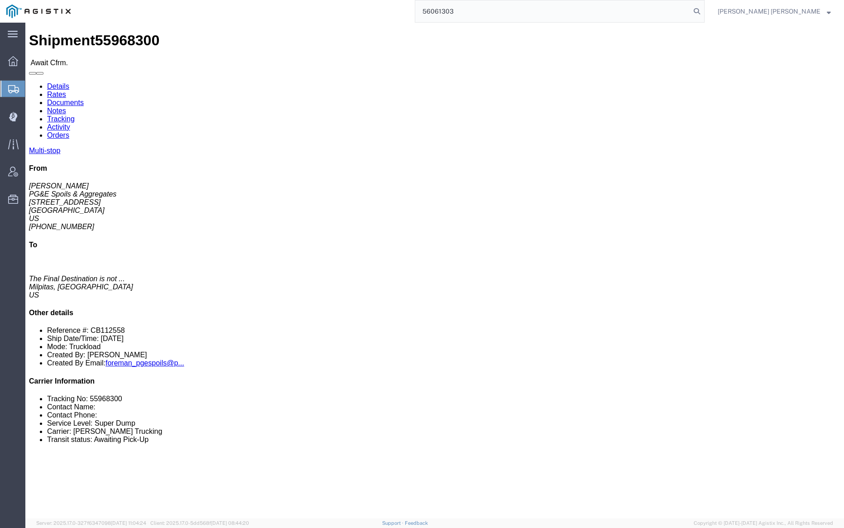
drag, startPoint x: 746, startPoint y: 10, endPoint x: 750, endPoint y: 18, distance: 8.5
click at [703, 10] on icon at bounding box center [696, 11] width 13 height 13
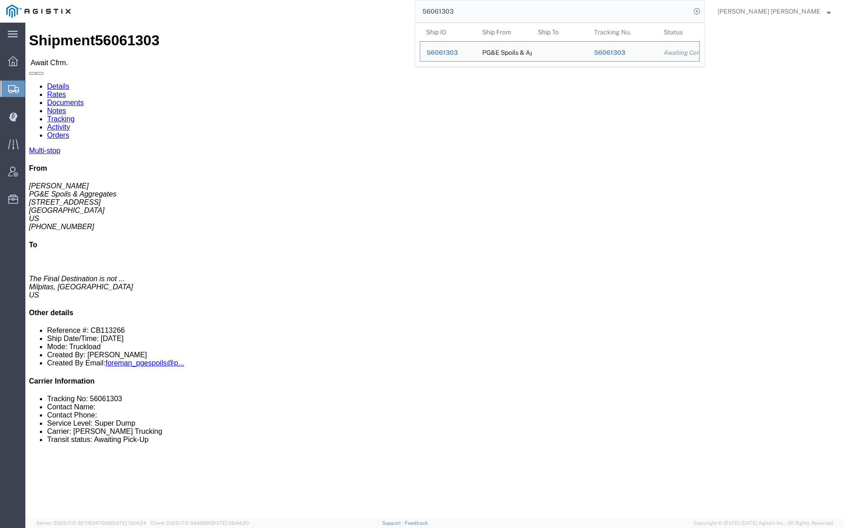
click at [482, 5] on input "56061303" at bounding box center [552, 11] width 275 height 22
paste input "130067"
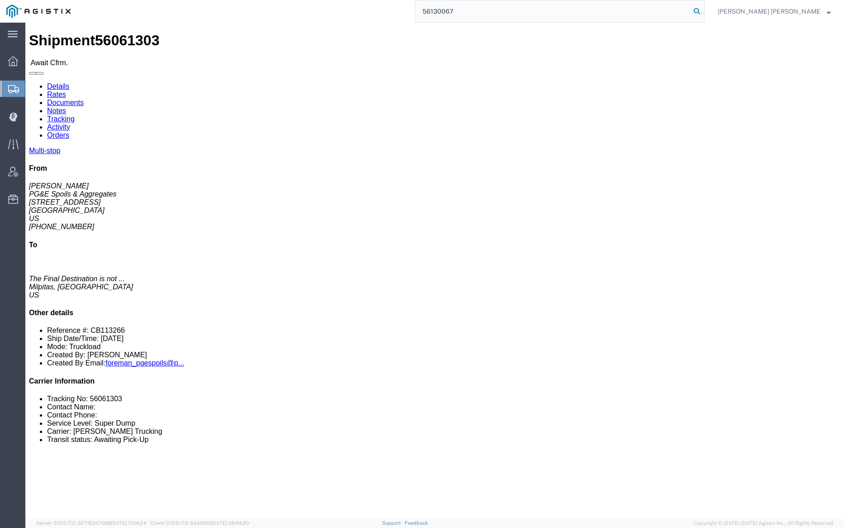
click at [703, 10] on icon at bounding box center [696, 11] width 13 height 13
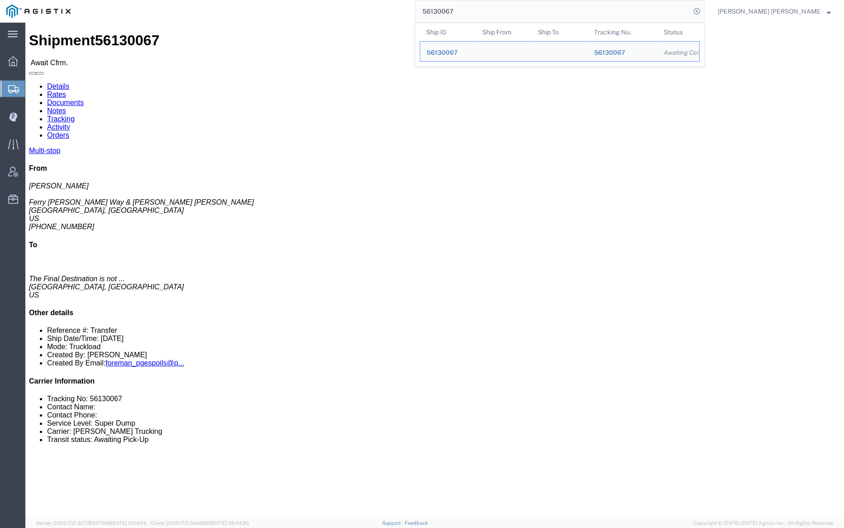
click at [482, 8] on input "56130067" at bounding box center [552, 11] width 275 height 22
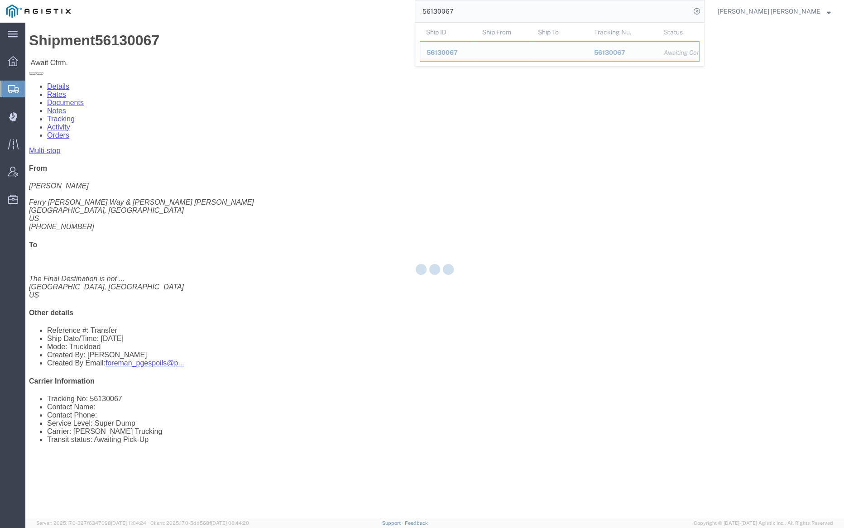
paste input "57453"
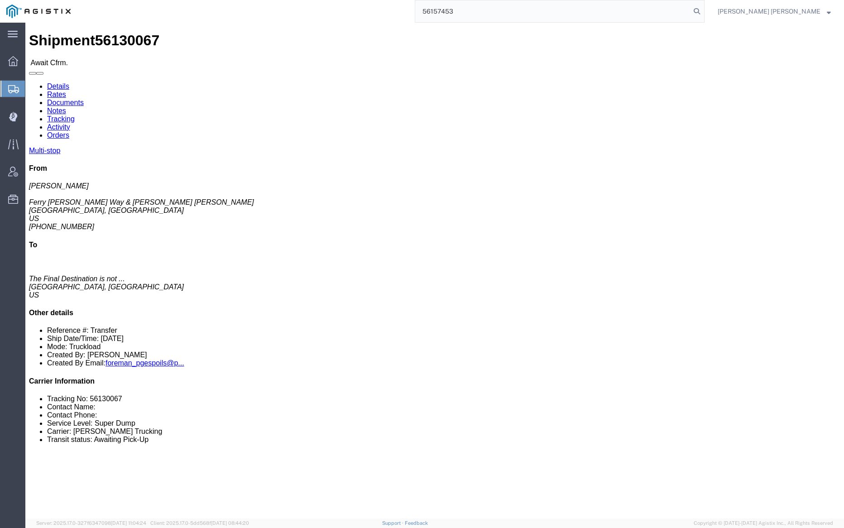
click at [704, 11] on form "56157453" at bounding box center [560, 11] width 290 height 23
drag, startPoint x: 749, startPoint y: 11, endPoint x: 761, endPoint y: 21, distance: 16.1
click at [703, 11] on icon at bounding box center [696, 11] width 13 height 13
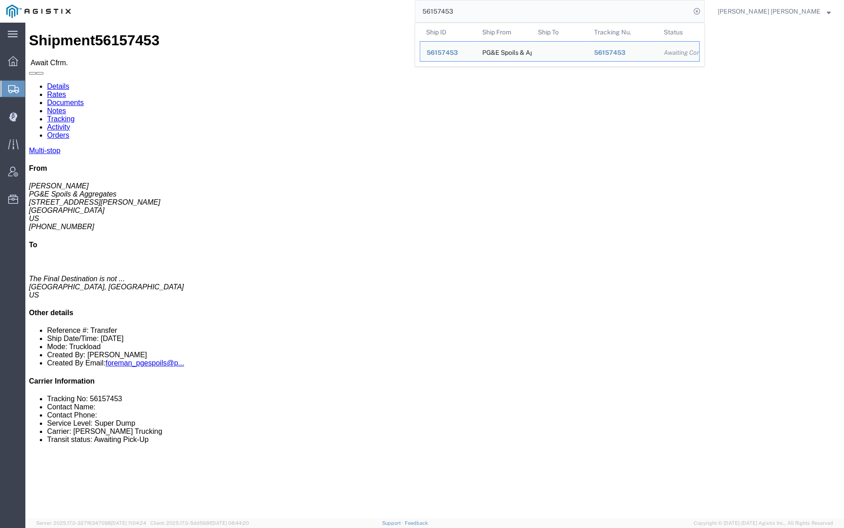
click at [493, 9] on input "56157453" at bounding box center [552, 11] width 275 height 22
paste input "67976"
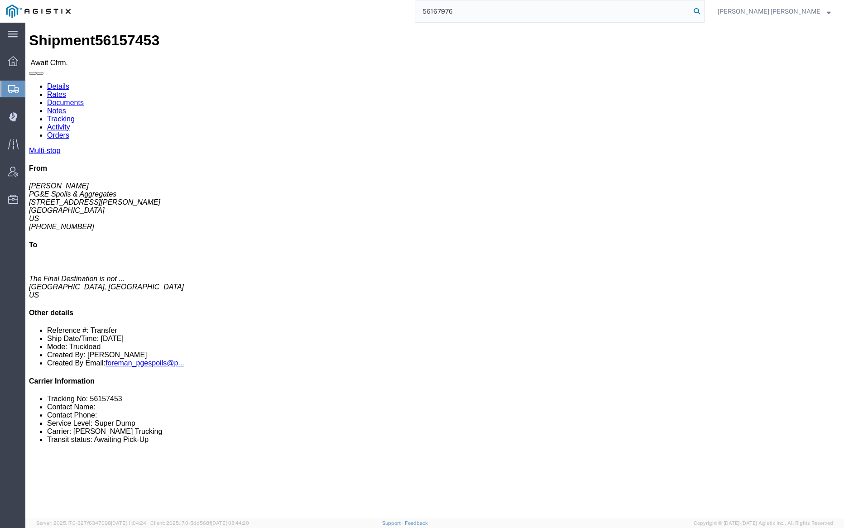
click at [703, 10] on icon at bounding box center [696, 11] width 13 height 13
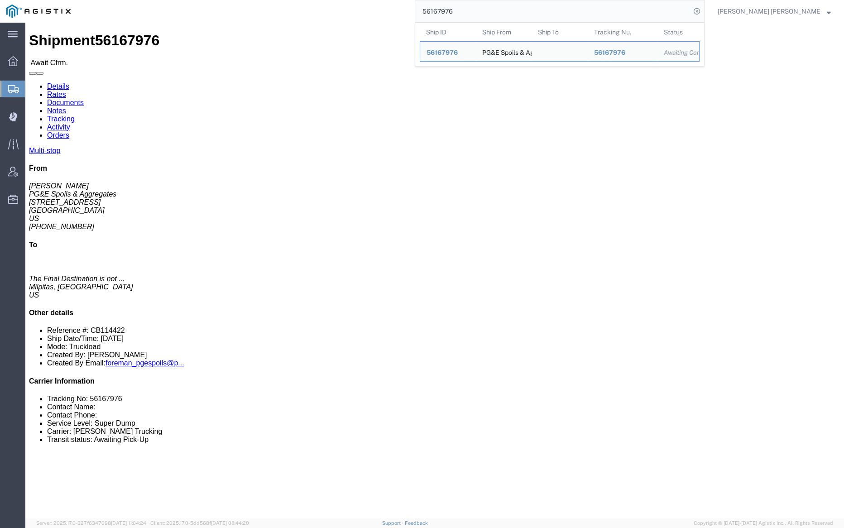
click at [484, 16] on input "56167976" at bounding box center [552, 11] width 275 height 22
paste input "211140"
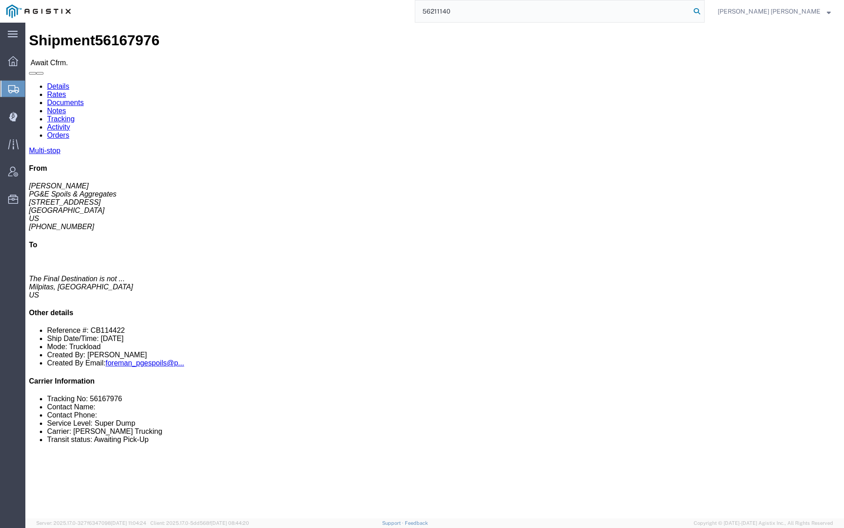
type input "56211140"
click at [703, 8] on icon at bounding box center [696, 11] width 13 height 13
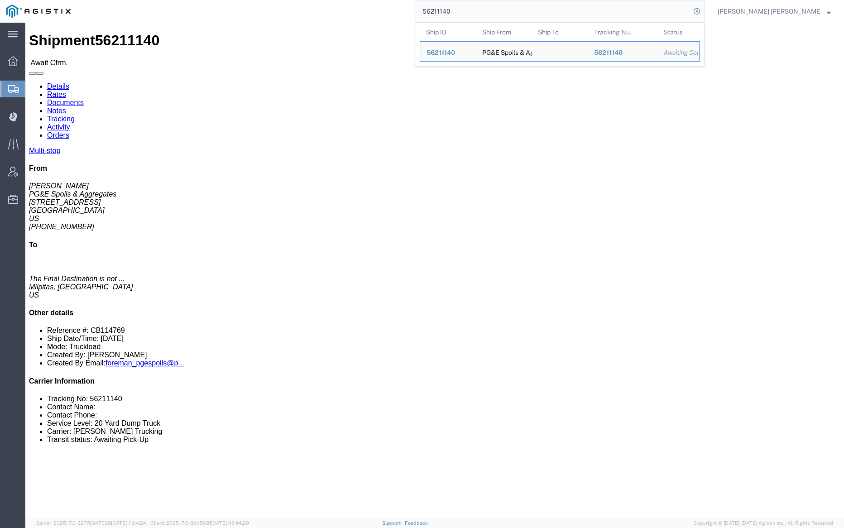
click at [482, 9] on input "56211140" at bounding box center [552, 11] width 275 height 22
paste input "306782"
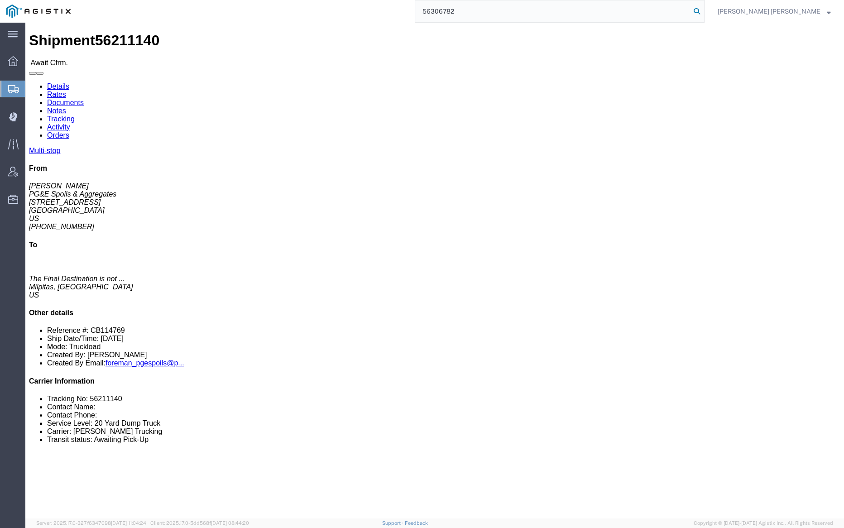
click at [703, 10] on icon at bounding box center [696, 11] width 13 height 13
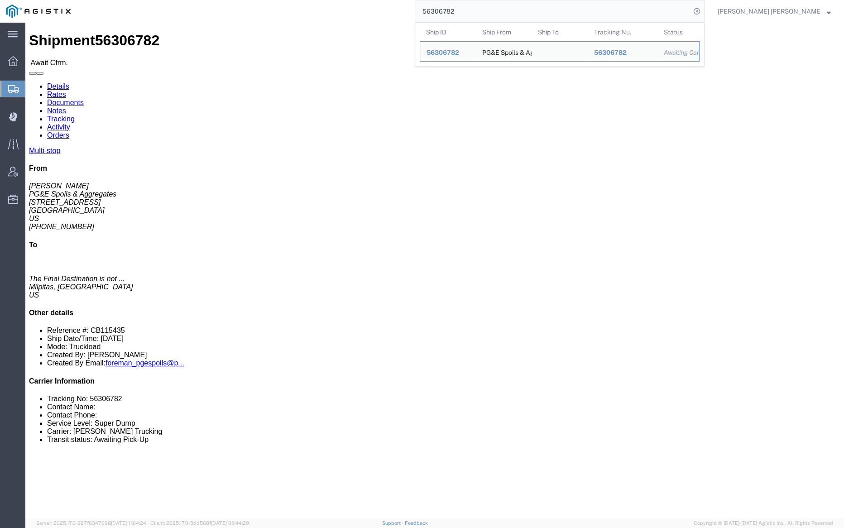
click at [475, 6] on input "56306782" at bounding box center [552, 11] width 275 height 22
paste input "33654"
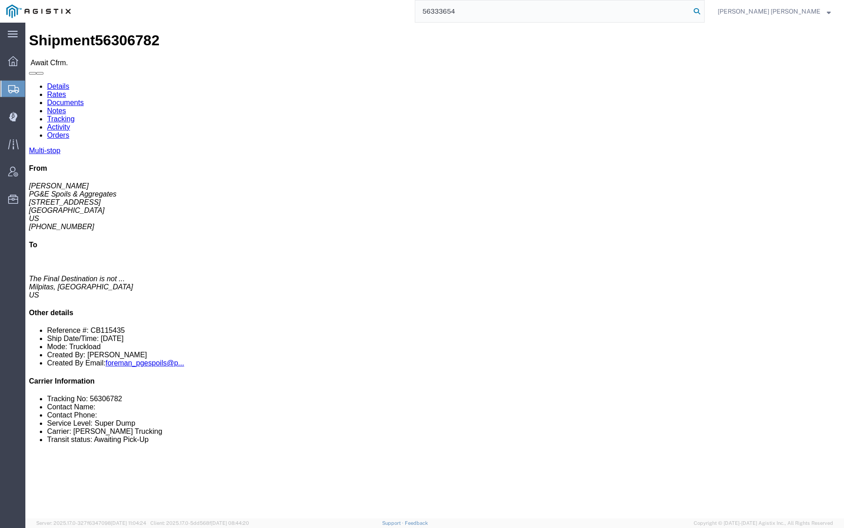
click at [703, 10] on icon at bounding box center [696, 11] width 13 height 13
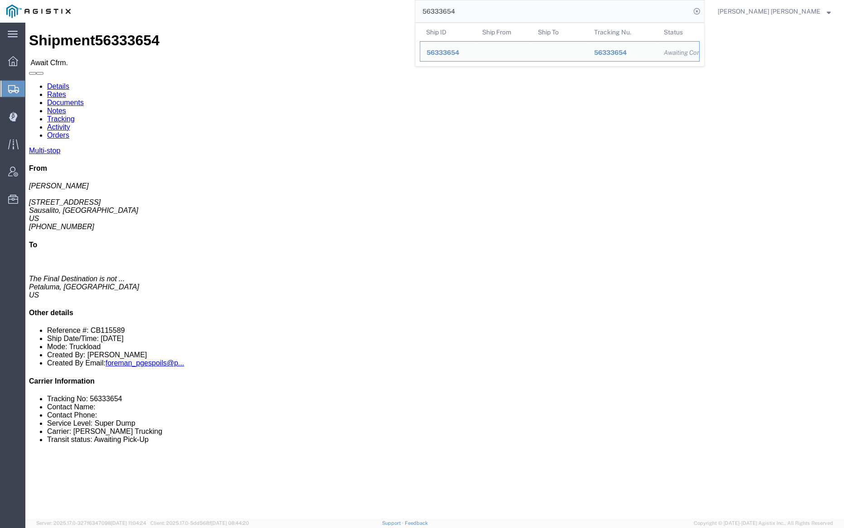
click at [491, 10] on input "56333654" at bounding box center [552, 11] width 275 height 22
paste input "51547"
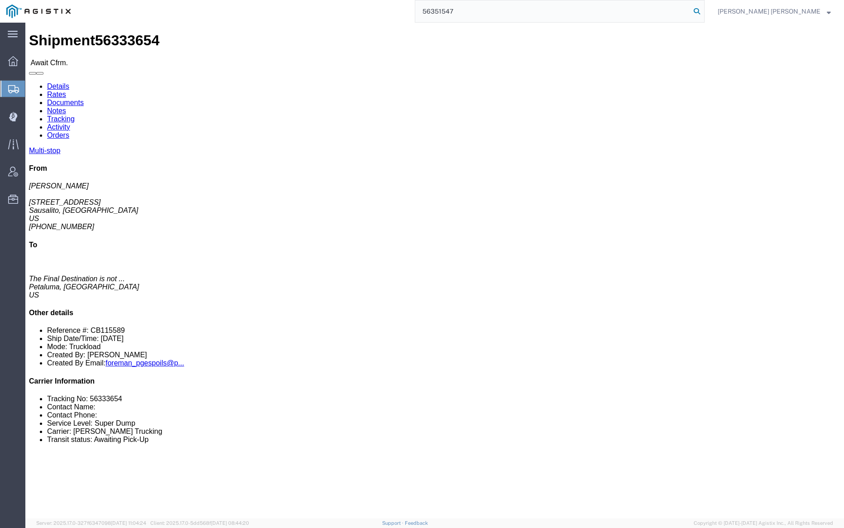
click at [703, 8] on icon at bounding box center [696, 11] width 13 height 13
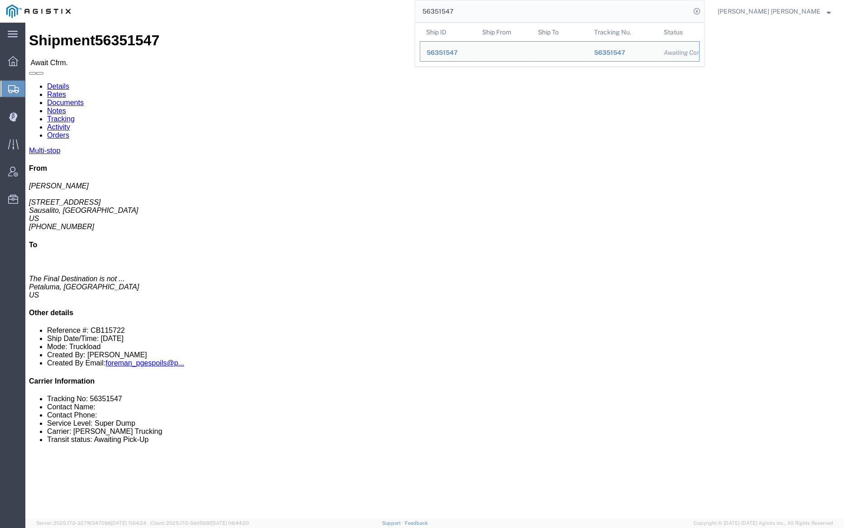
click at [481, 12] on input "56351547" at bounding box center [552, 11] width 275 height 22
paste input "424502"
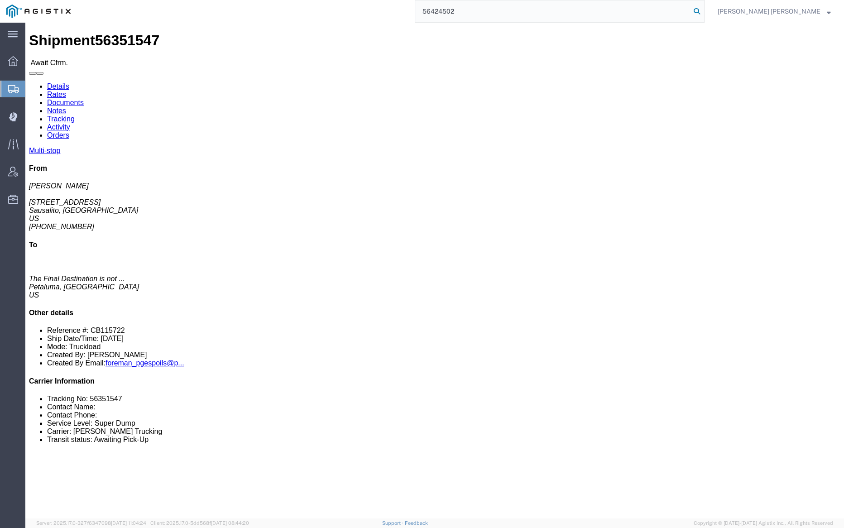
click at [703, 8] on icon at bounding box center [696, 11] width 13 height 13
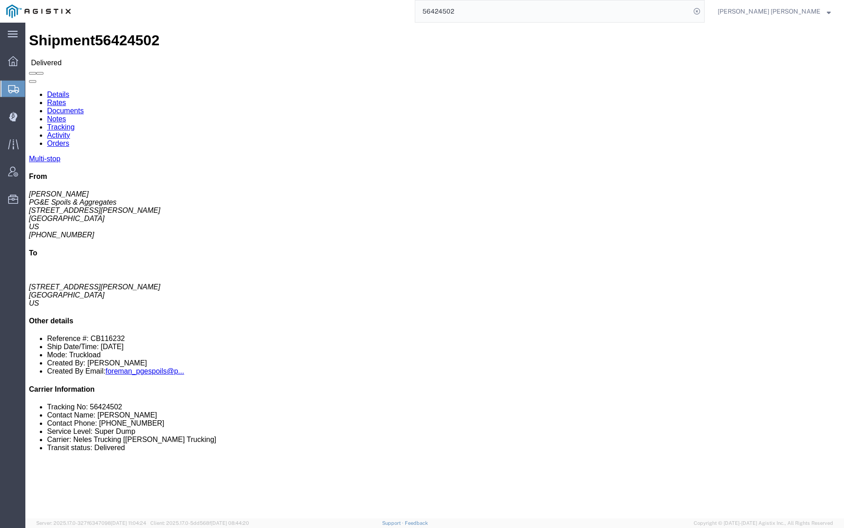
click link "Documents"
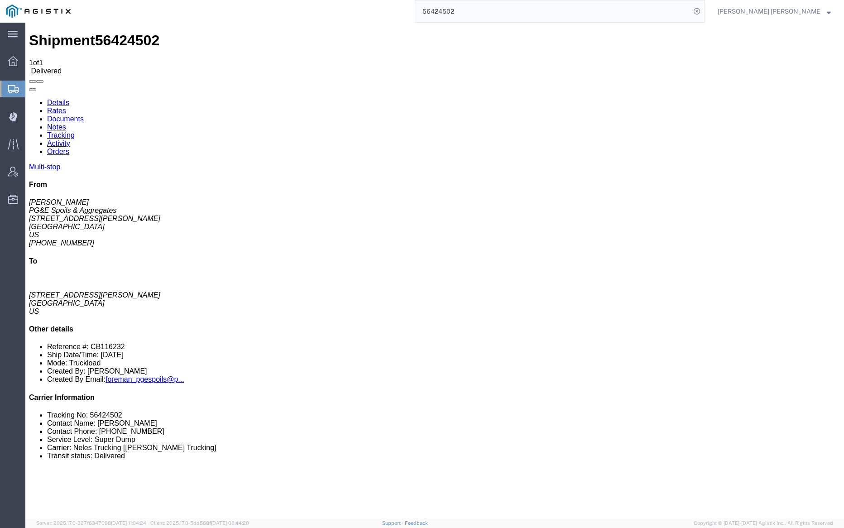
click at [66, 123] on link "Notes" at bounding box center [56, 127] width 19 height 8
click at [84, 115] on link "Documents" at bounding box center [65, 119] width 37 height 8
click at [66, 123] on link "Notes" at bounding box center [56, 127] width 19 height 8
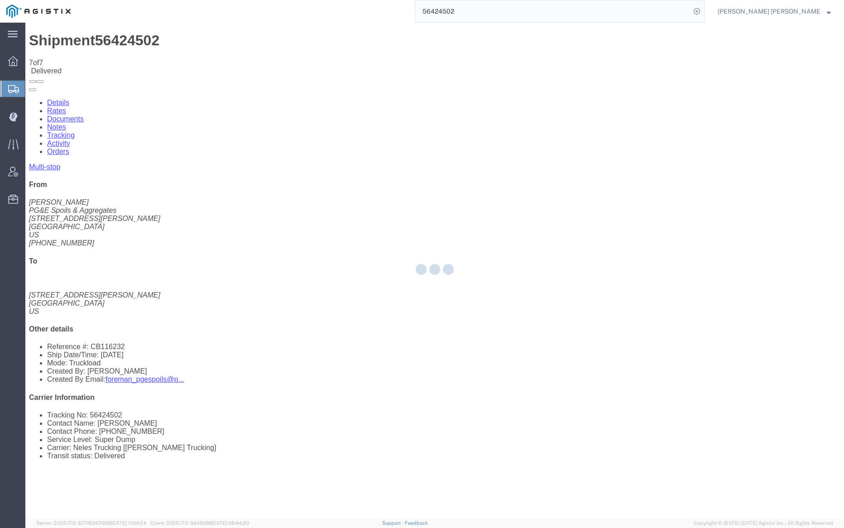
click at [84, 115] on link "Documents" at bounding box center [65, 119] width 37 height 8
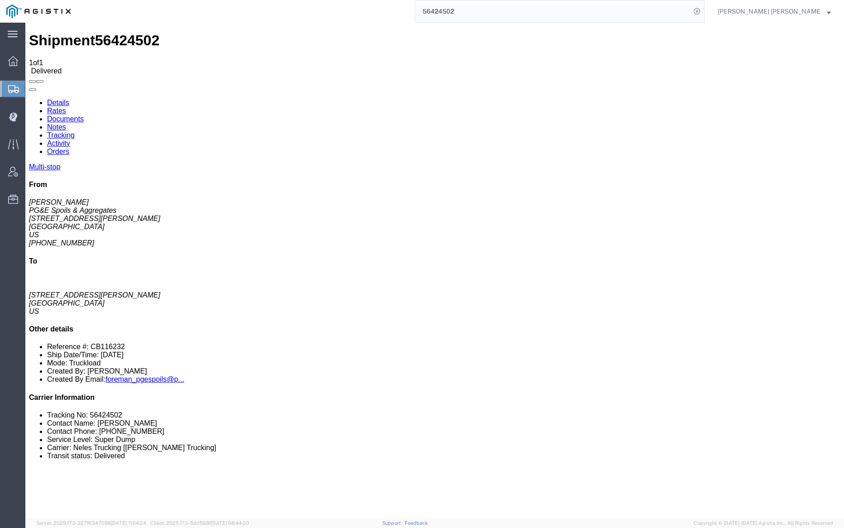
click at [84, 115] on link "Documents" at bounding box center [65, 119] width 37 height 8
click at [66, 123] on link "Notes" at bounding box center [56, 127] width 19 height 8
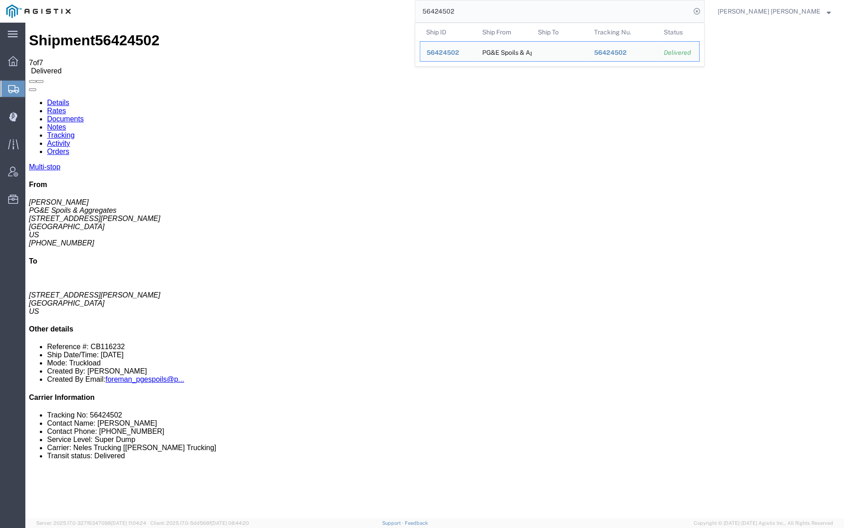
click at [490, 19] on input "56424502" at bounding box center [552, 11] width 275 height 22
drag, startPoint x: 490, startPoint y: 19, endPoint x: 486, endPoint y: 29, distance: 11.4
click at [490, 19] on input "56424502" at bounding box center [552, 11] width 275 height 22
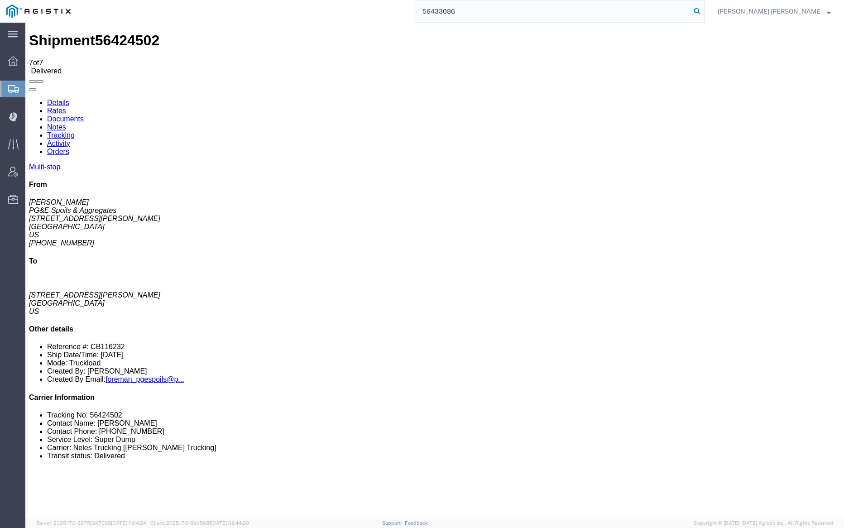
type input "56433086"
click at [703, 10] on icon at bounding box center [696, 11] width 13 height 13
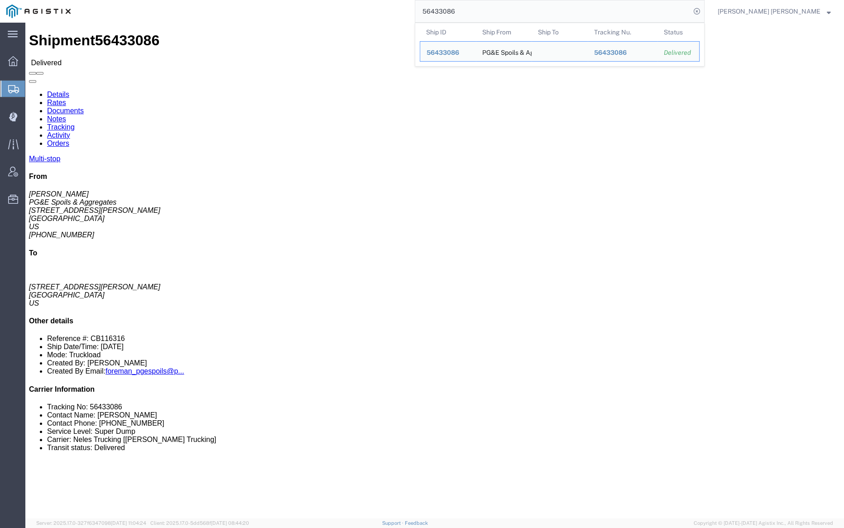
click link "Documents"
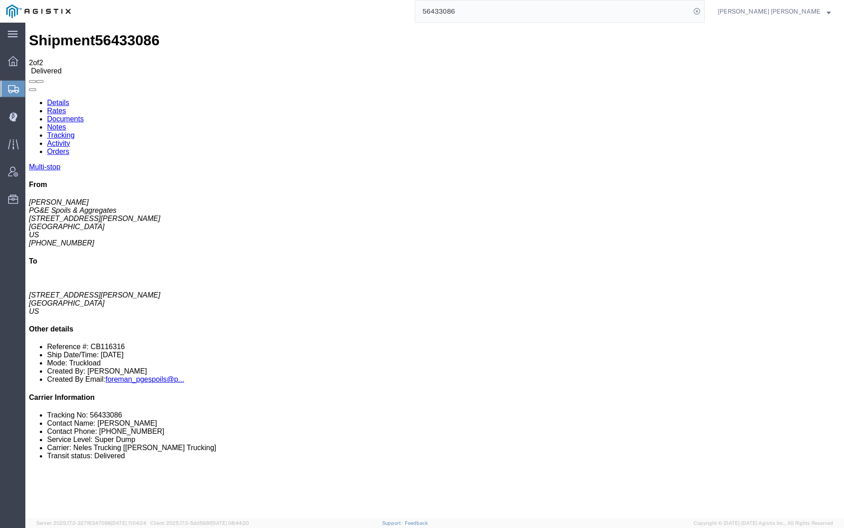
click at [84, 115] on link "Documents" at bounding box center [65, 119] width 37 height 8
drag, startPoint x: 35, startPoint y: 124, endPoint x: 220, endPoint y: 116, distance: 184.4
checkbox input "true"
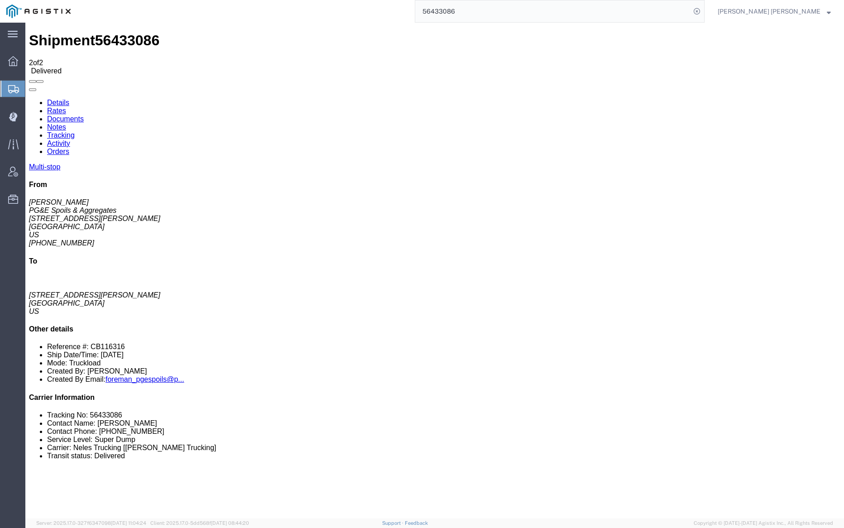
click at [66, 123] on link "Notes" at bounding box center [56, 127] width 19 height 8
click at [84, 115] on link "Documents" at bounding box center [65, 119] width 37 height 8
click at [482, 2] on input "56433086" at bounding box center [552, 11] width 275 height 22
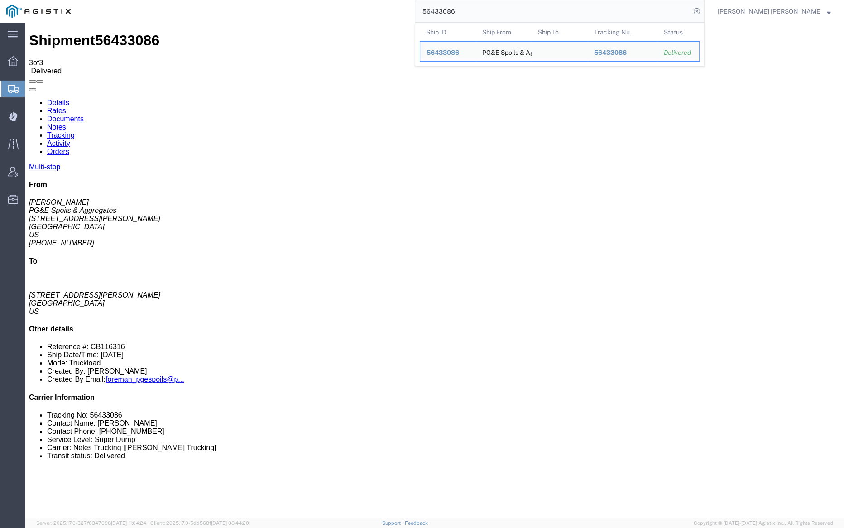
click at [482, 3] on input "56433086" at bounding box center [552, 11] width 275 height 22
paste input "24502"
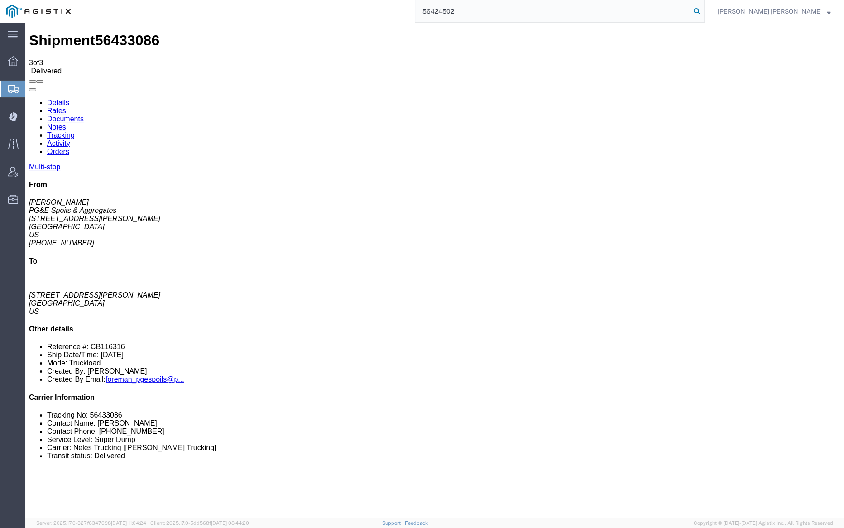
type input "56424502"
click at [703, 6] on icon at bounding box center [696, 11] width 13 height 13
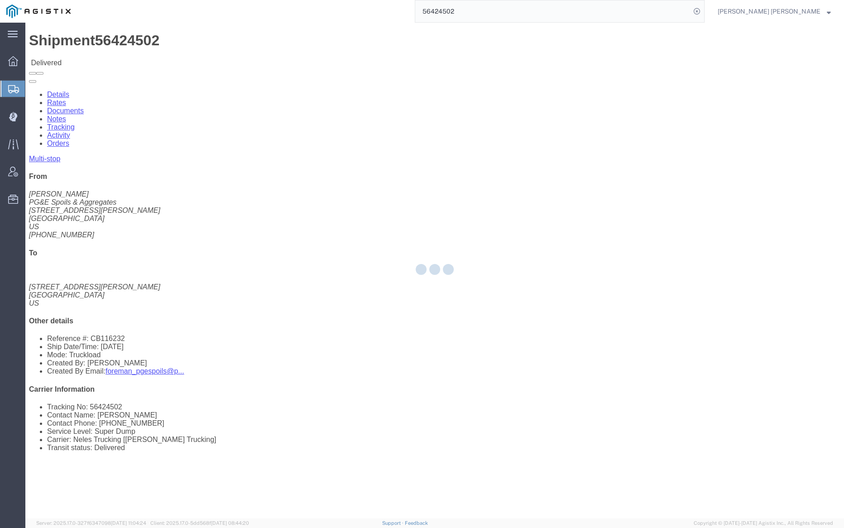
drag, startPoint x: 101, startPoint y: 30, endPoint x: 126, endPoint y: 53, distance: 34.3
click div
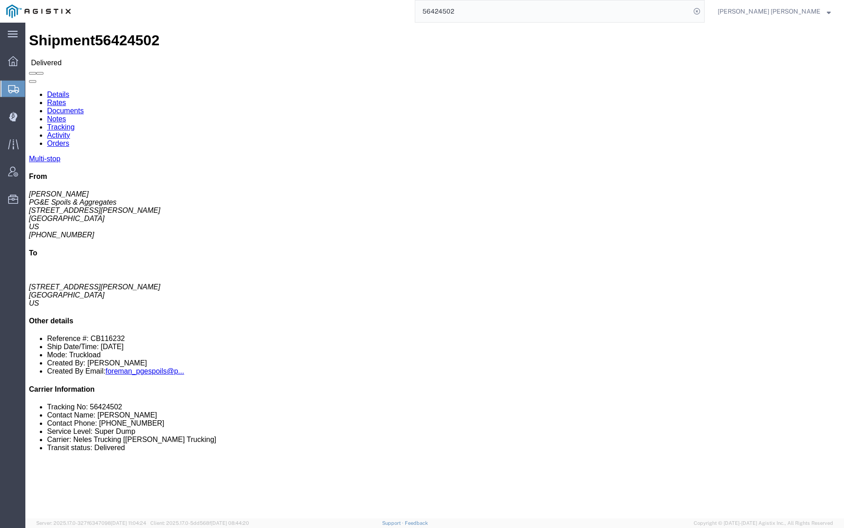
click link "Documents"
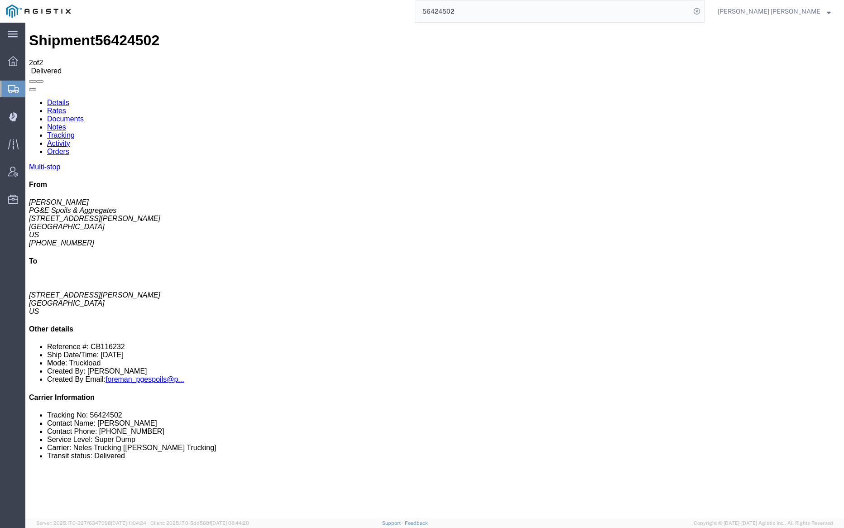
checkbox input "true"
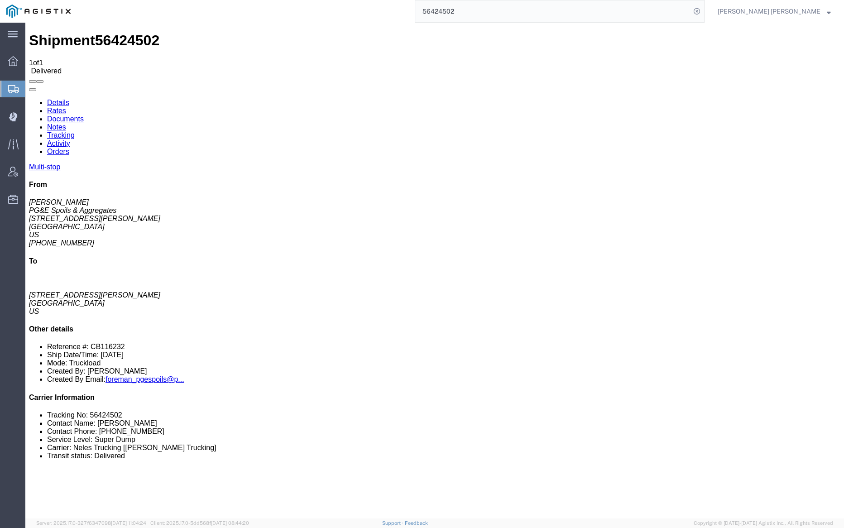
click at [84, 115] on link "Documents" at bounding box center [65, 119] width 37 height 8
click at [13, 59] on icon at bounding box center [13, 61] width 10 height 10
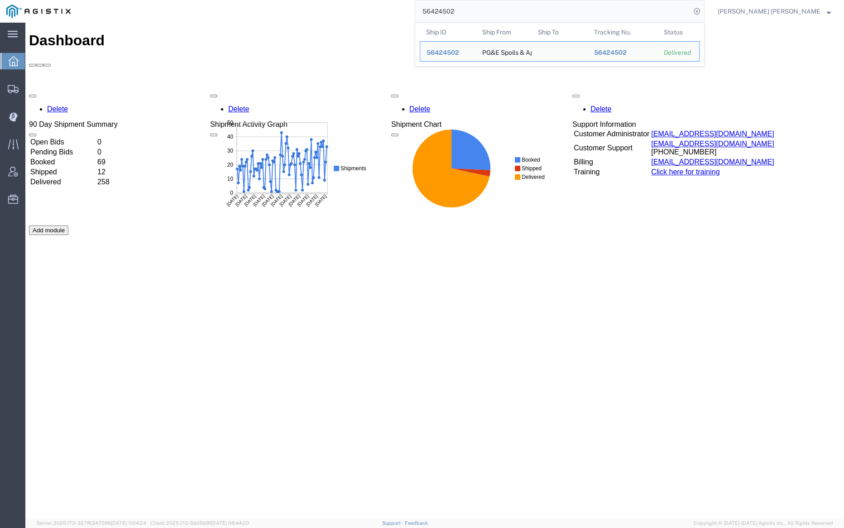
click at [493, 5] on input "56424502" at bounding box center [552, 11] width 275 height 22
paste input "60404"
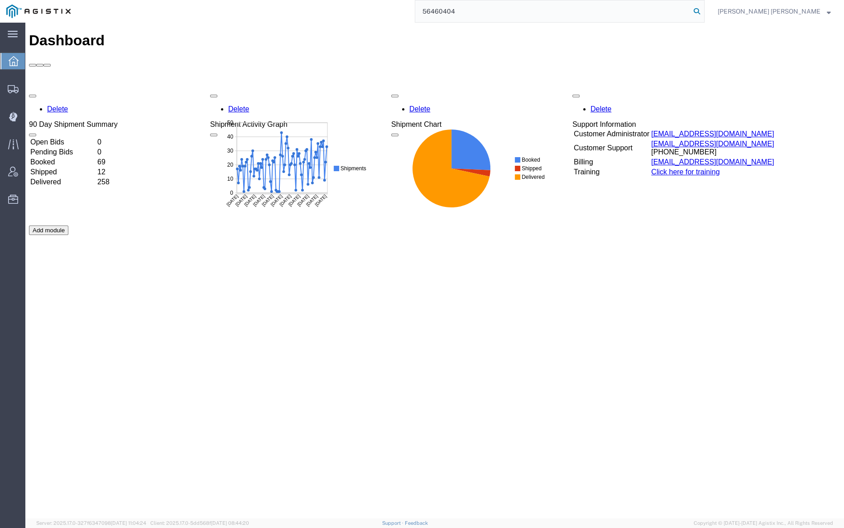
type input "56460404"
click at [703, 10] on icon at bounding box center [696, 11] width 13 height 13
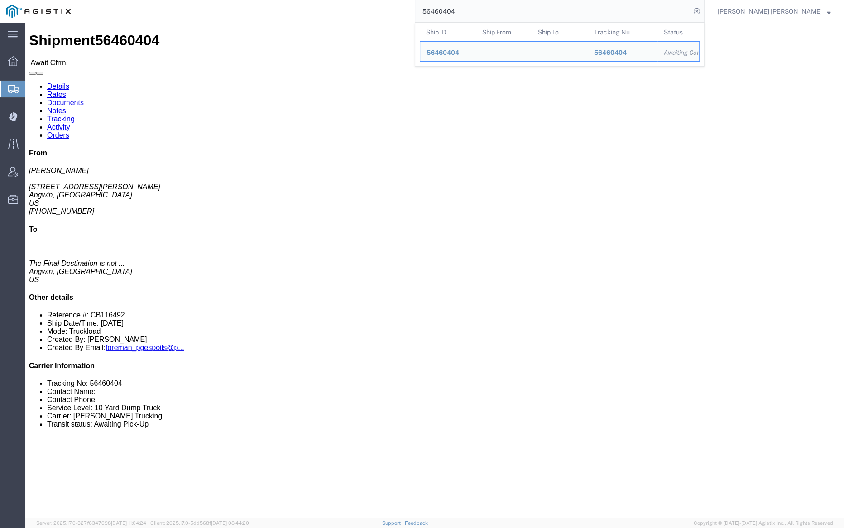
click link "Documents"
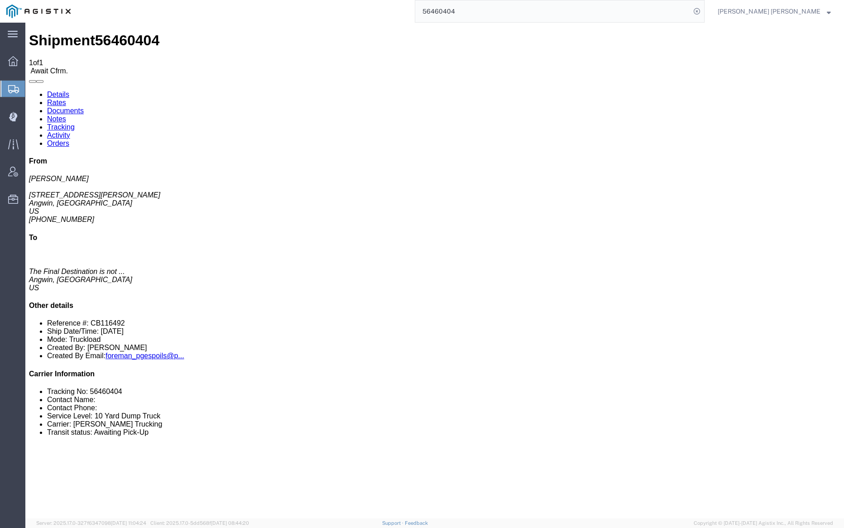
click at [84, 107] on link "Documents" at bounding box center [65, 111] width 37 height 8
click at [75, 123] on link "Tracking" at bounding box center [61, 127] width 28 height 8
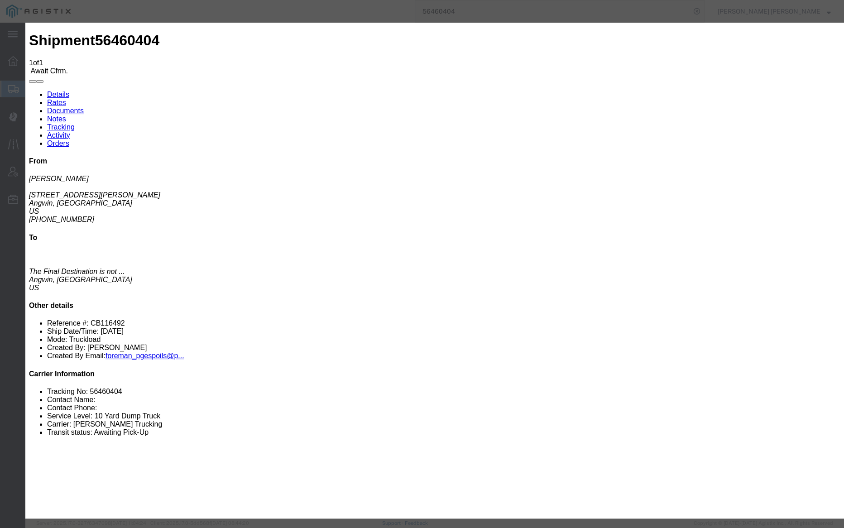
type input "08/19/2025"
type input "12:00 PM"
type input "[DATE]"
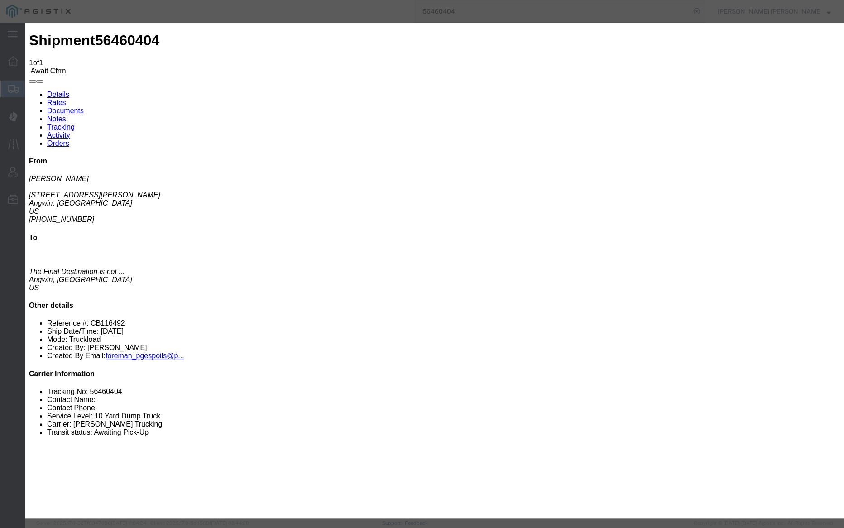
drag, startPoint x: 376, startPoint y: 116, endPoint x: 412, endPoint y: 129, distance: 38.6
type input "4:30 PM"
select select "DELIVRED"
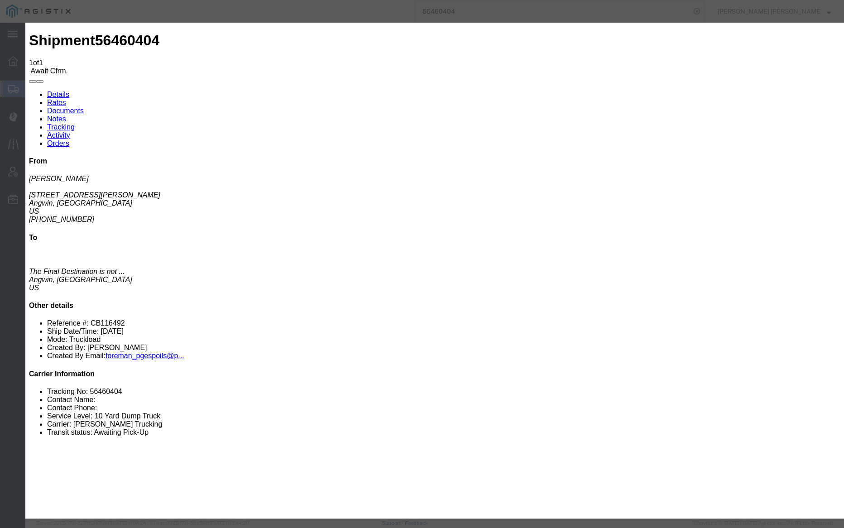
select select "{"pickupDeliveryInfoId": "122207329","pickupOrDelivery": "P","stopNum": "1","lo…"
select select "CA"
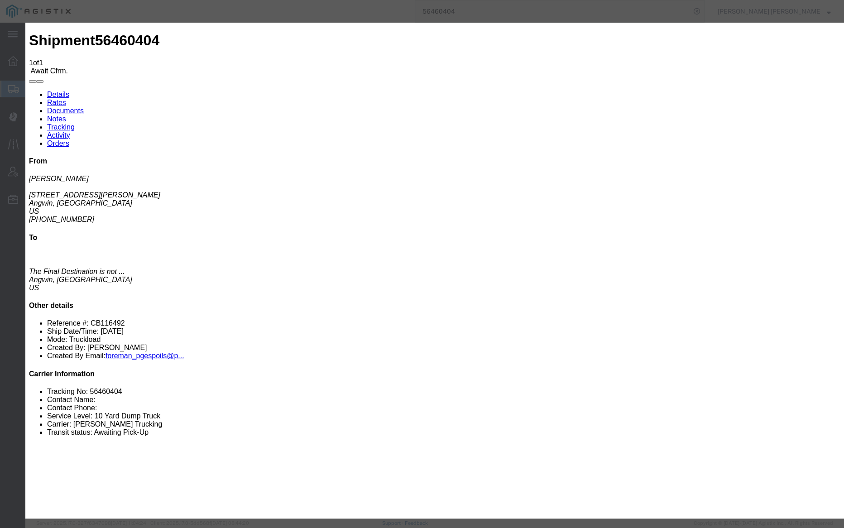
type input "Angwin"
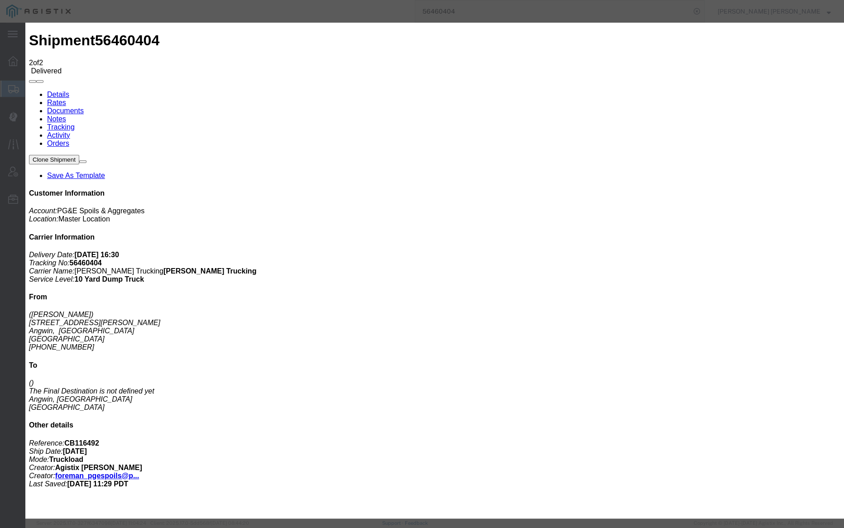
type input "08/19/2025"
type input "12:00 PM"
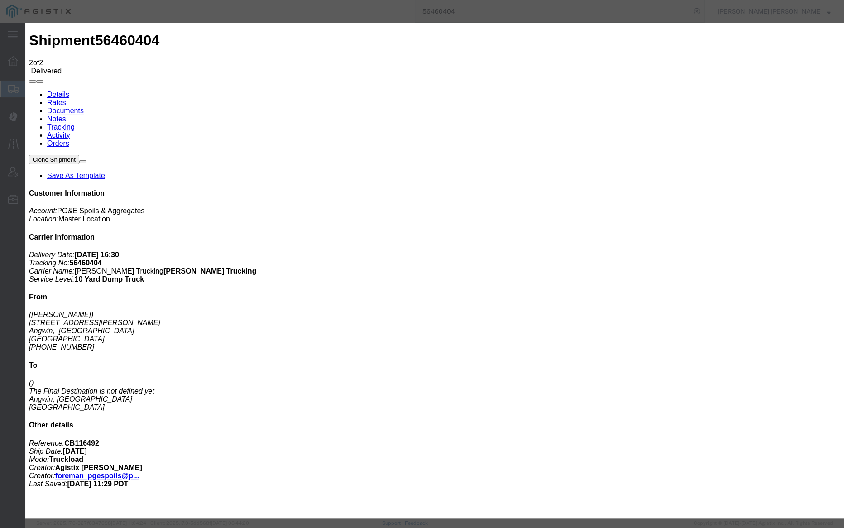
type input "[DATE]"
drag, startPoint x: 376, startPoint y: 114, endPoint x: 410, endPoint y: 121, distance: 34.7
type input "7:00 AM"
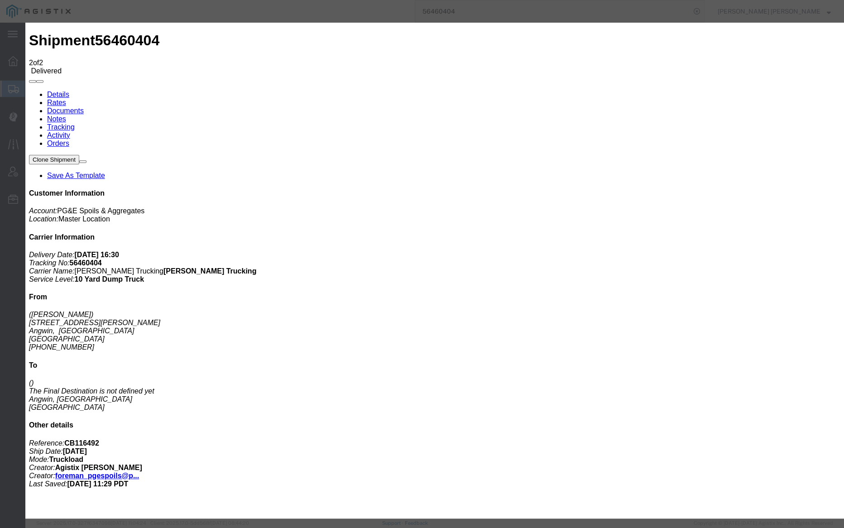
select select "ARVPULOC"
select select "{"pickupDeliveryInfoId": "122207329","pickupOrDelivery": "P","stopNum": "1","lo…"
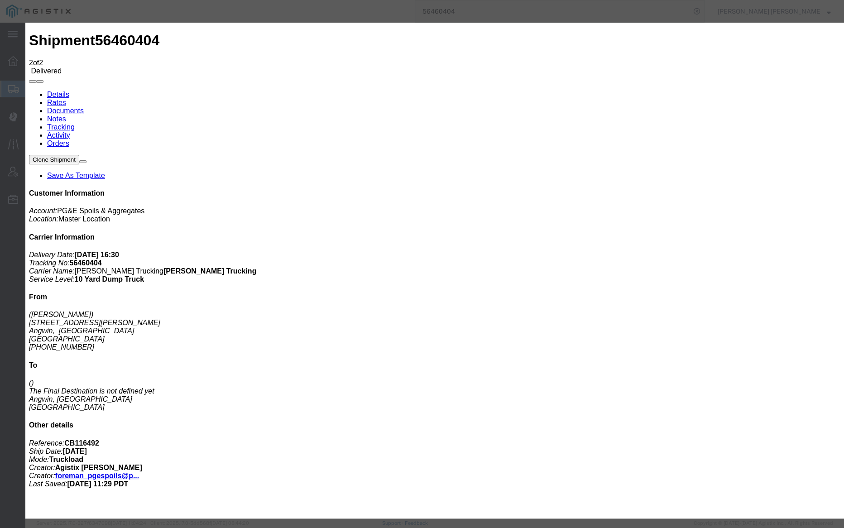
select select "CA"
type input "Angwin"
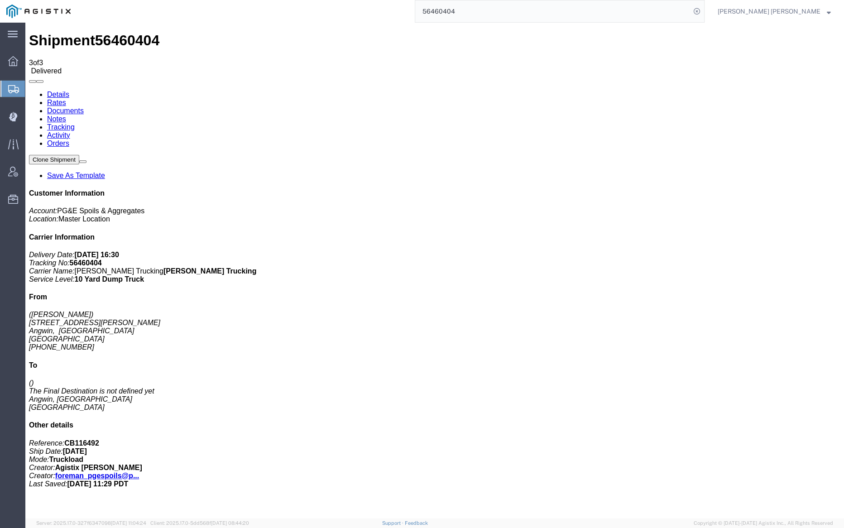
click at [66, 115] on link "Notes" at bounding box center [56, 119] width 19 height 8
click at [84, 107] on link "Documents" at bounding box center [65, 111] width 37 height 8
click at [31, 58] on span "Dashboard" at bounding box center [28, 61] width 6 height 18
